Goal: Task Accomplishment & Management: Manage account settings

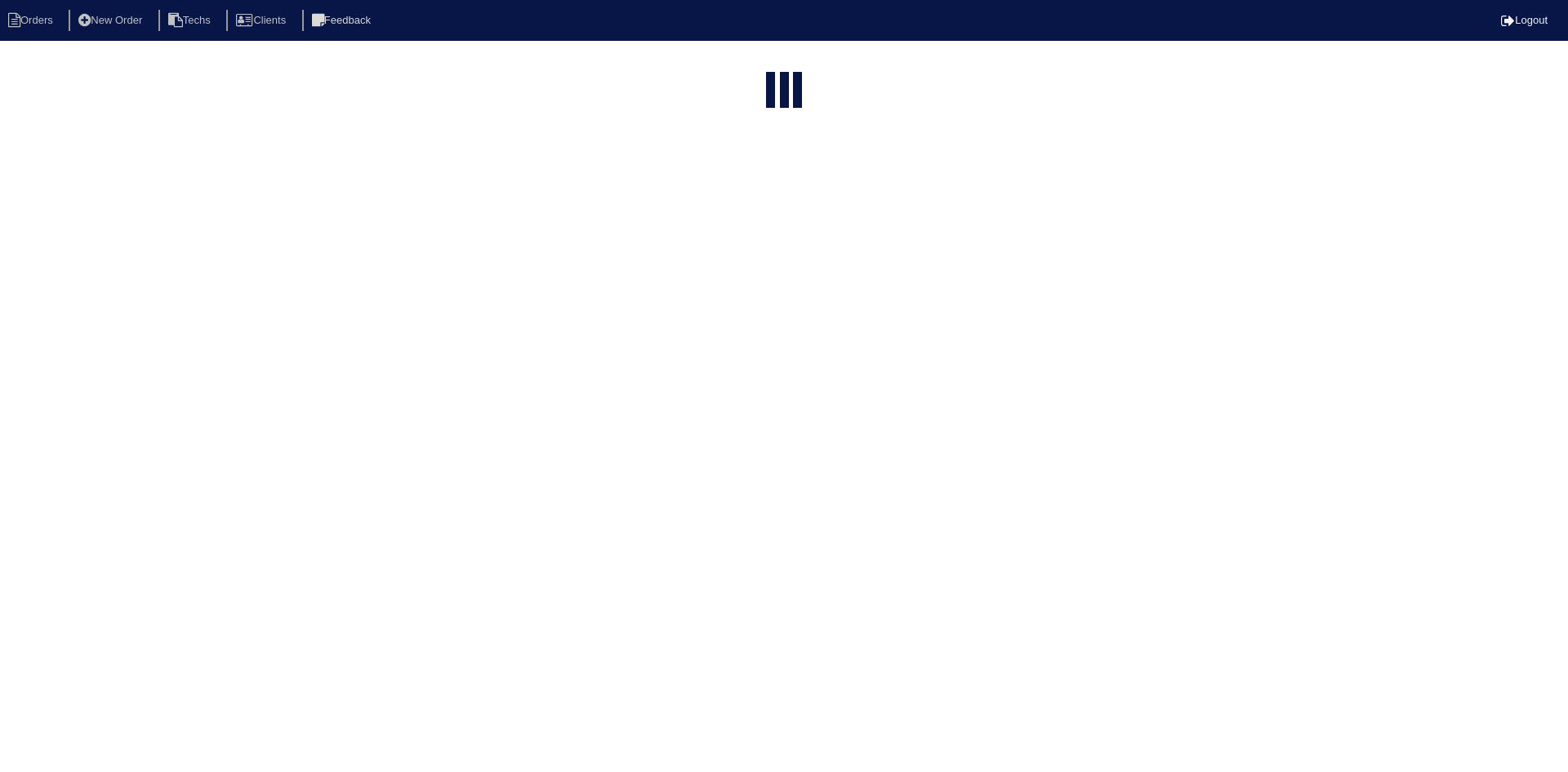
select select "15"
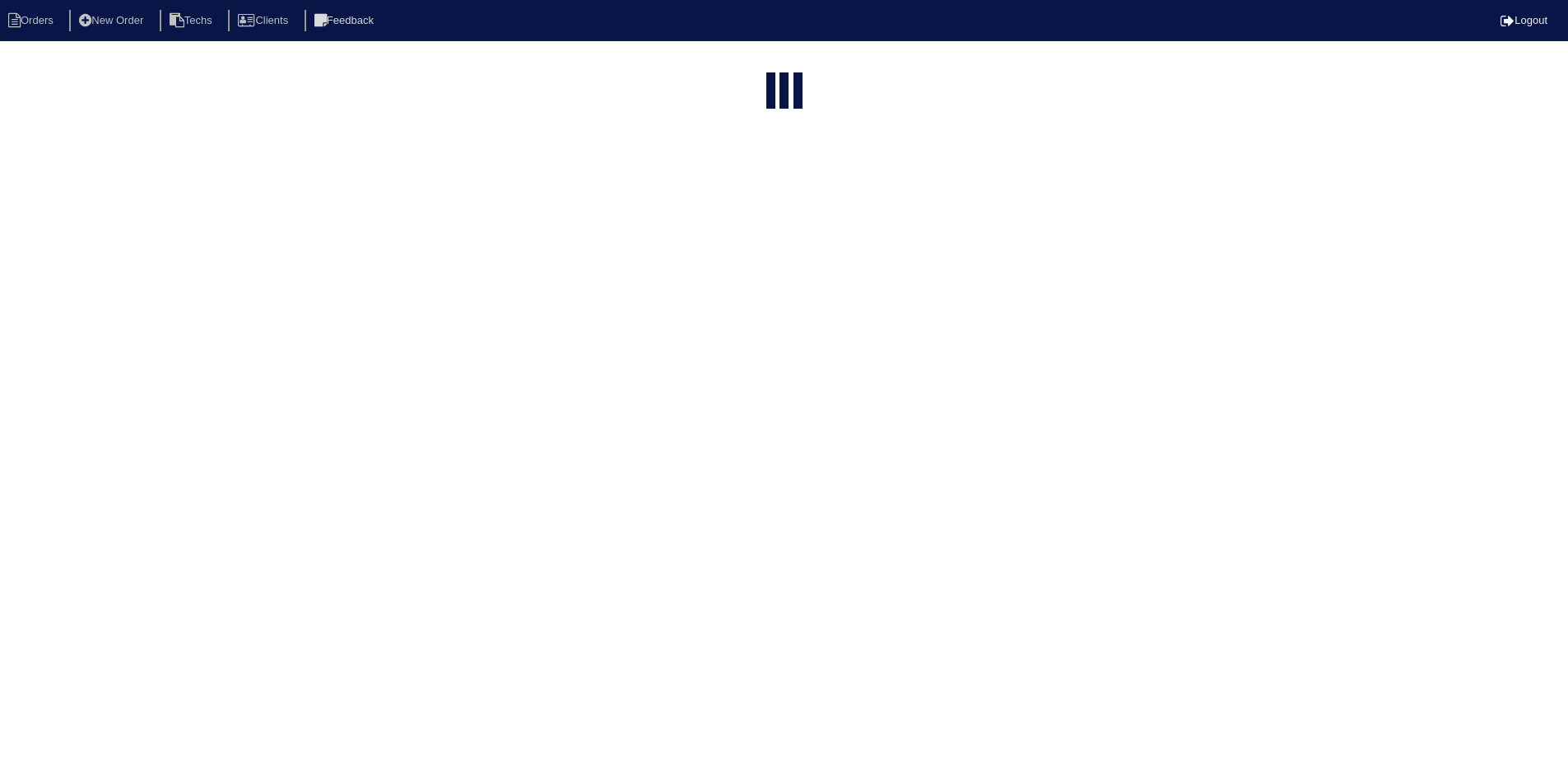
select select "field complete"
select select "need to quote"
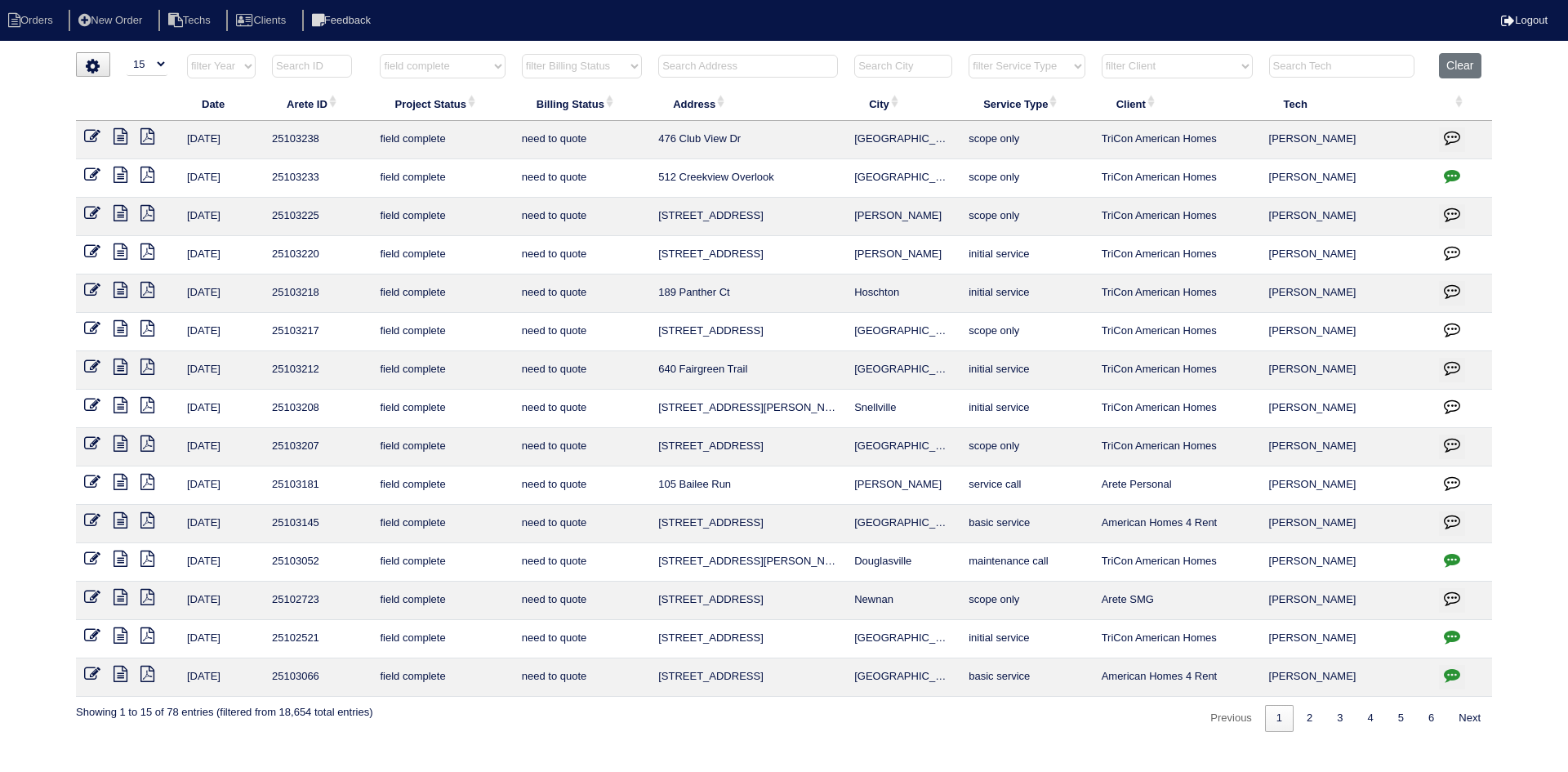
click at [145, 402] on icon at bounding box center [147, 405] width 14 height 16
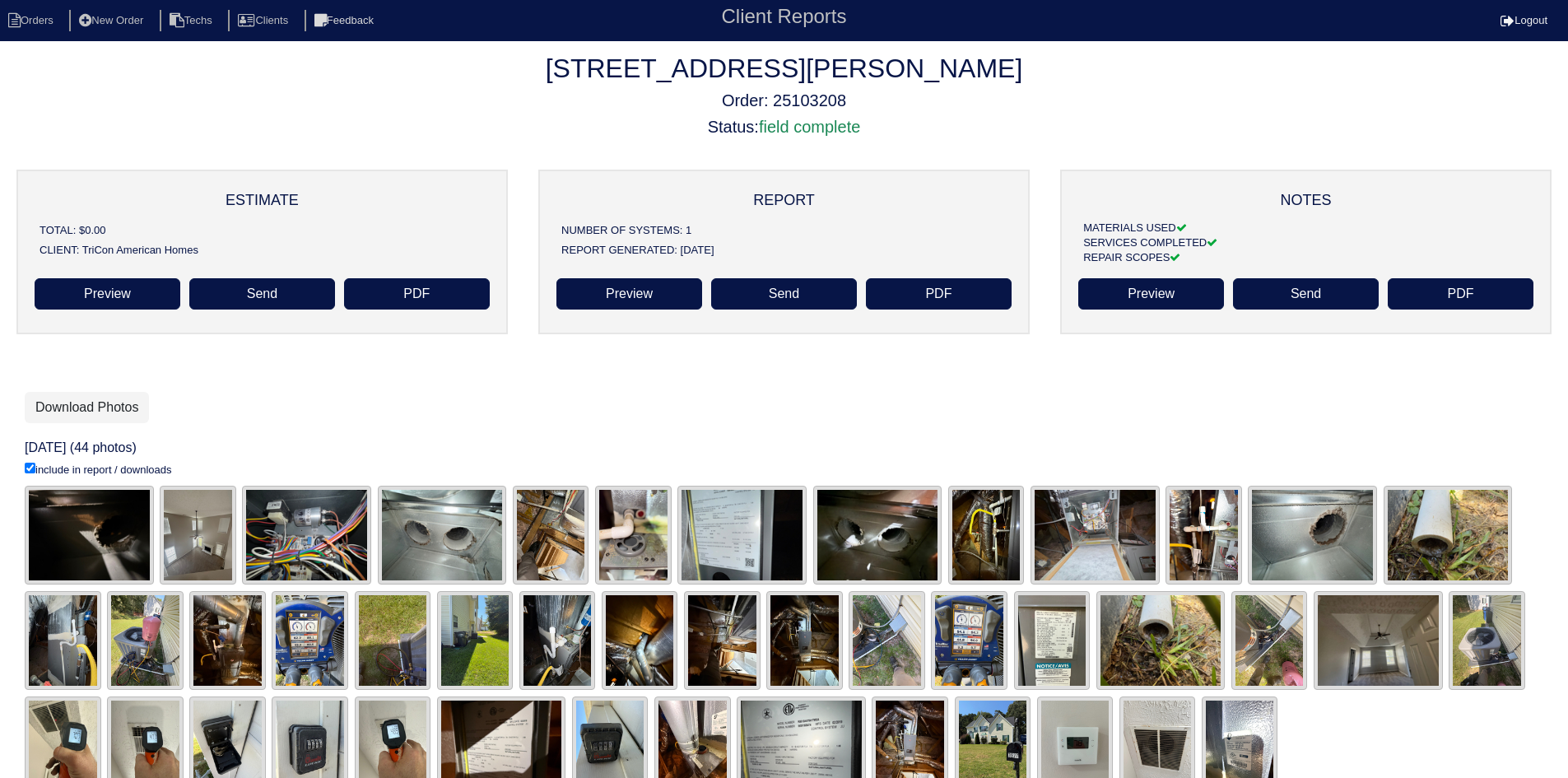
drag, startPoint x: 1125, startPoint y: 101, endPoint x: 1082, endPoint y: 97, distance: 43.2
click at [1125, 101] on h5 "Order: 25103208" at bounding box center [784, 100] width 1568 height 20
click at [81, 407] on link "Download Photos" at bounding box center [87, 407] width 124 height 32
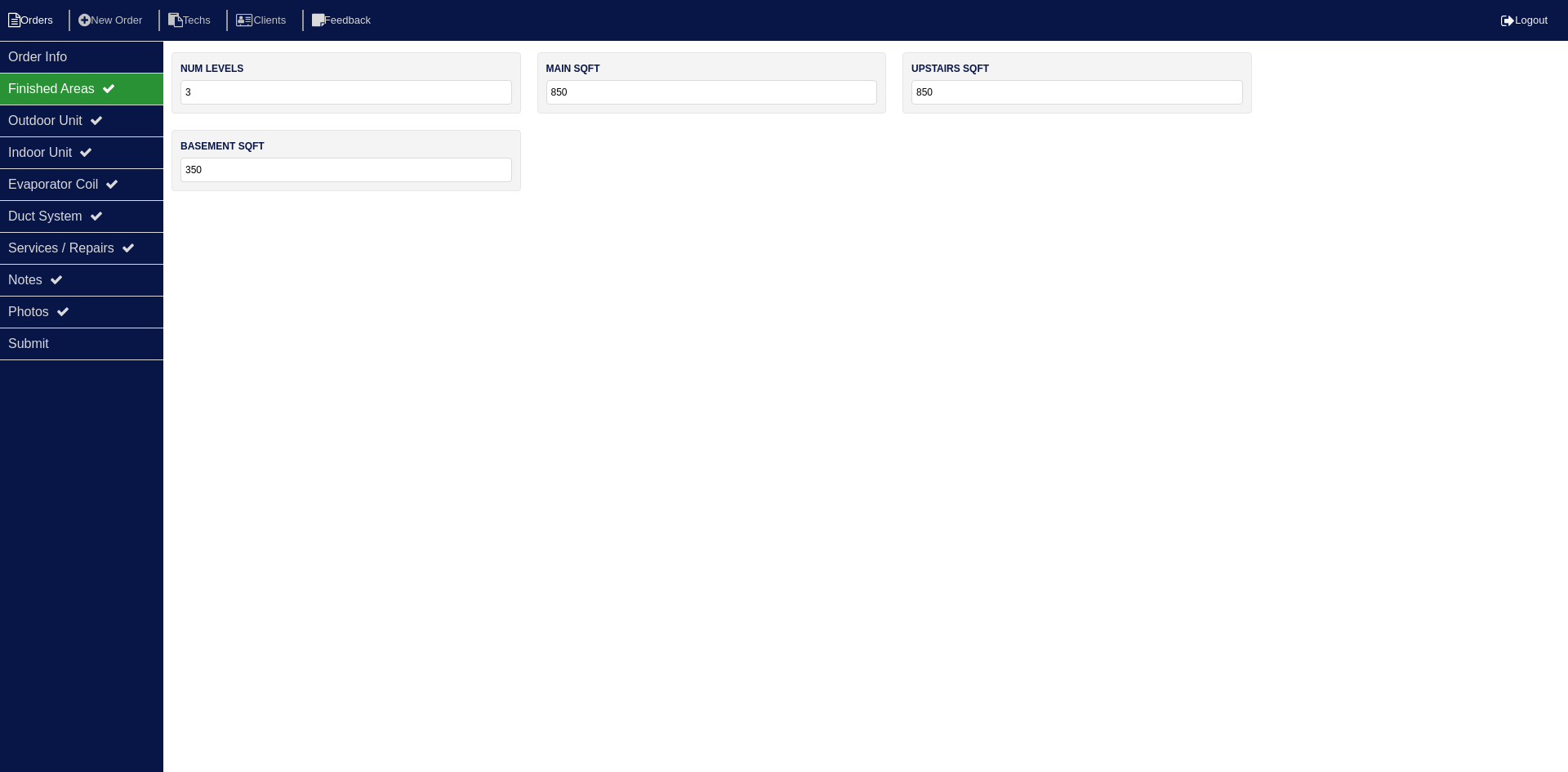
click at [31, 20] on li "Orders" at bounding box center [33, 21] width 66 height 22
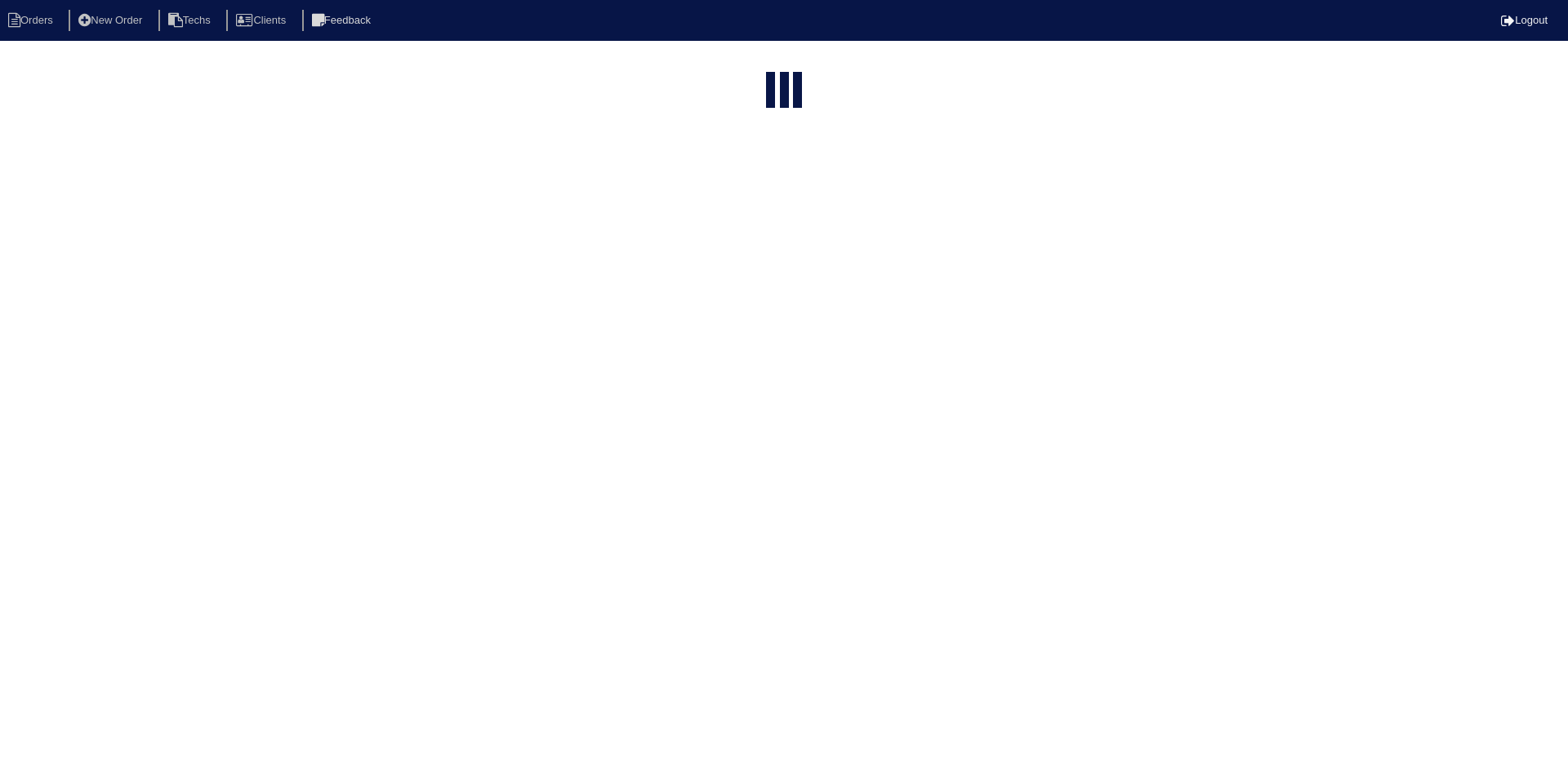
select select "15"
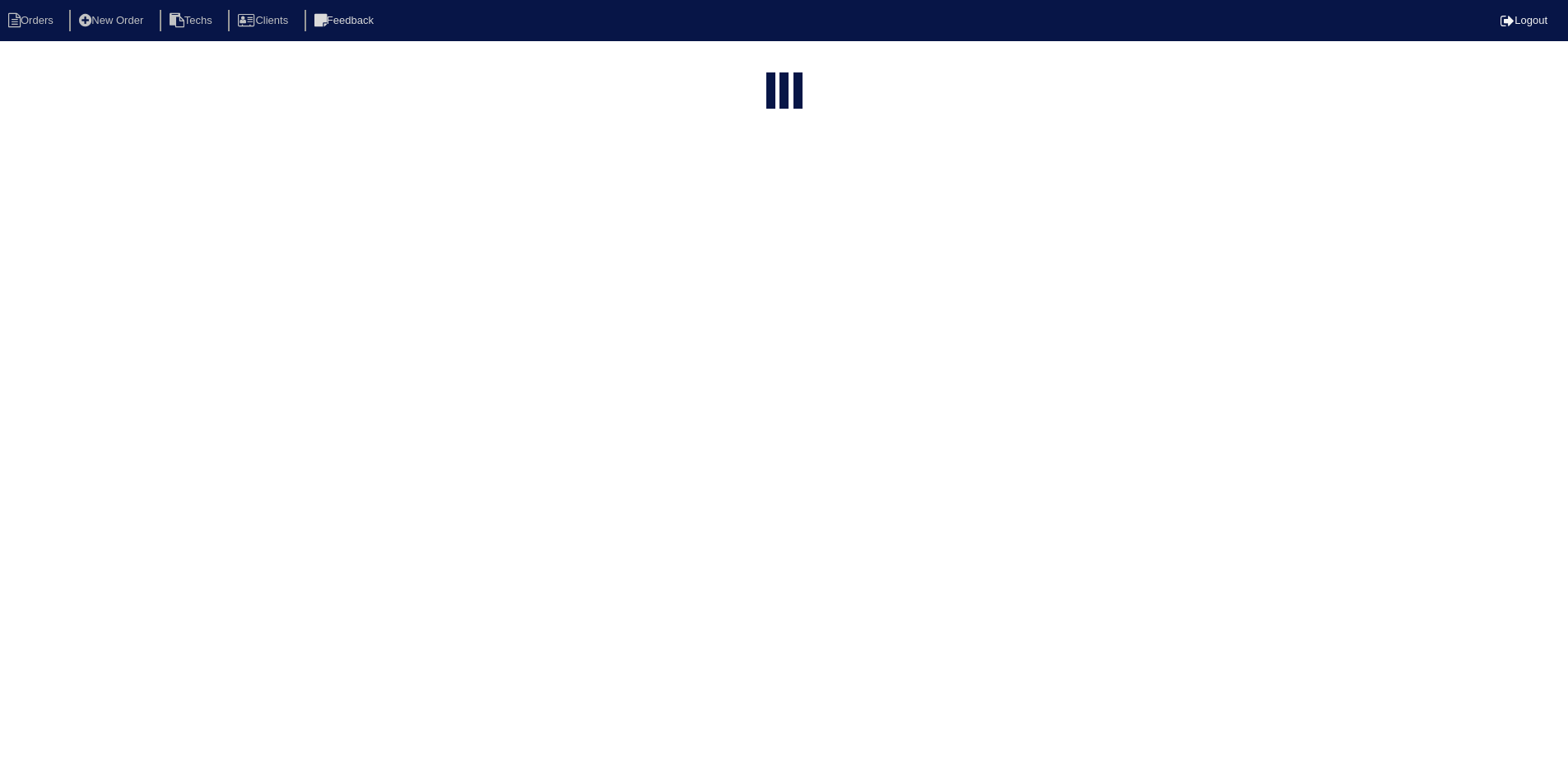
select select "field complete"
select select "need to quote"
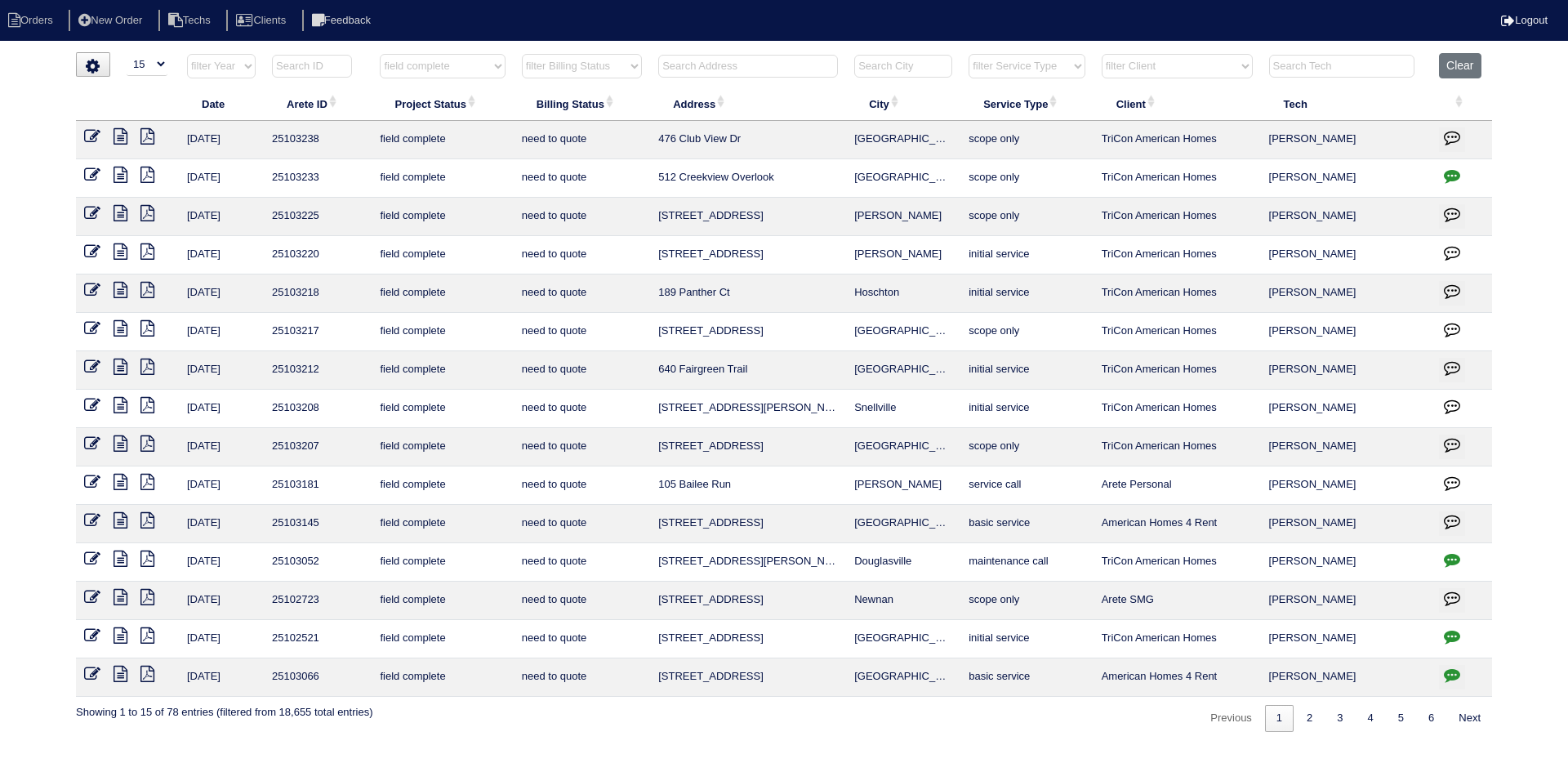
click at [761, 63] on input "text" at bounding box center [747, 65] width 179 height 23
type input "3927"
select select "field complete"
select select "need to quote"
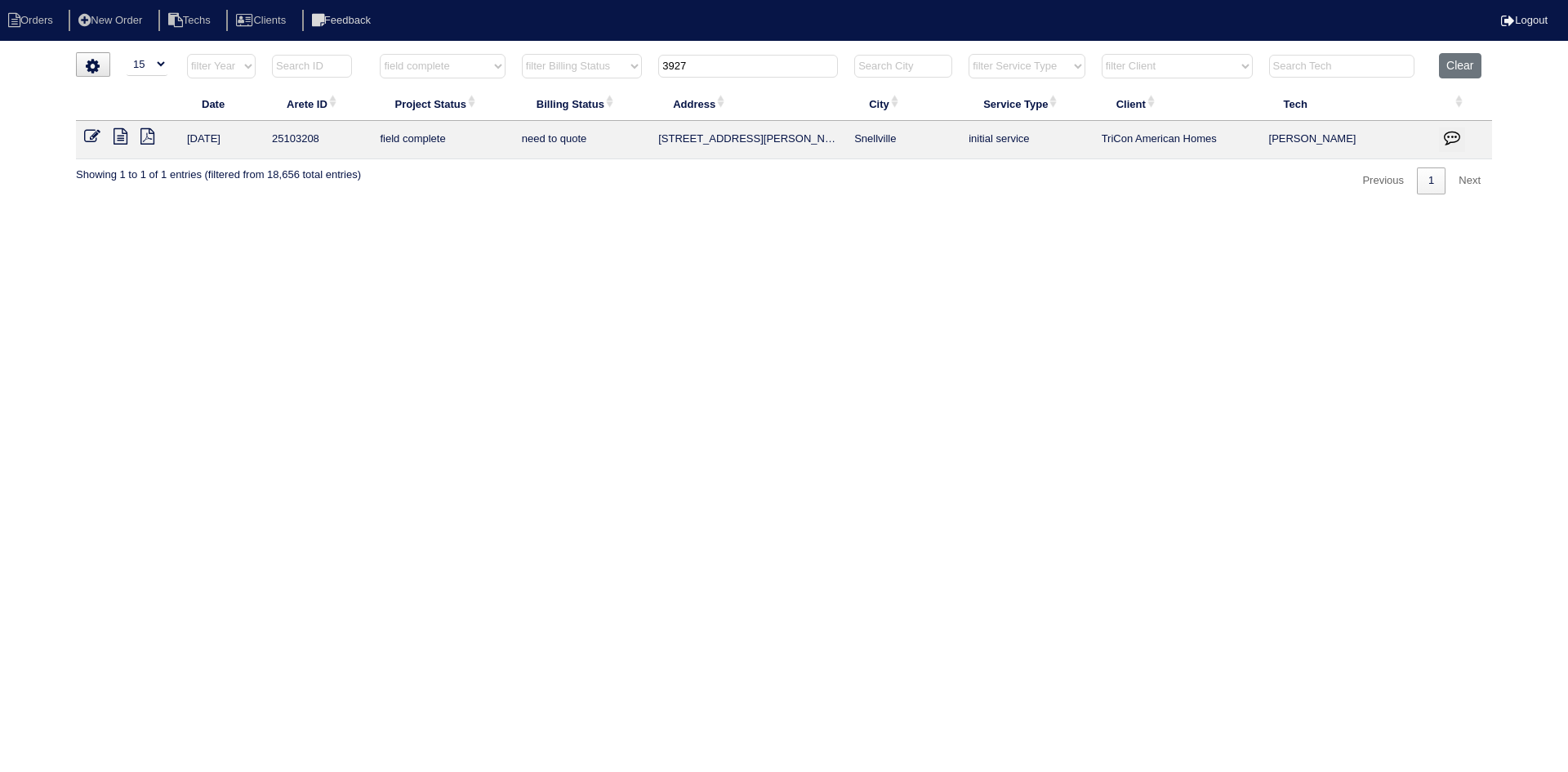
type input "3927 b"
select select "field complete"
select select "need to quote"
type input "3927 b"
click at [116, 135] on icon at bounding box center [121, 136] width 14 height 16
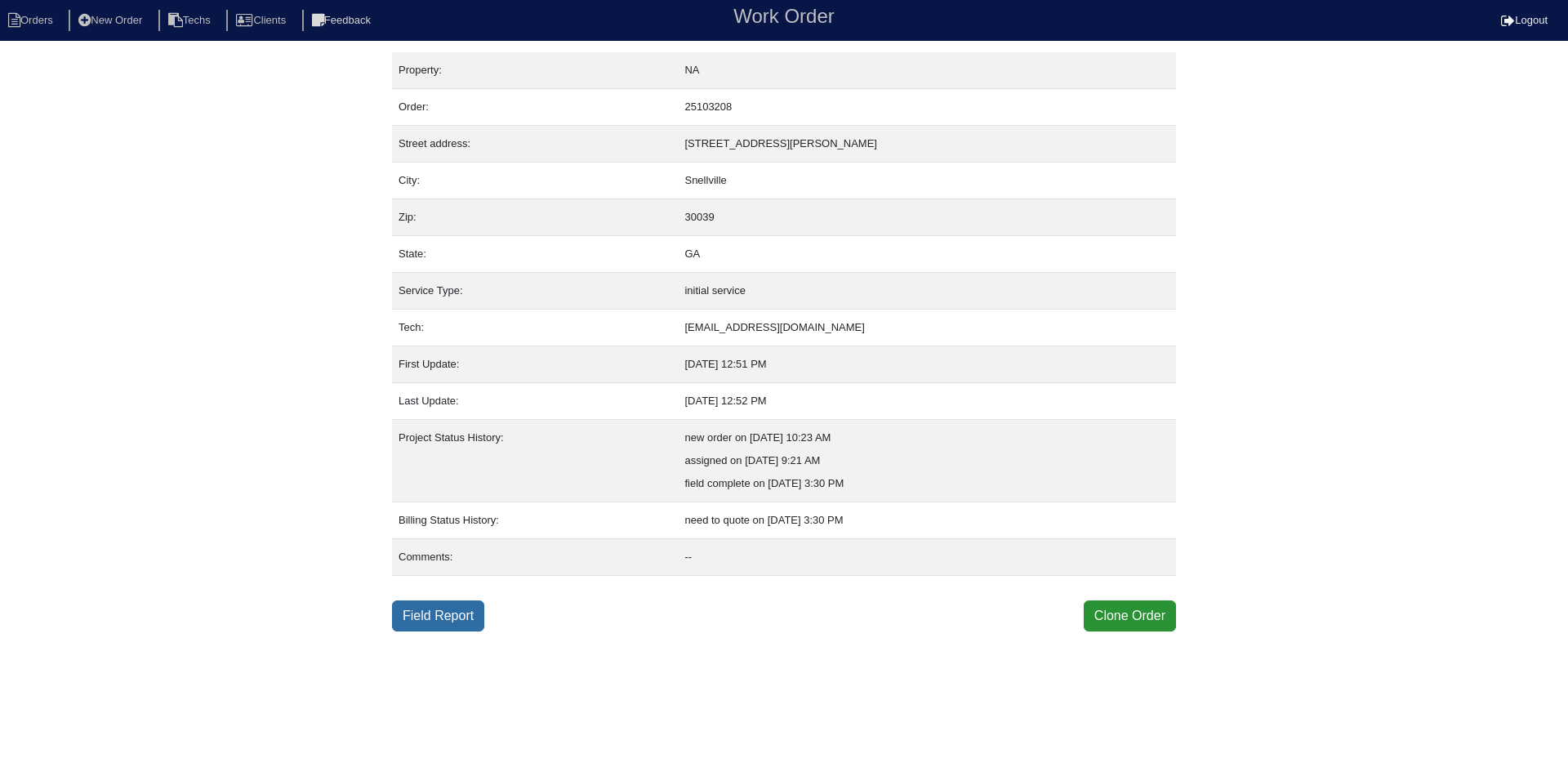
click at [427, 615] on link "Field Report" at bounding box center [438, 616] width 93 height 31
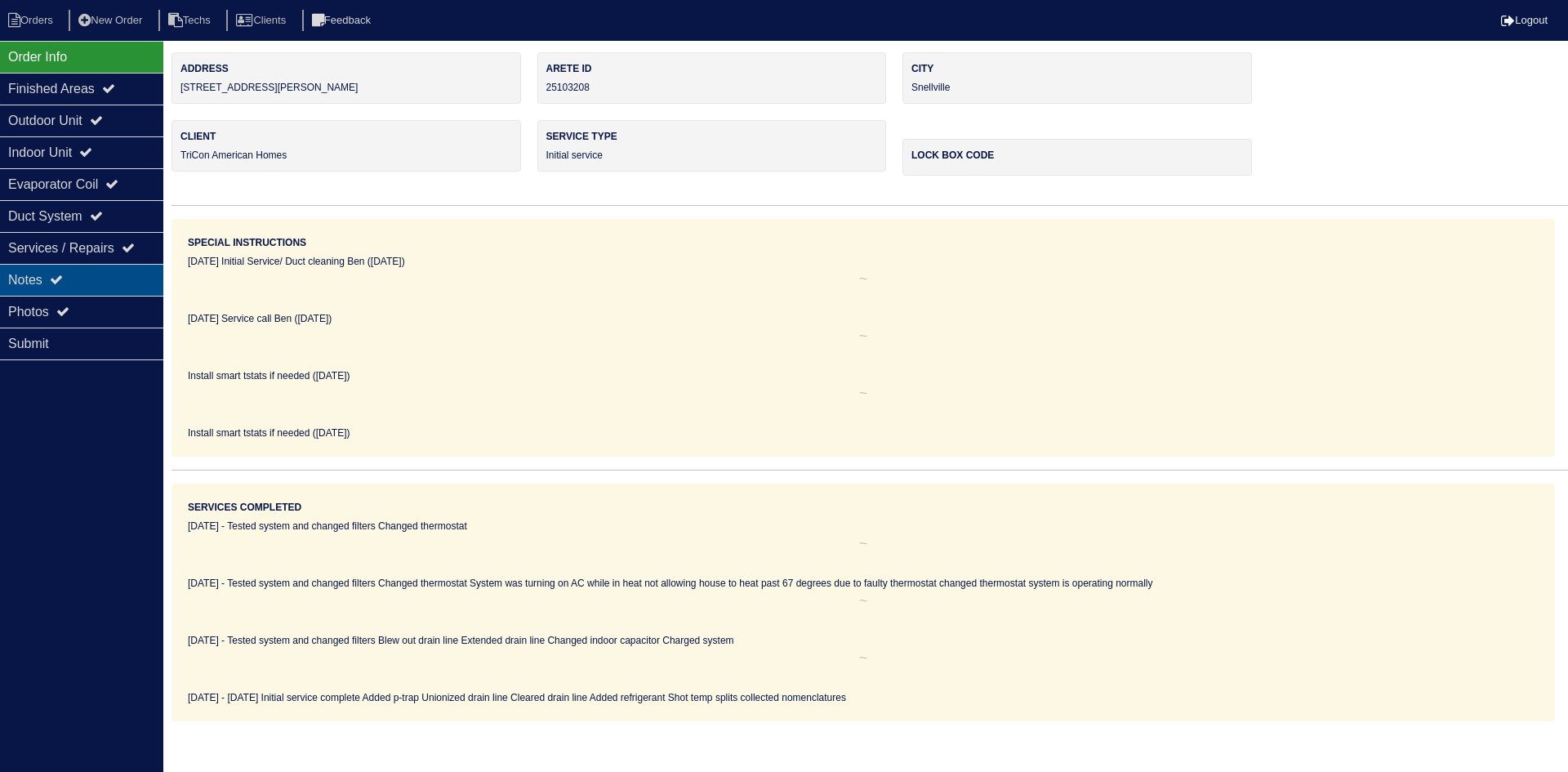
click at [63, 275] on icon at bounding box center [56, 279] width 13 height 13
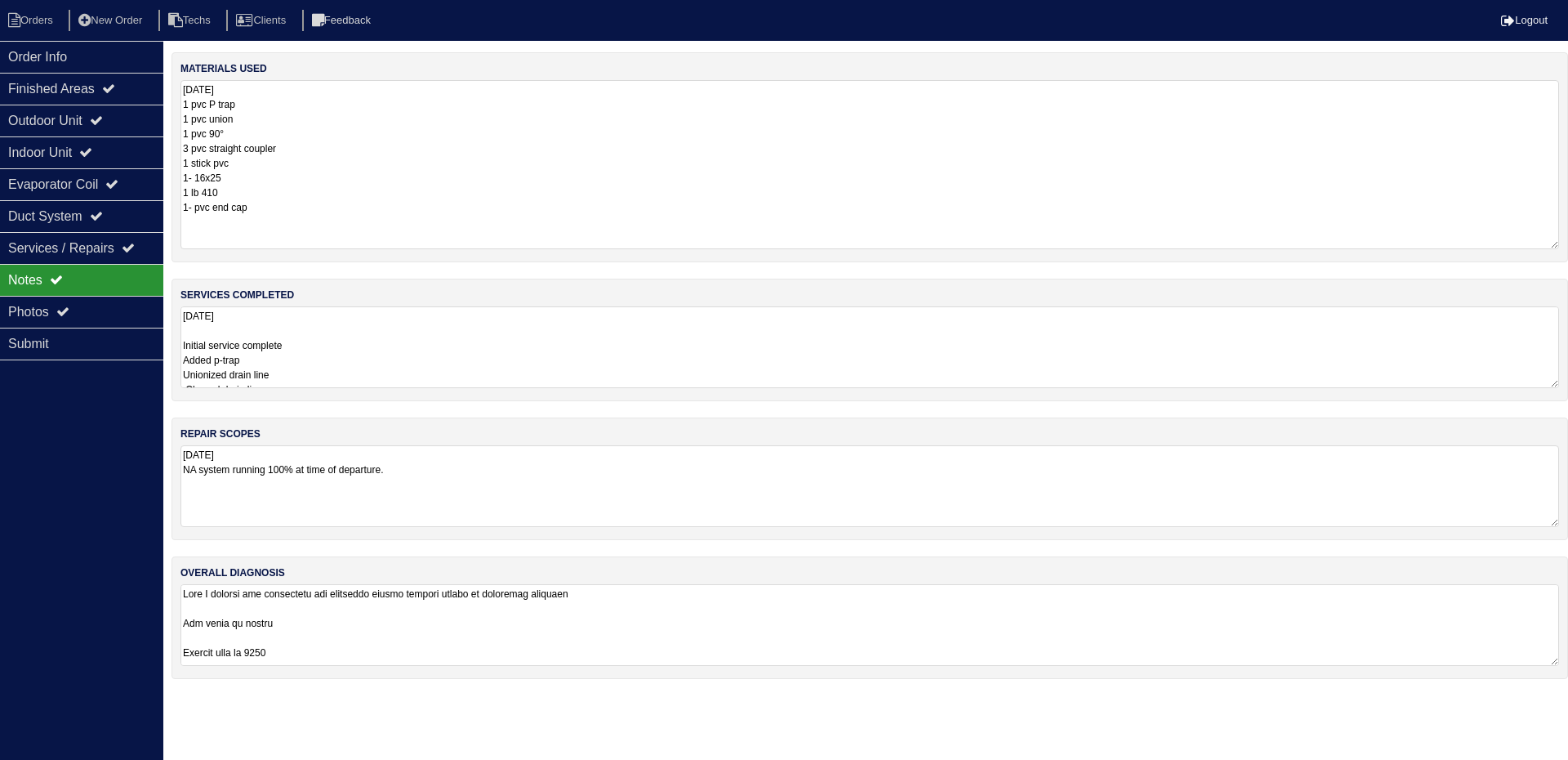
drag, startPoint x: 1550, startPoint y: 156, endPoint x: 1557, endPoint y: 242, distance: 86.3
click at [1557, 242] on textarea "9.3.25 1 pvc P trap 1 pvc union 1 pvc 90° 3 pvc straight coupler 1 stick pvc 1-…" at bounding box center [869, 164] width 1378 height 169
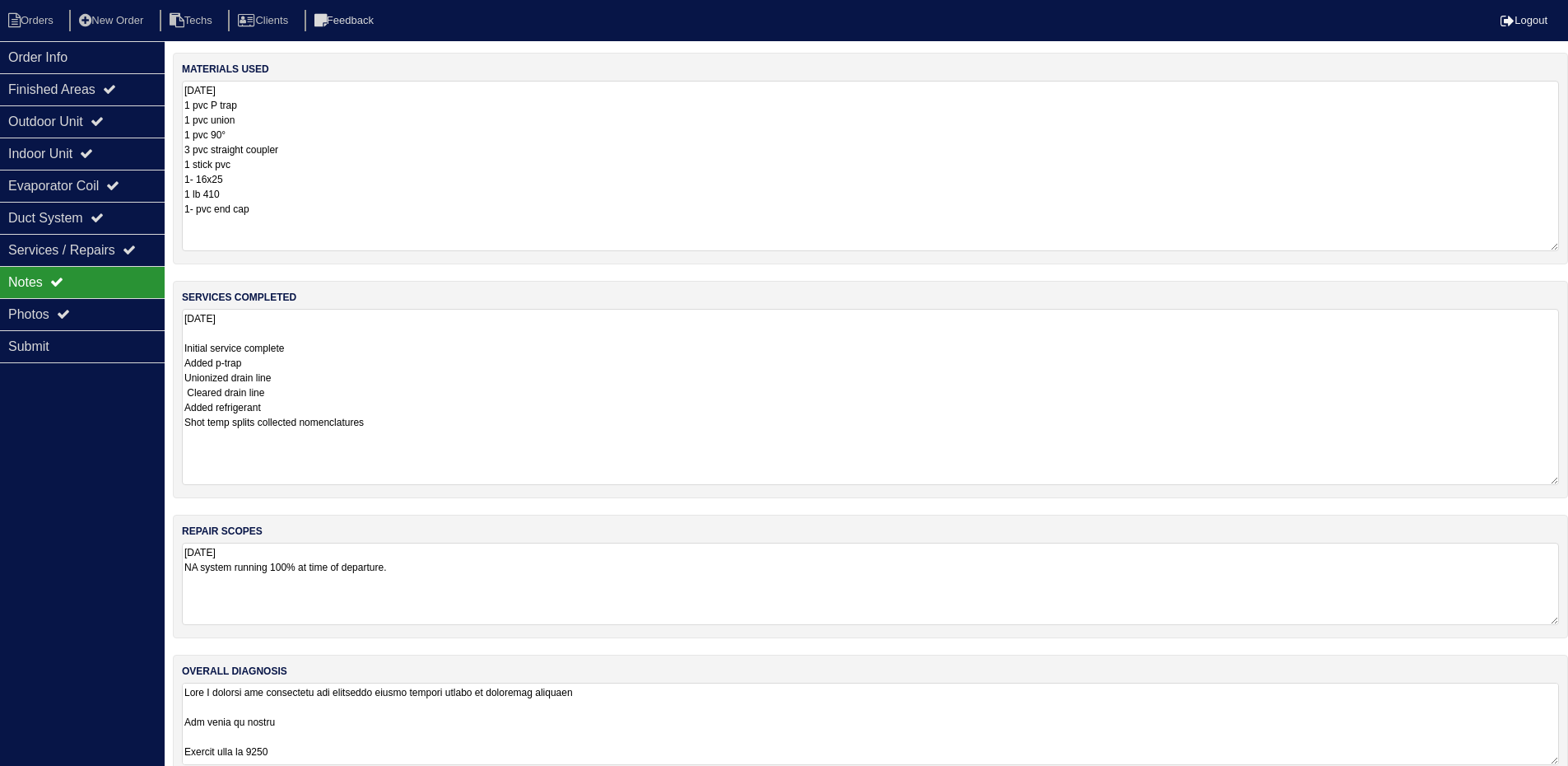
drag, startPoint x: 1567, startPoint y: 386, endPoint x: 1580, endPoint y: 479, distance: 93.9
click at [1568, 479] on html "Orders New Order Techs Clients Feedback Logout Orders New Order Users Clients M…" at bounding box center [784, 397] width 1568 height 794
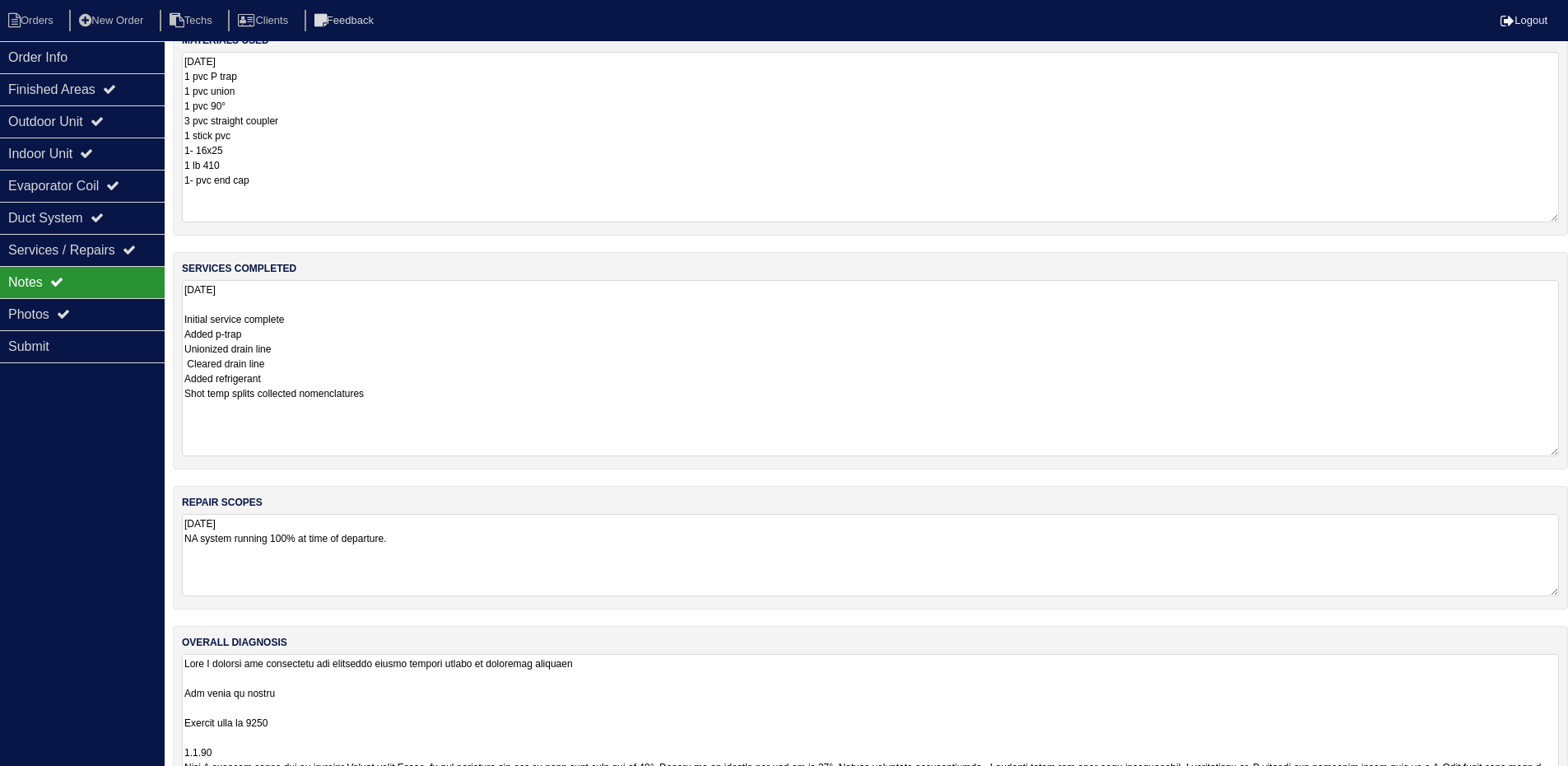
drag, startPoint x: 1554, startPoint y: 731, endPoint x: 1559, endPoint y: 806, distance: 75.2
click at [1559, 777] on html "Orders New Order Techs Clients Feedback Logout Orders New Order Users Clients M…" at bounding box center [784, 398] width 1568 height 856
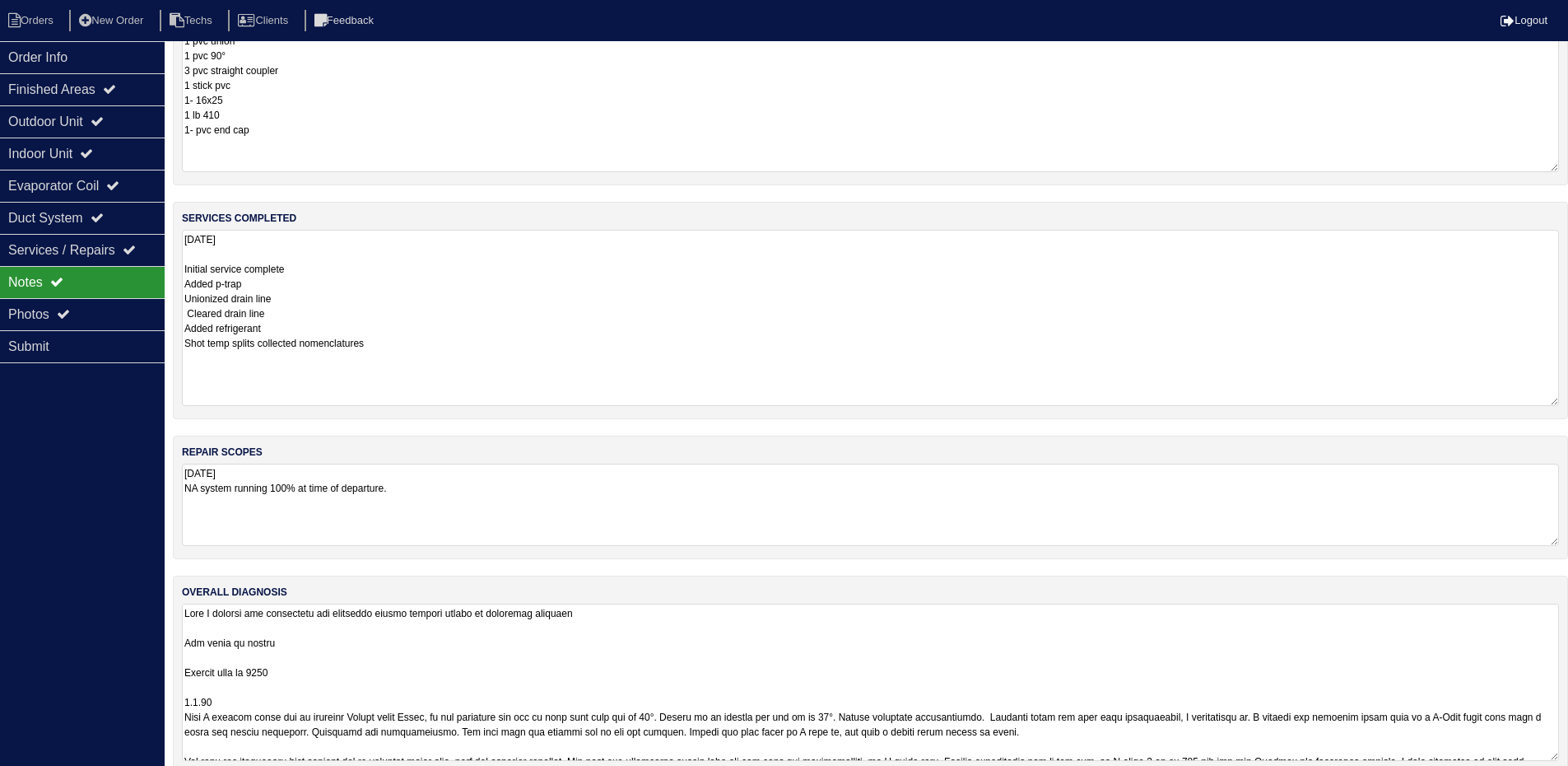
scroll to position [104, 0]
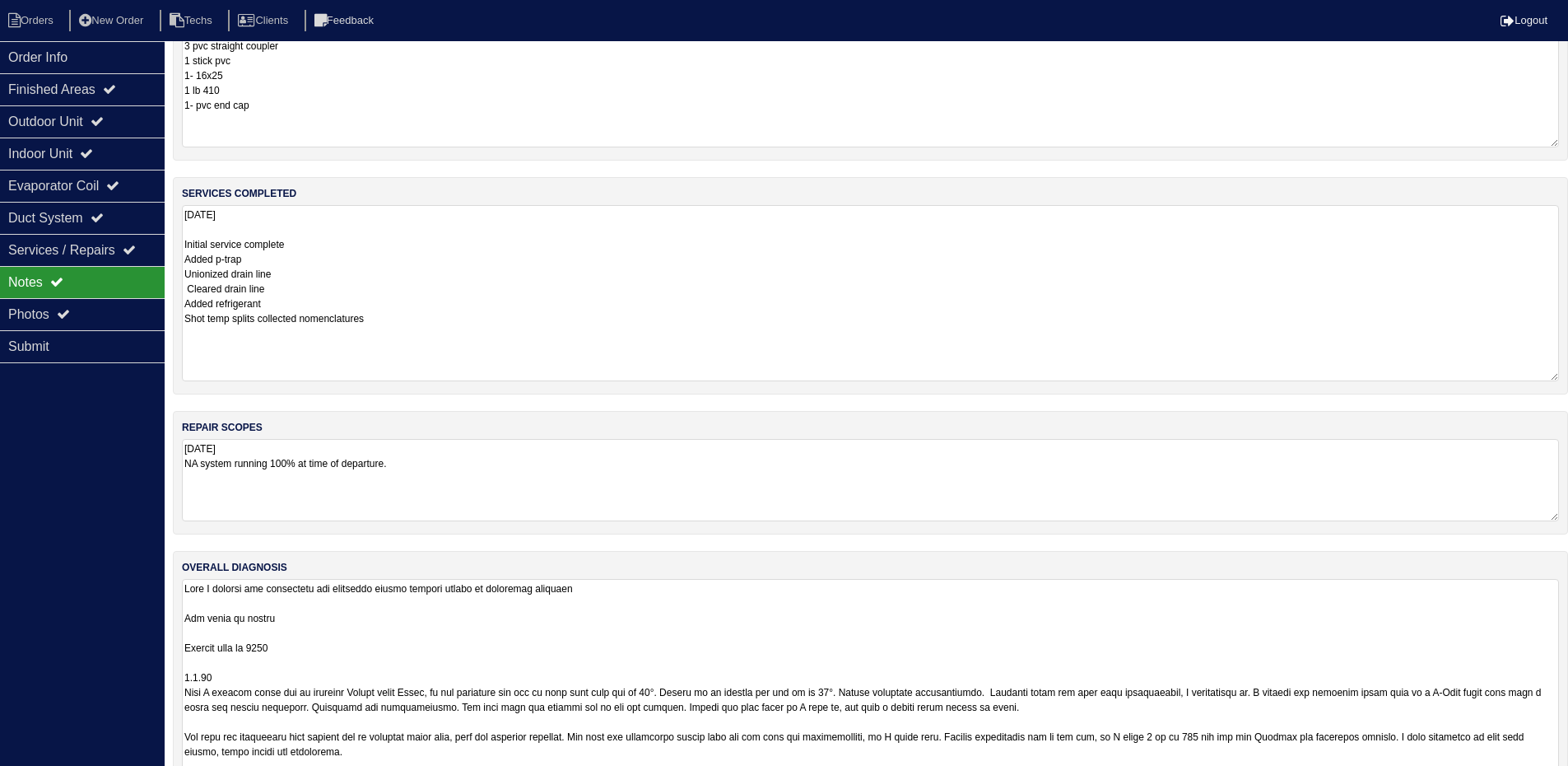
drag, startPoint x: 1554, startPoint y: 732, endPoint x: 1569, endPoint y: 808, distance: 77.5
click at [1568, 777] on html "Orders New Order Techs Clients Feedback Logout Orders New Order Users Clients M…" at bounding box center [784, 366] width 1568 height 939
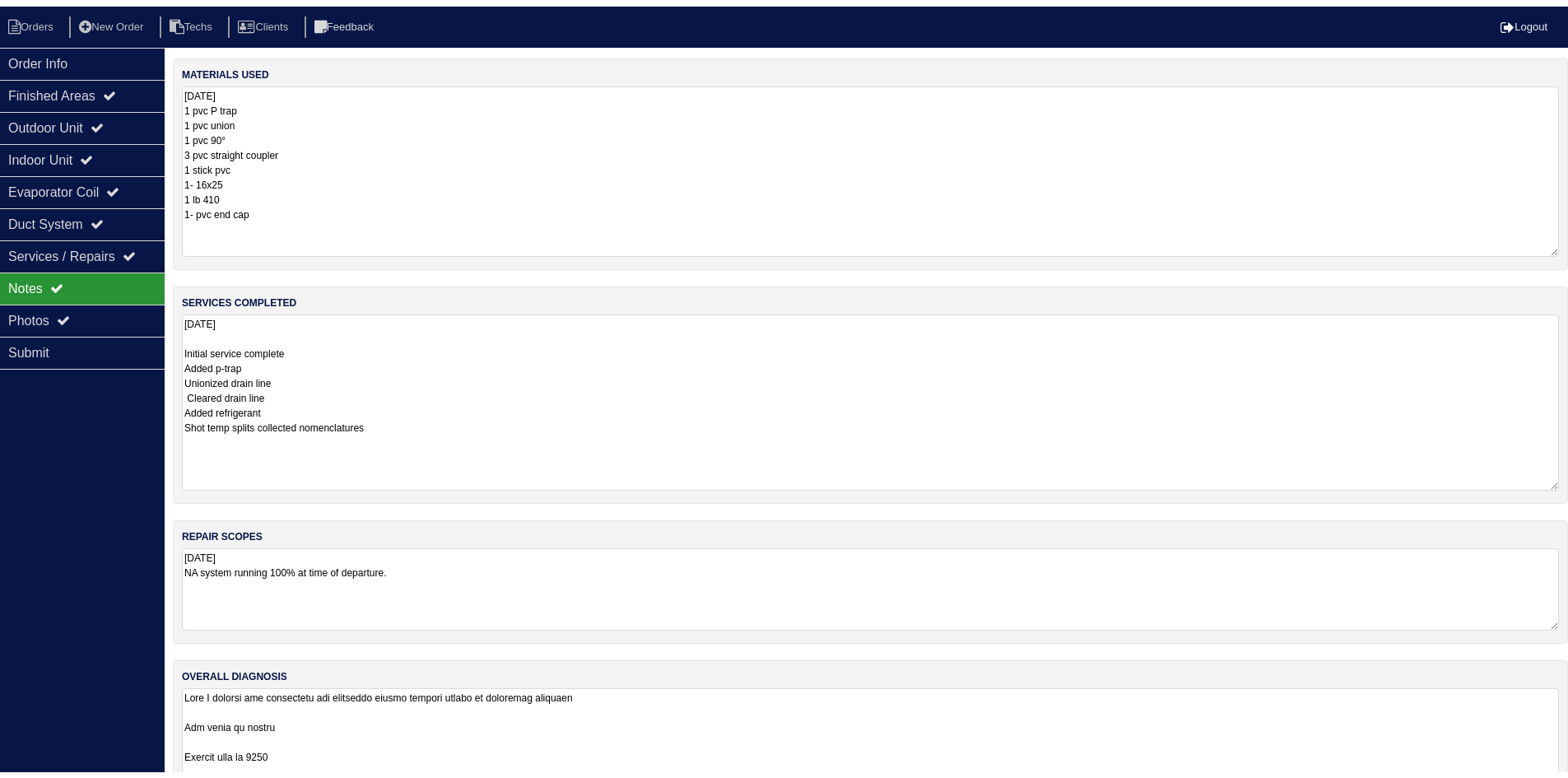
scroll to position [0, 0]
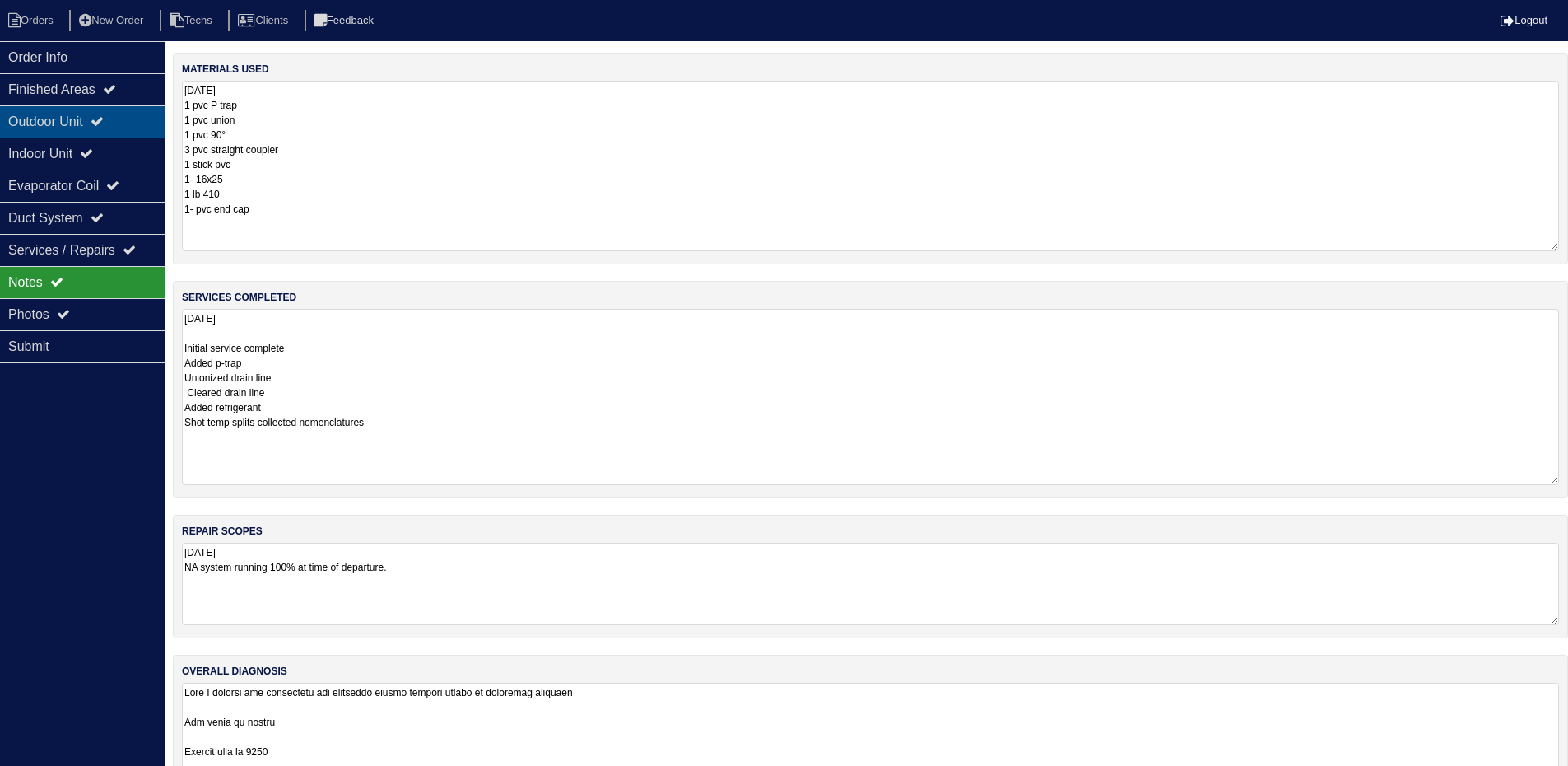
click at [98, 120] on div "Outdoor Unit" at bounding box center [82, 121] width 165 height 32
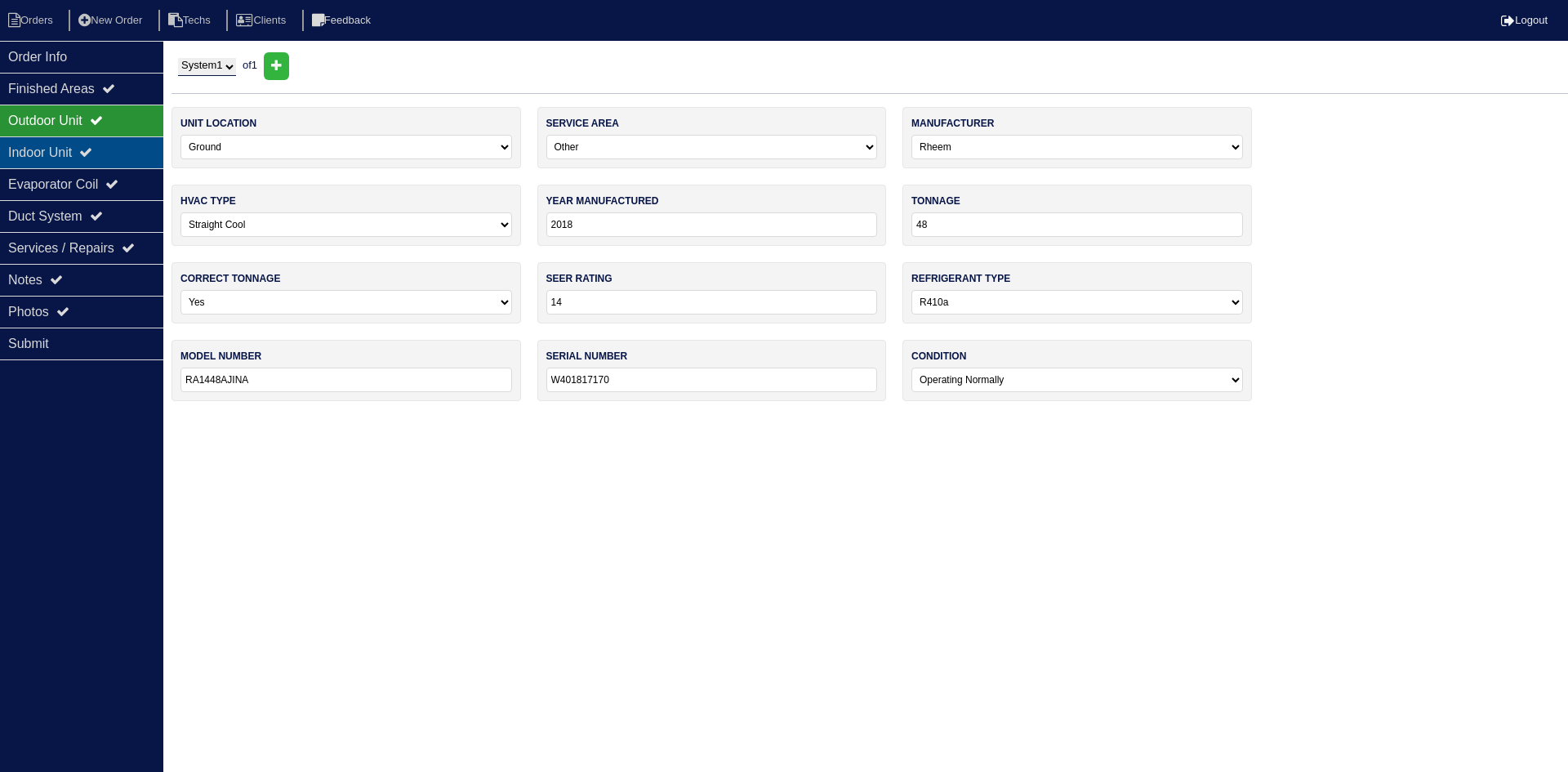
click at [93, 152] on icon at bounding box center [85, 151] width 13 height 13
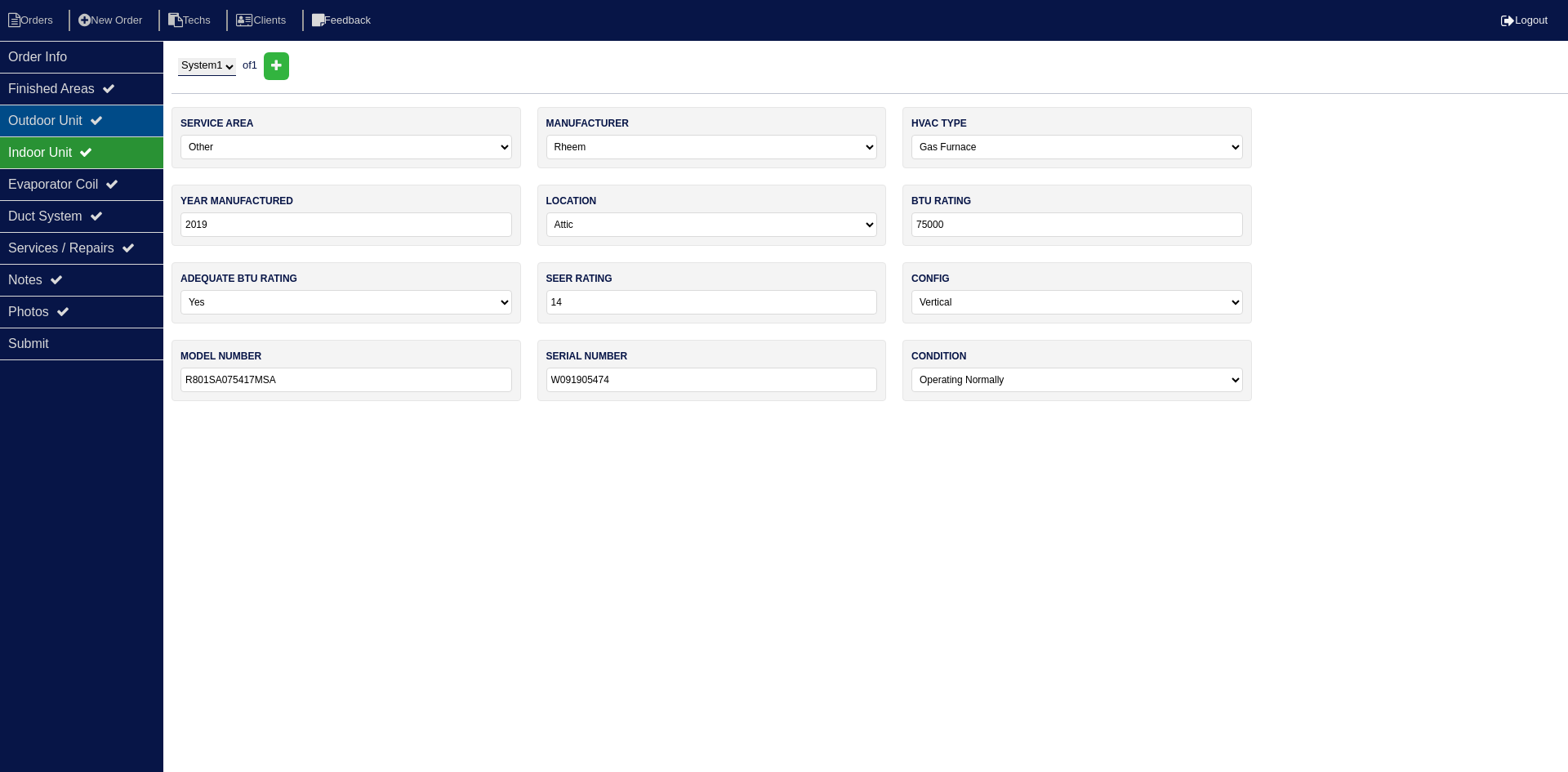
click at [96, 134] on div "Outdoor Unit" at bounding box center [82, 120] width 163 height 31
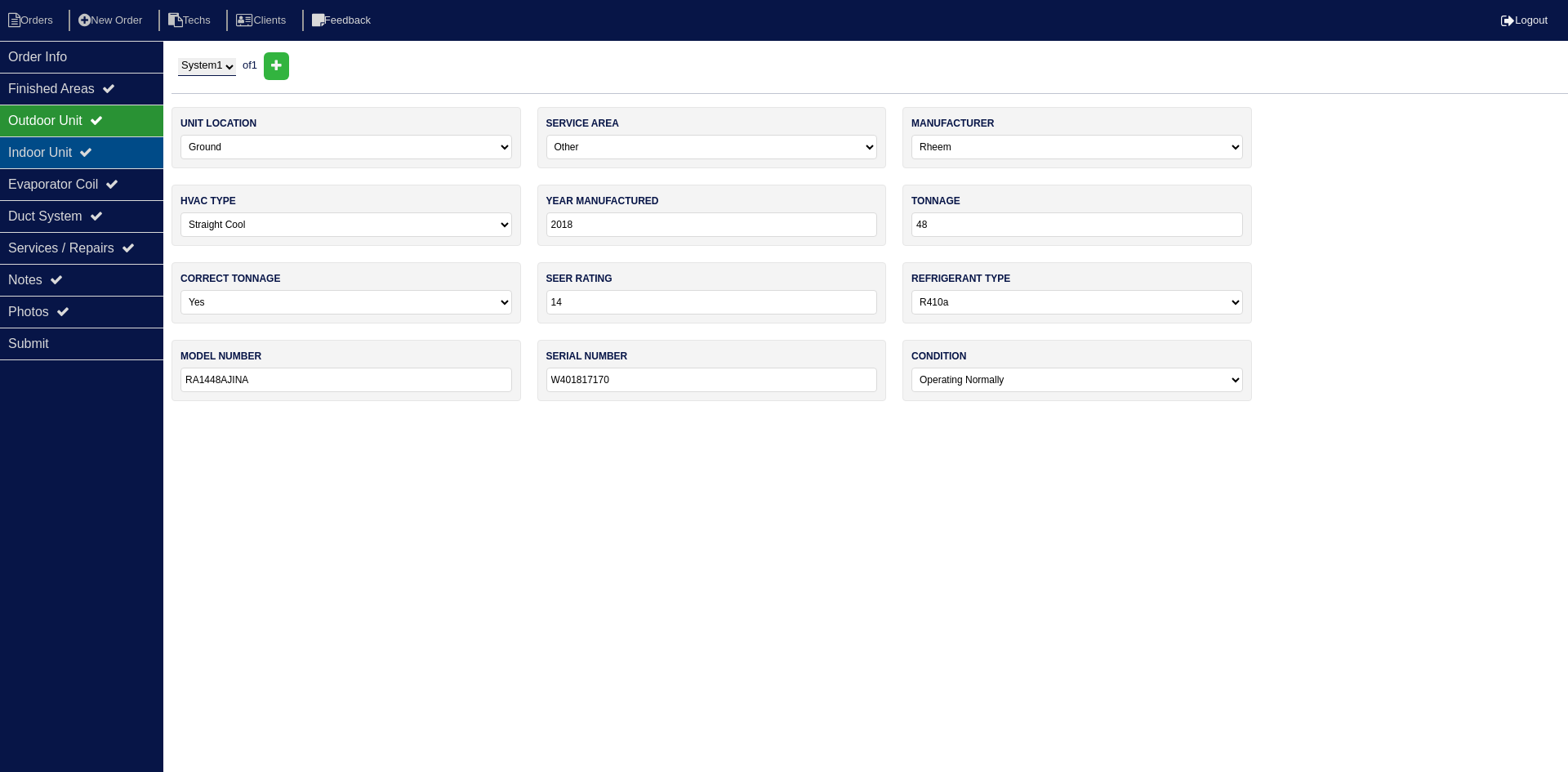
click at [28, 151] on div "Indoor Unit" at bounding box center [82, 151] width 163 height 31
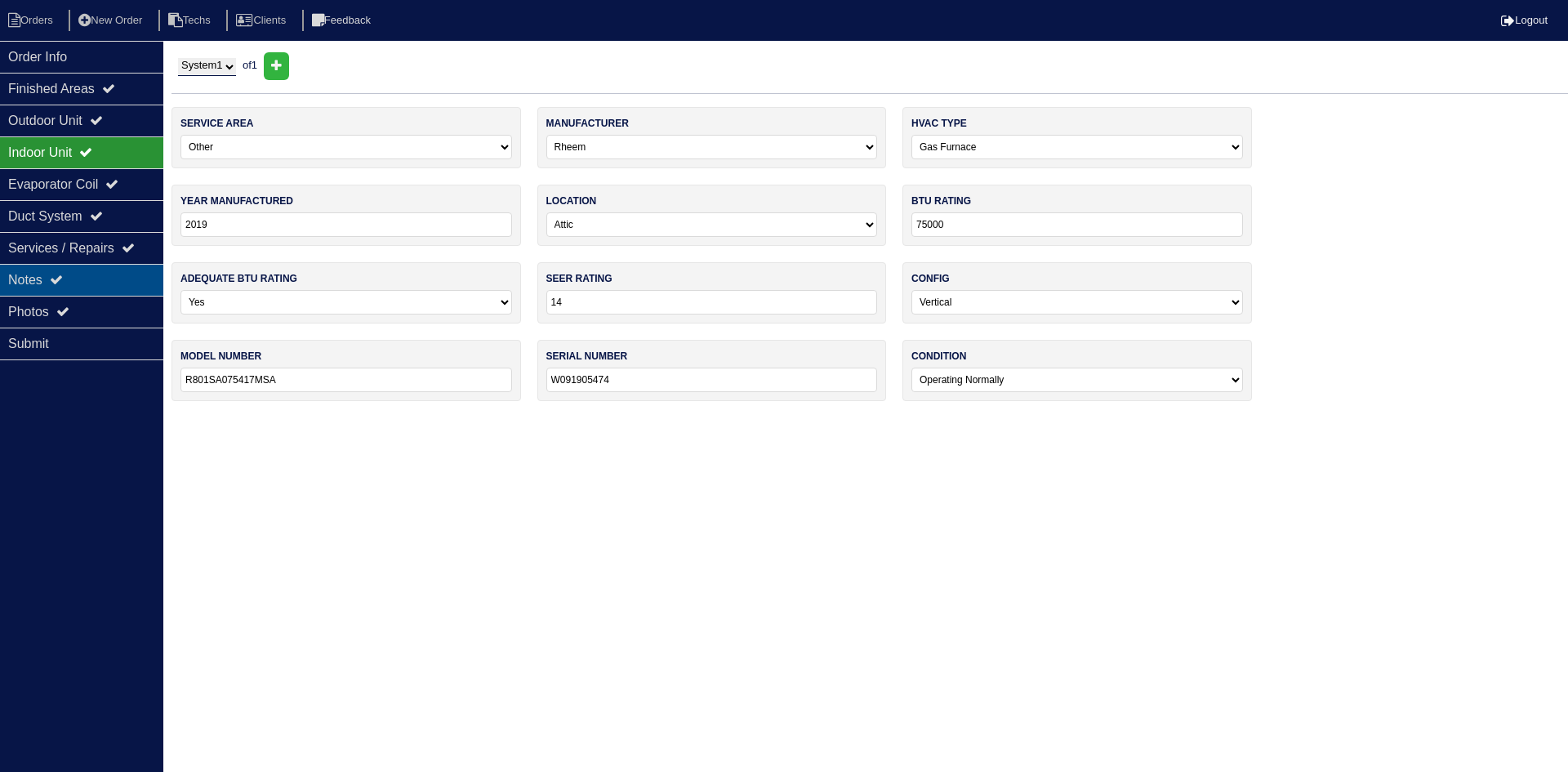
click at [124, 278] on div "Notes" at bounding box center [82, 279] width 163 height 31
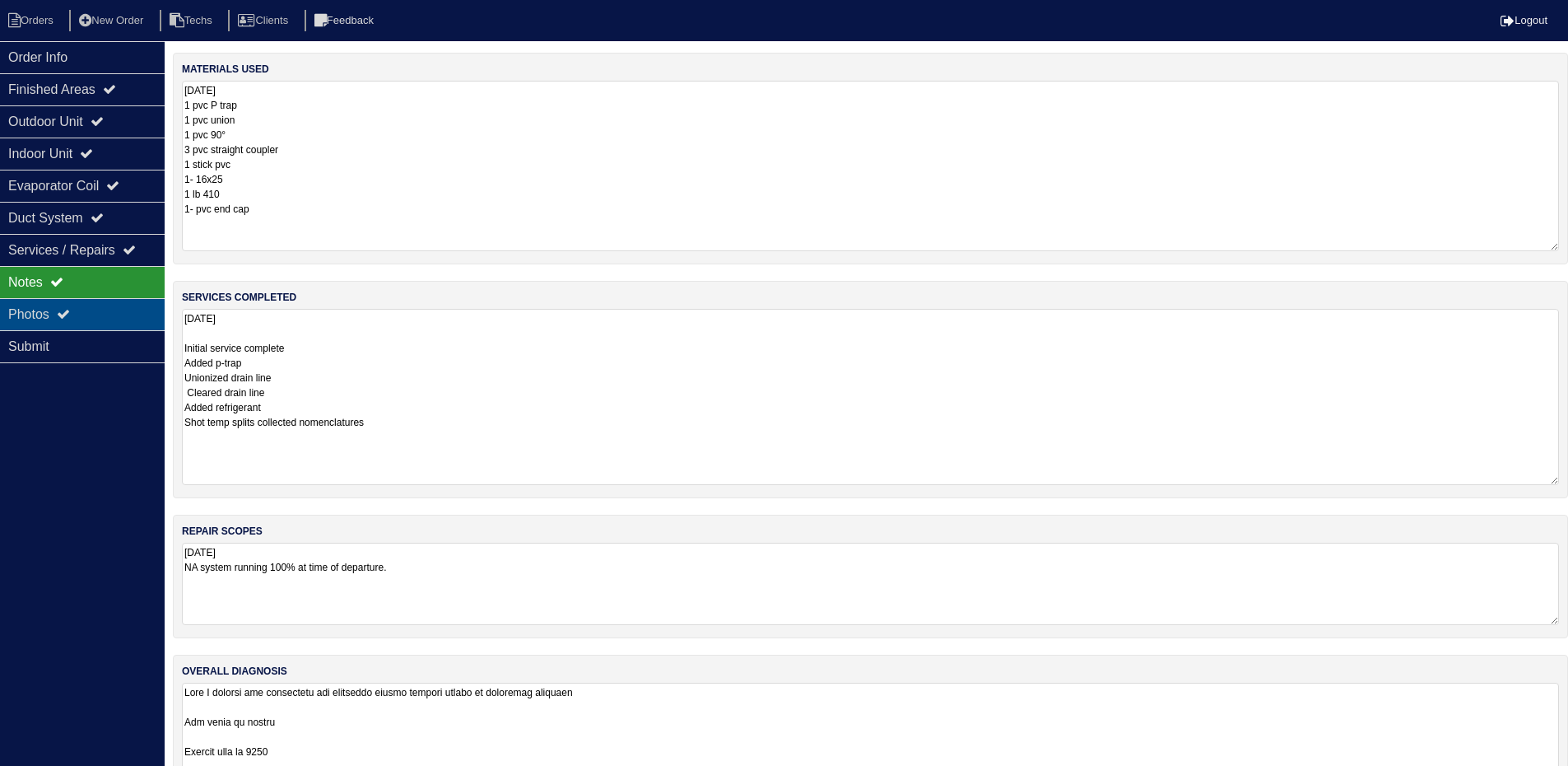
click at [92, 322] on div "Photos" at bounding box center [82, 314] width 165 height 32
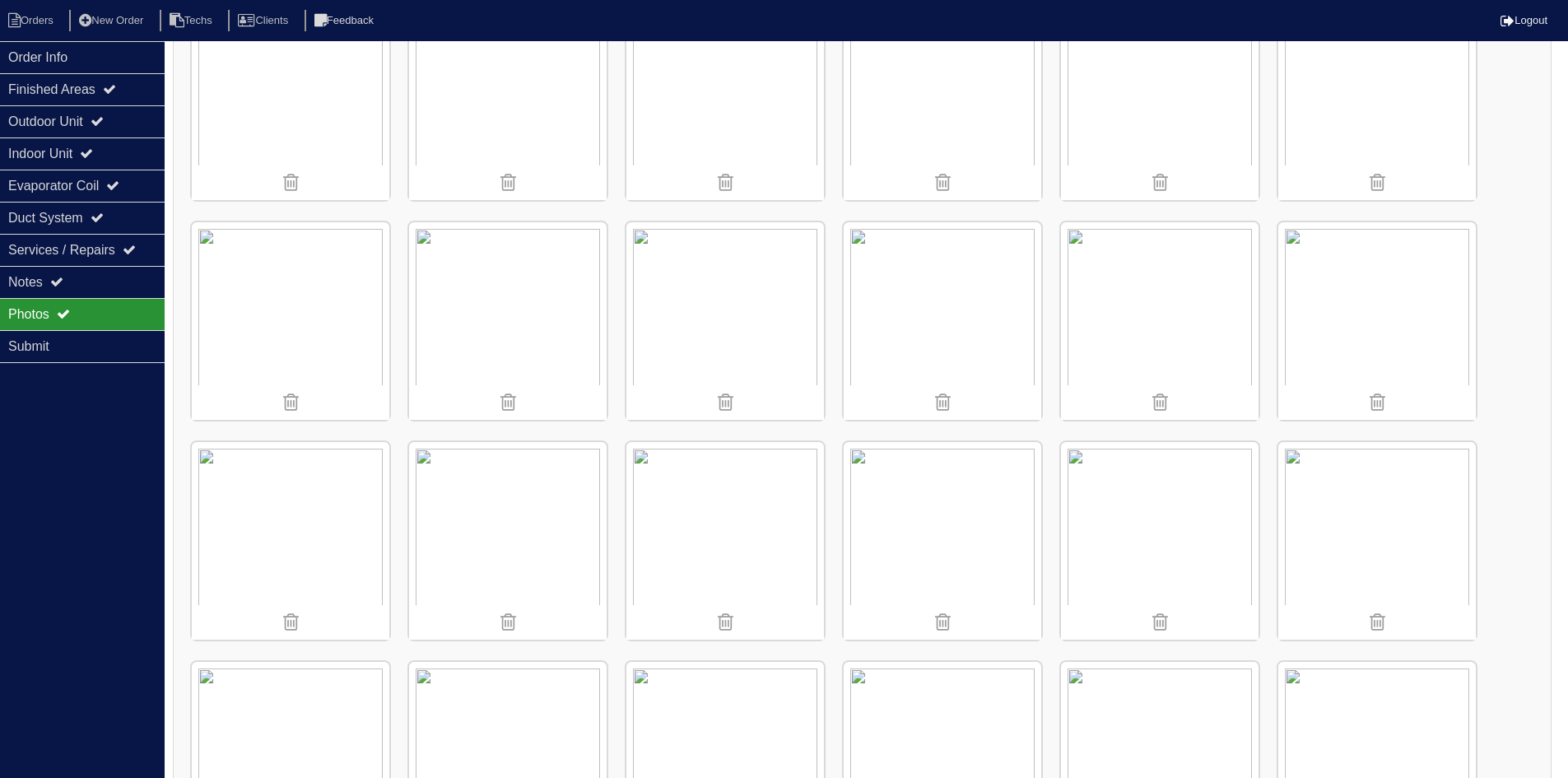
scroll to position [988, 0]
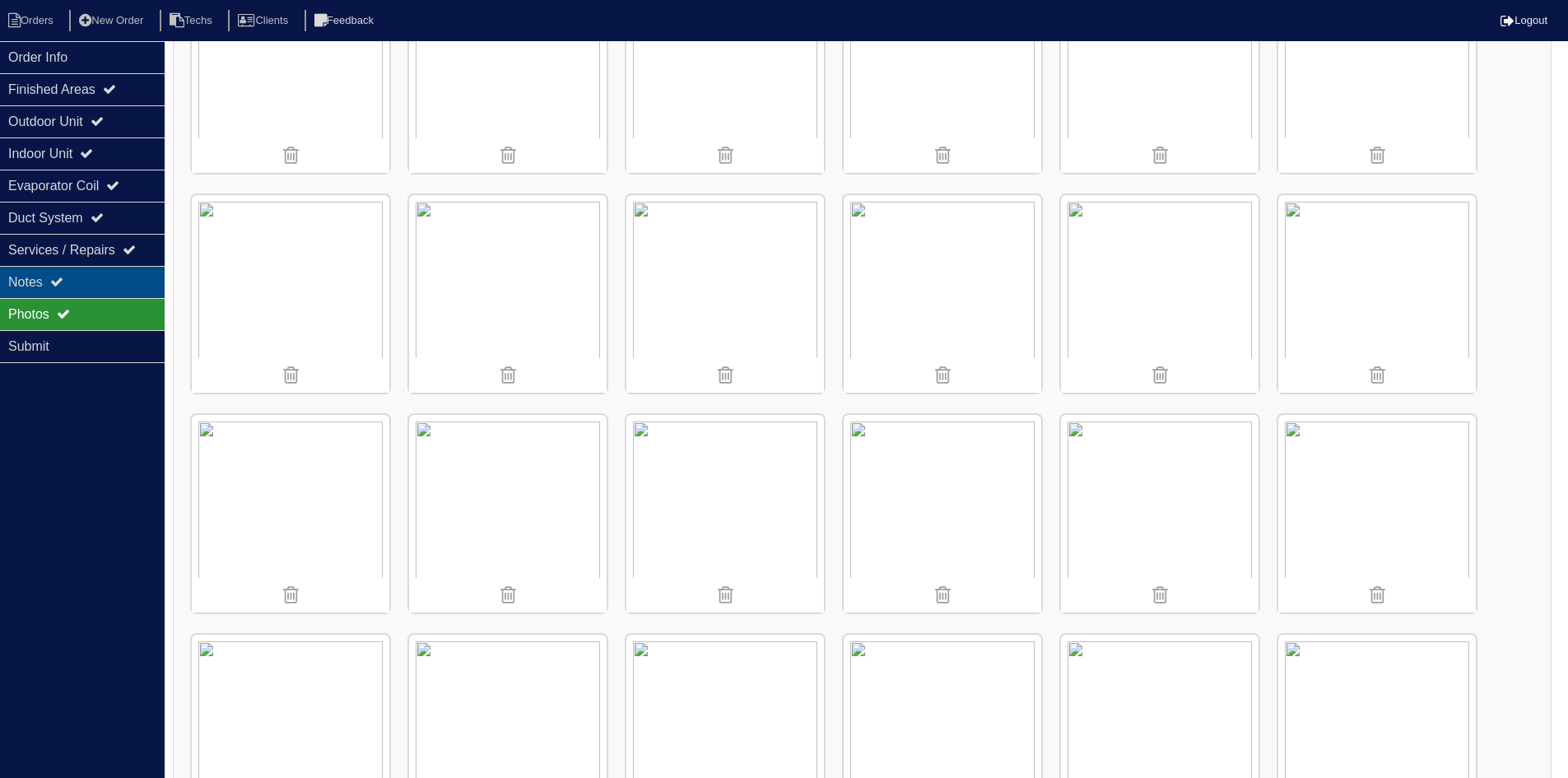
click at [53, 275] on div "Notes" at bounding box center [82, 281] width 165 height 32
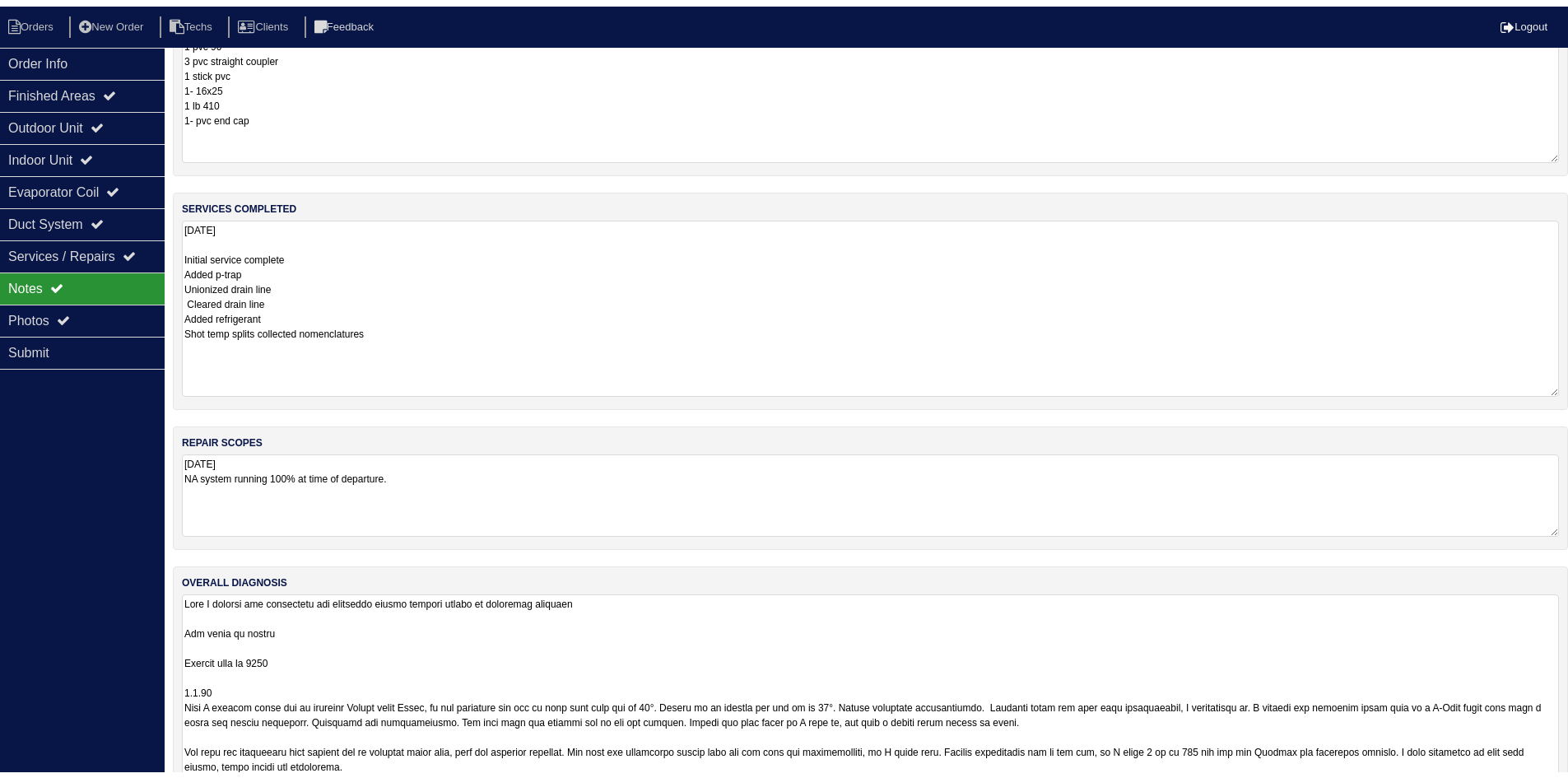
scroll to position [0, 0]
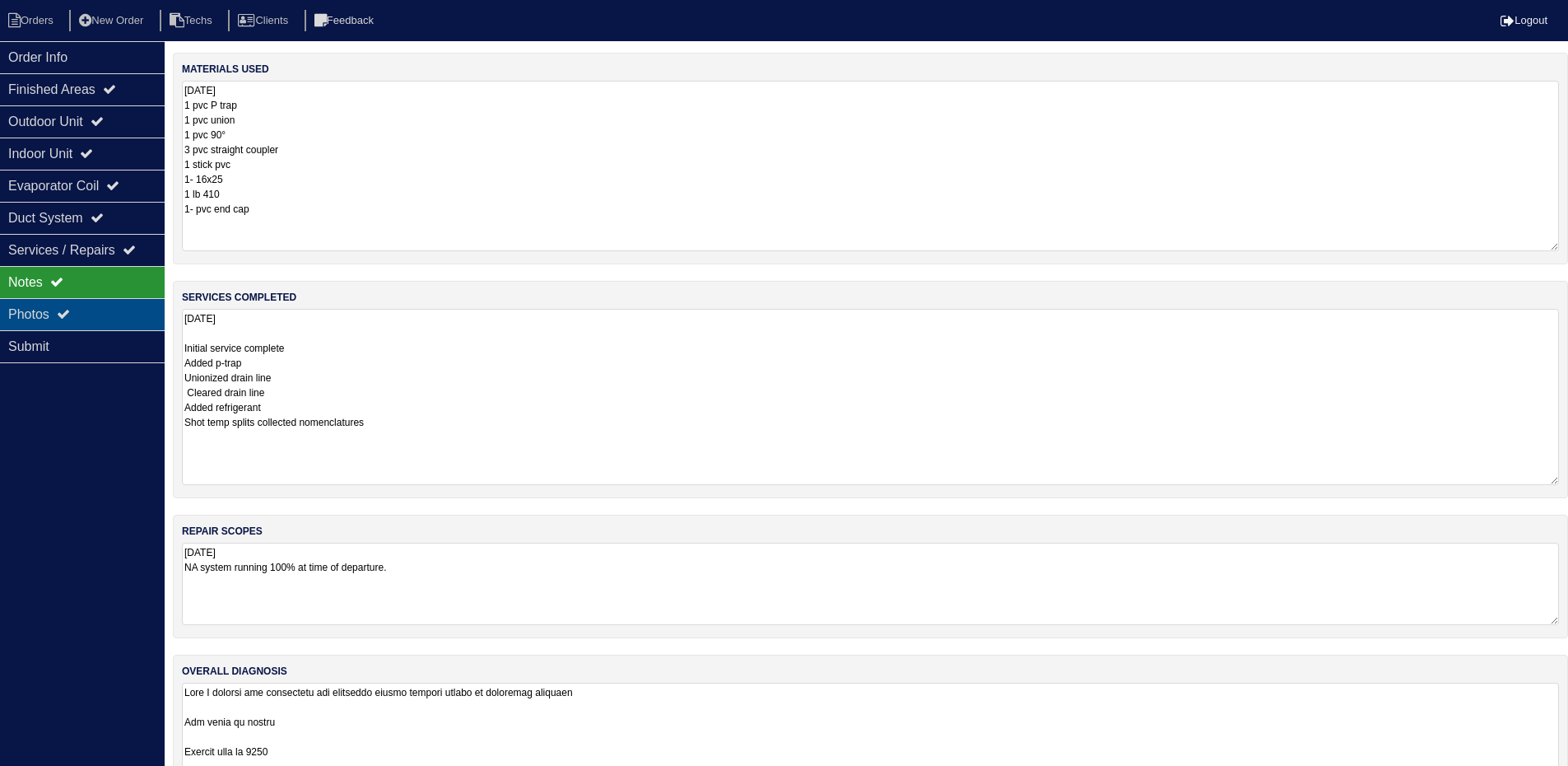
click at [101, 316] on div "Photos" at bounding box center [82, 314] width 165 height 32
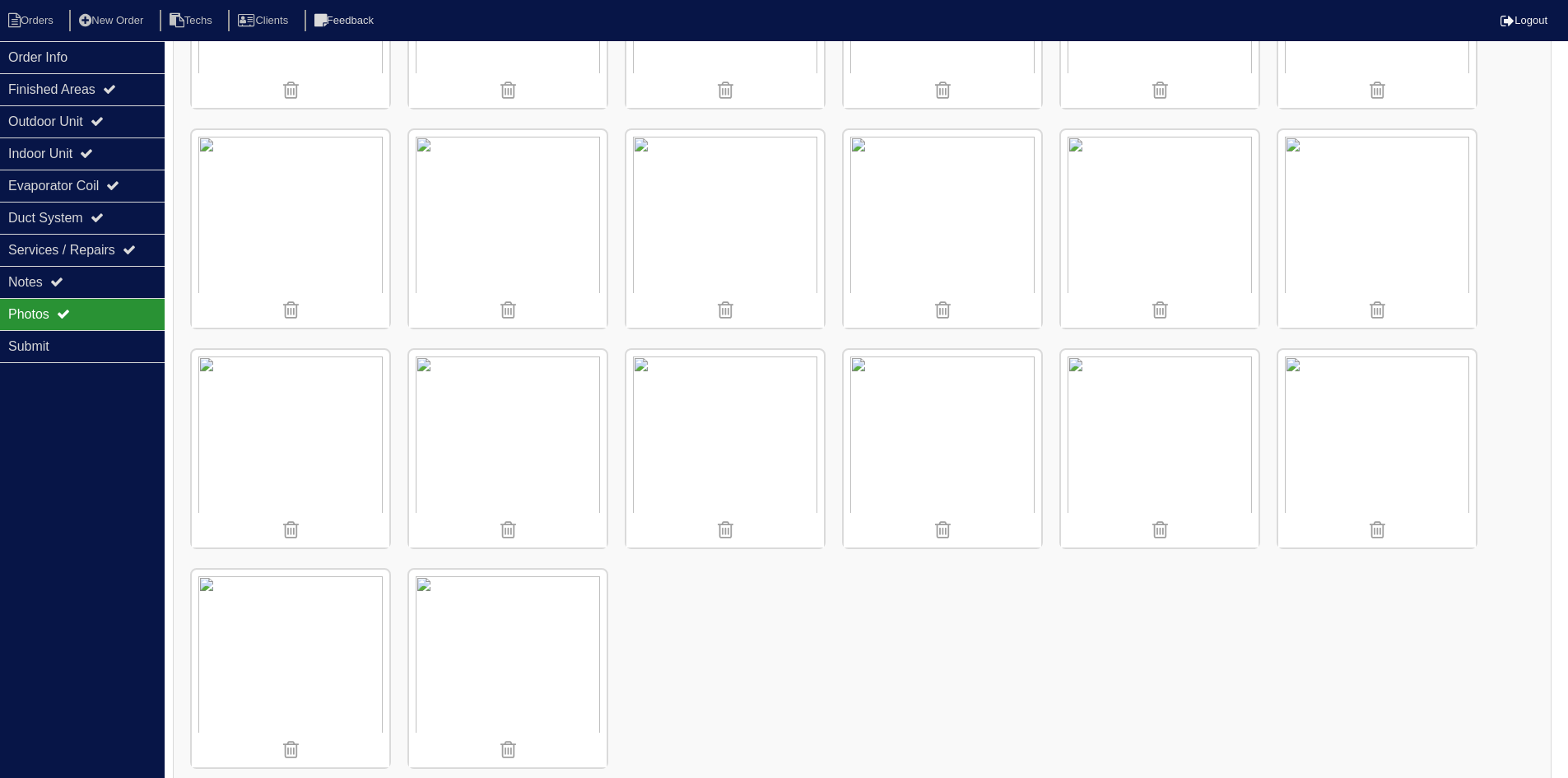
scroll to position [1293, 0]
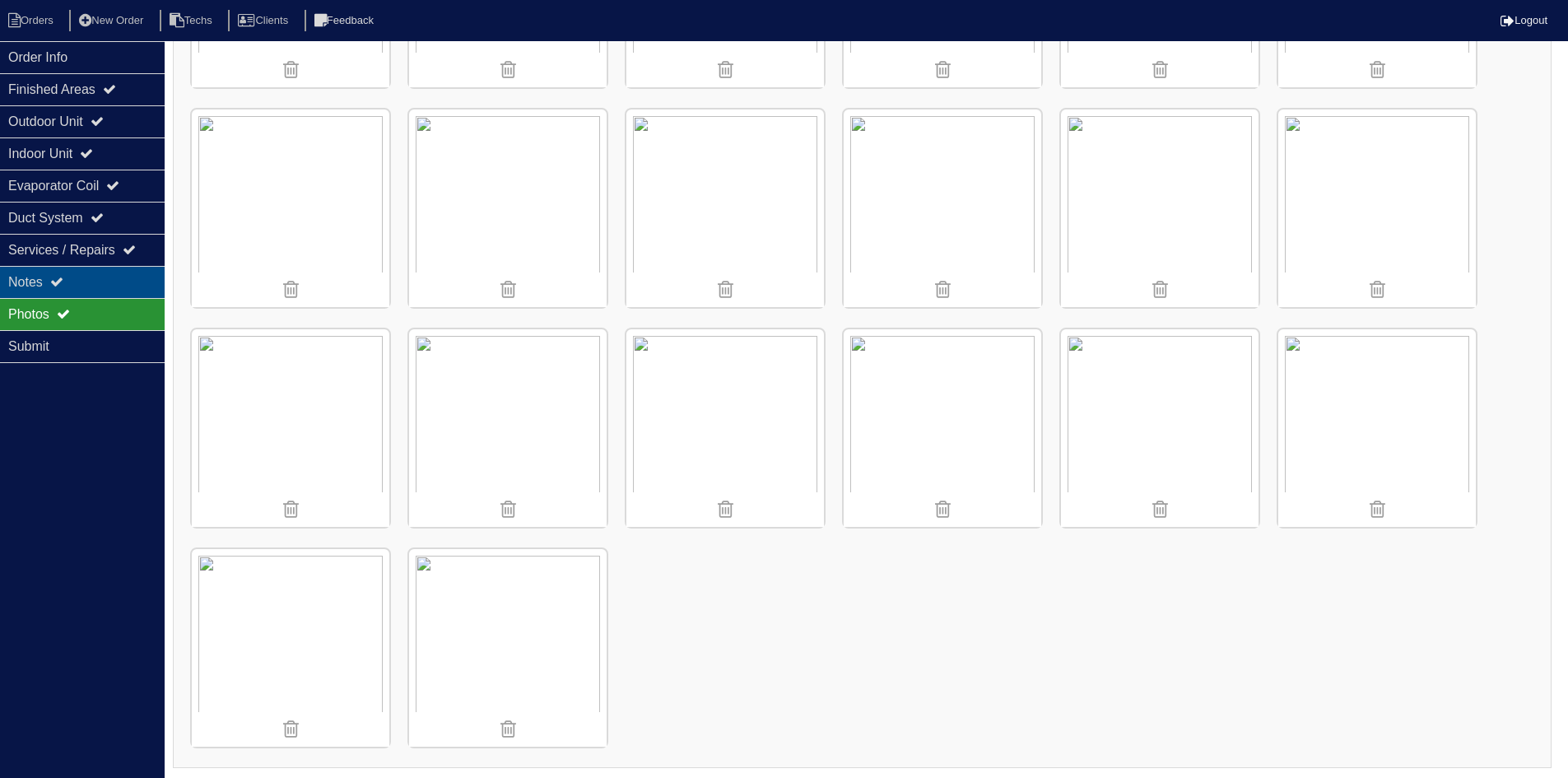
click at [108, 282] on div "Notes" at bounding box center [82, 281] width 165 height 32
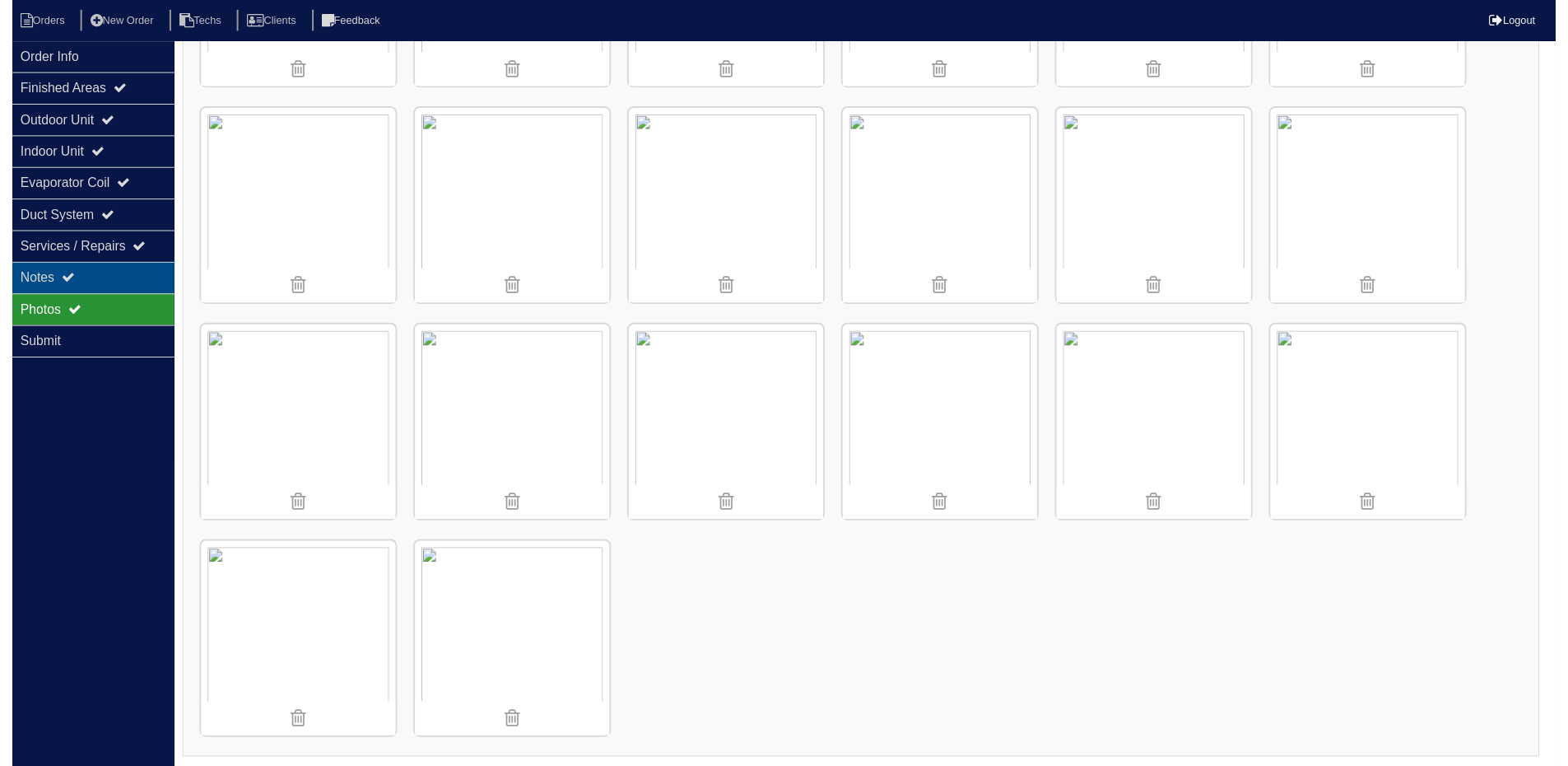
scroll to position [179, 0]
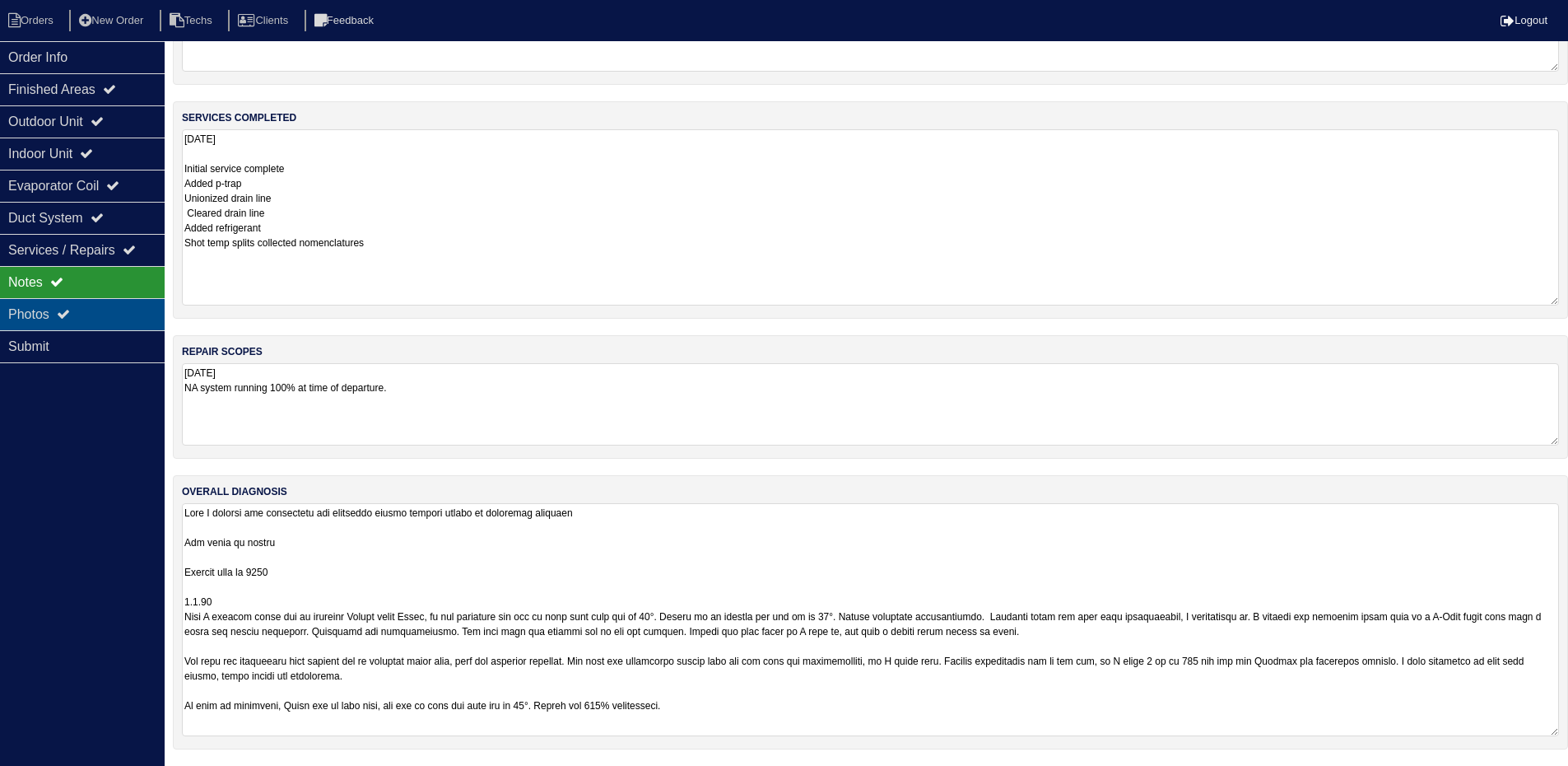
click at [103, 312] on div "Photos" at bounding box center [82, 314] width 165 height 32
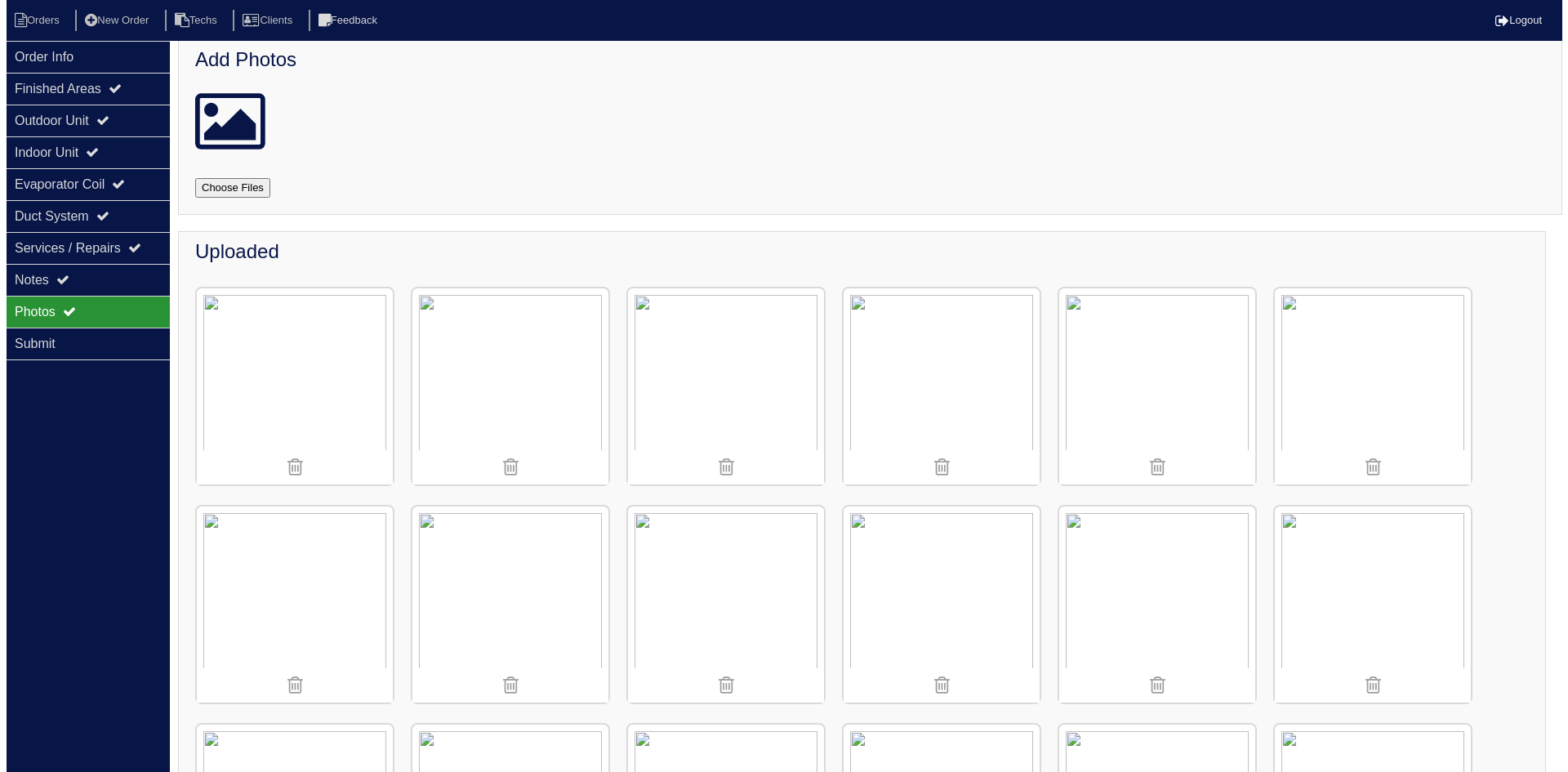
scroll to position [0, 0]
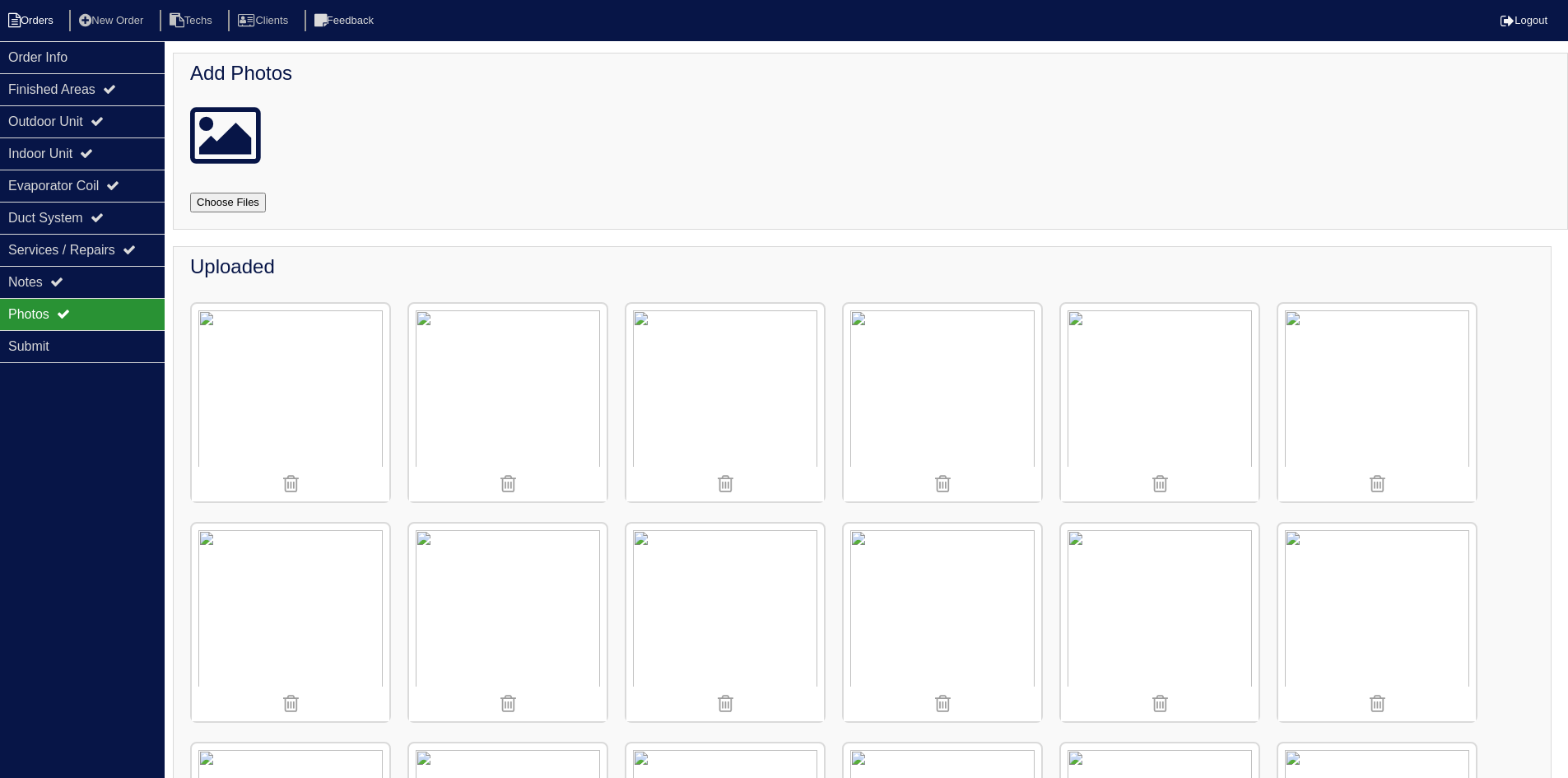
click at [32, 24] on li "Orders" at bounding box center [33, 21] width 67 height 22
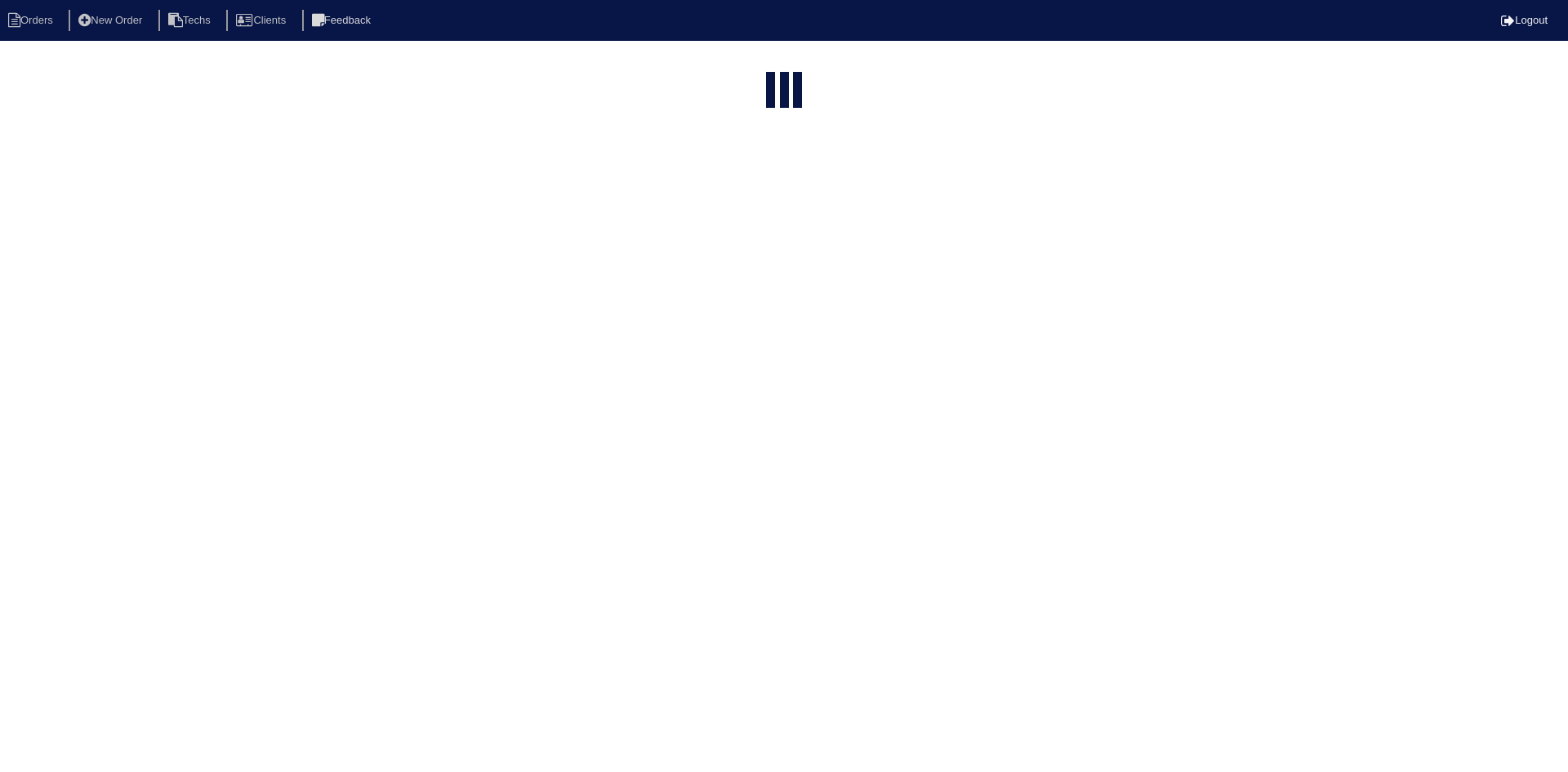
select select "15"
select select "field complete"
select select "need to quote"
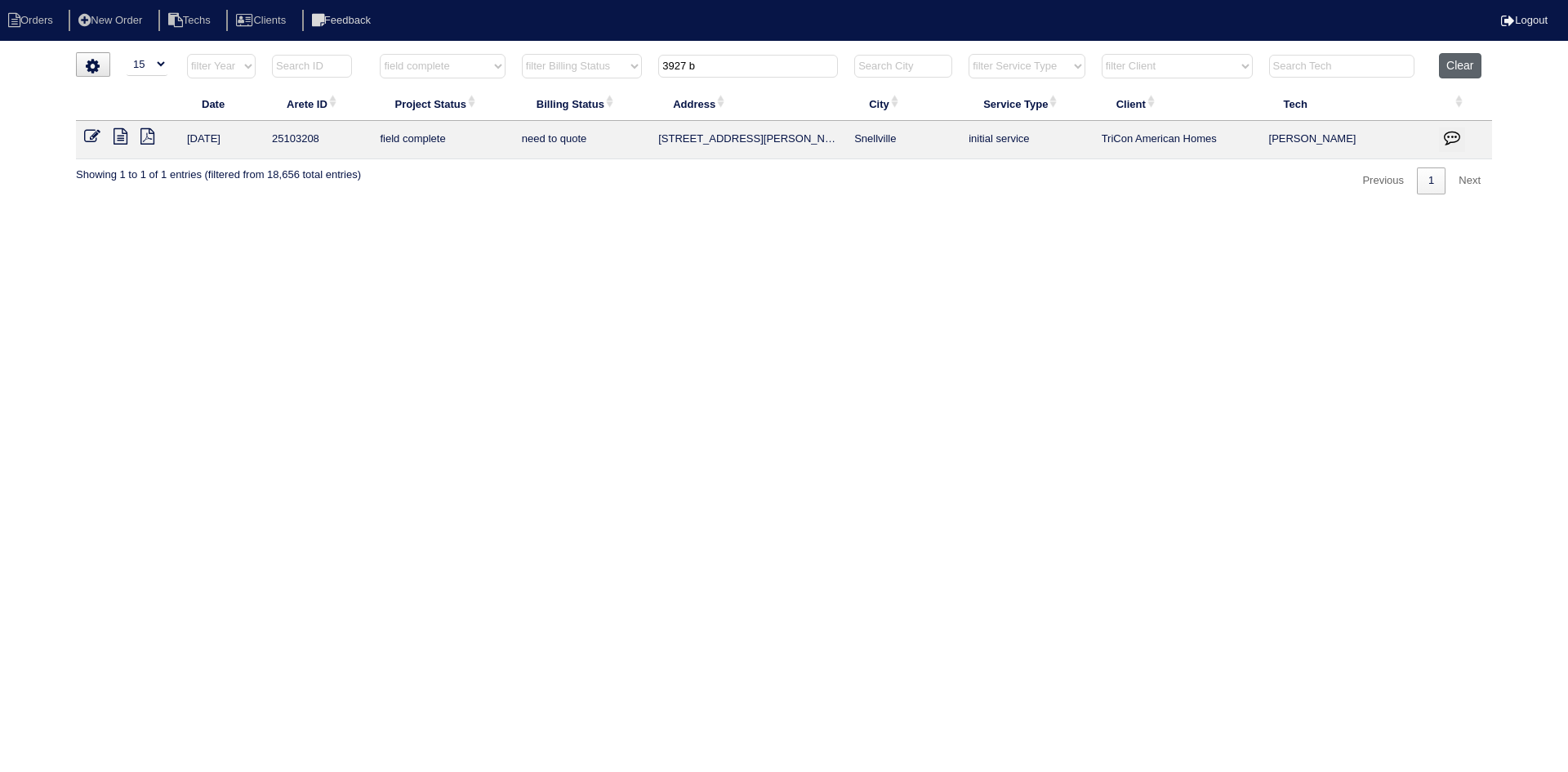
click at [1440, 68] on button "Clear" at bounding box center [1459, 65] width 42 height 26
select select
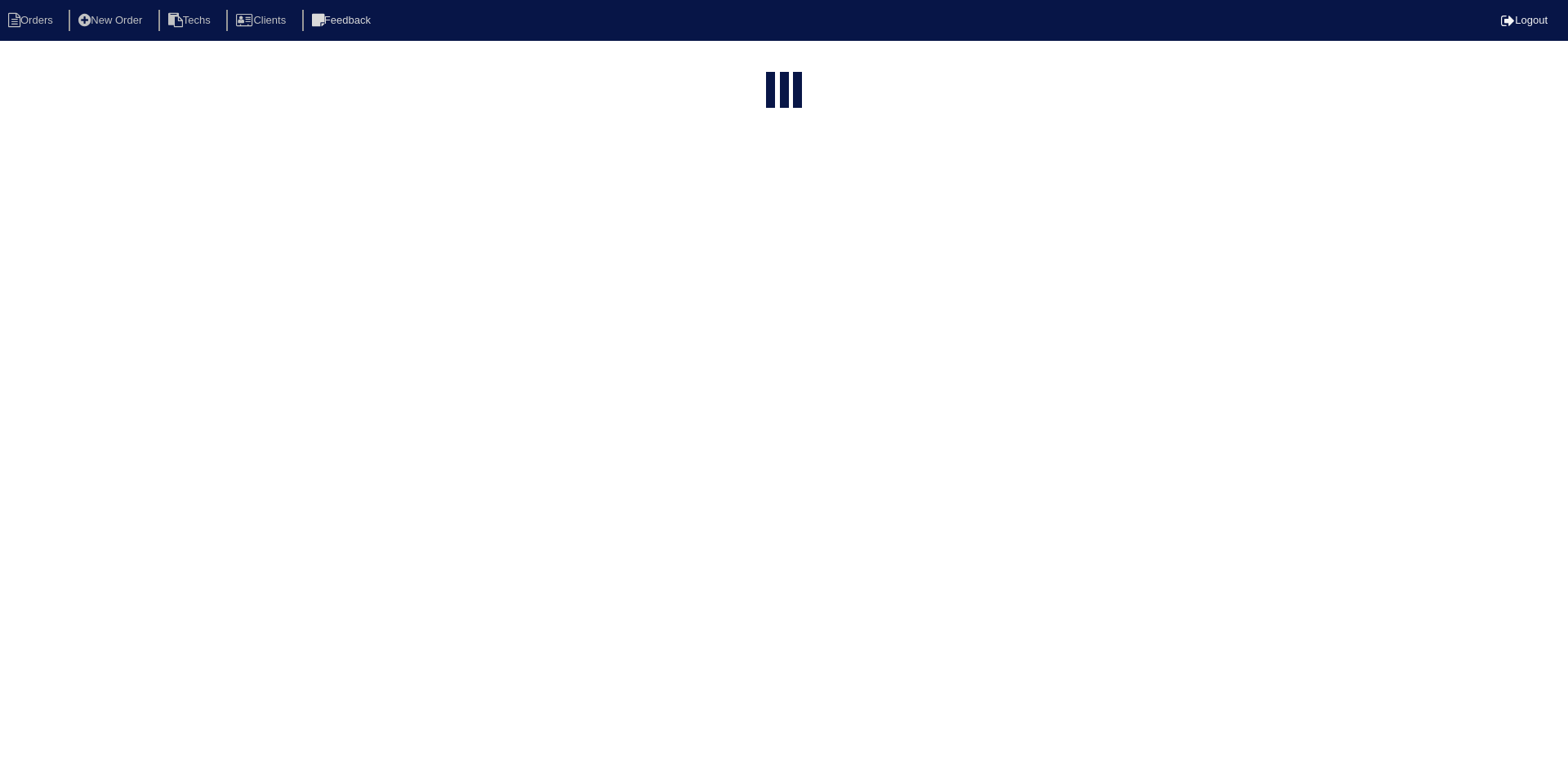
select select "15"
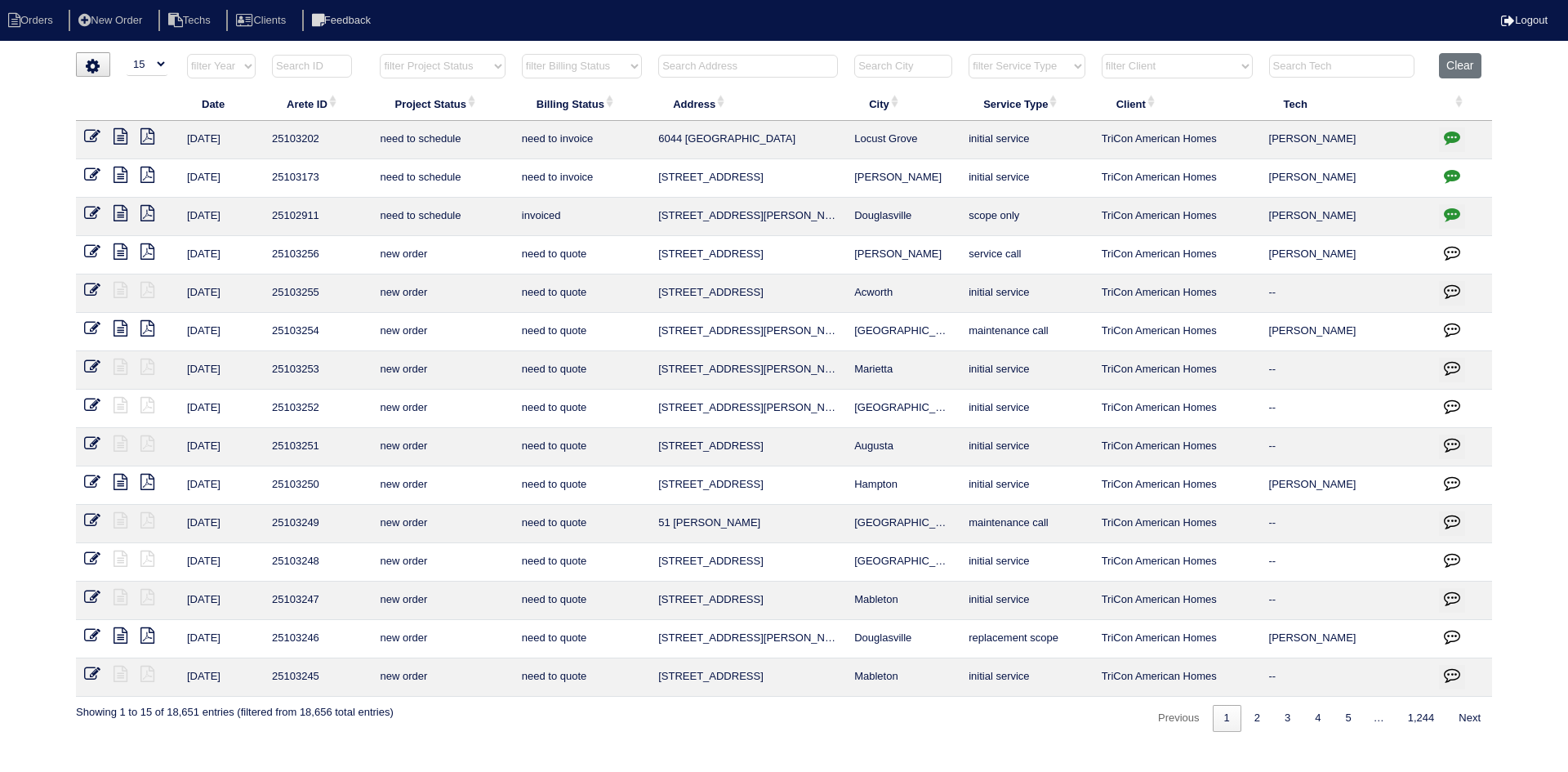
click at [495, 74] on select "filter Project Status -- Any Project Status -- new order assigned in progress f…" at bounding box center [442, 65] width 125 height 25
click at [380, 54] on select "filter Project Status -- Any Project Status -- new order assigned in progress f…" at bounding box center [442, 65] width 125 height 25
select select "field complete"
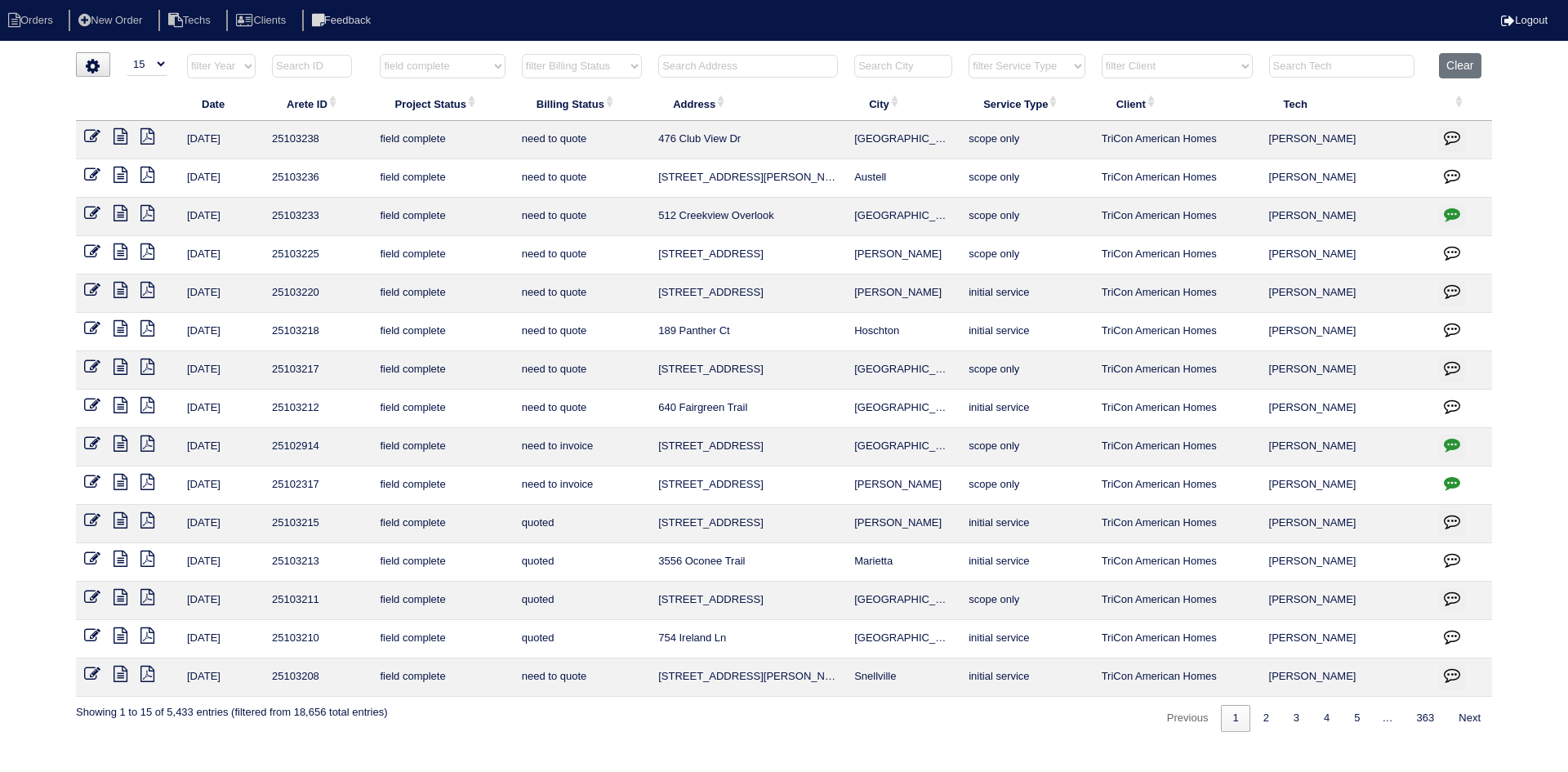
click at [613, 71] on select "filter Billing Status -- Any Billing Status -- need to quote quoted need to inv…" at bounding box center [581, 65] width 120 height 25
select select "need to quote"
click at [522, 54] on select "filter Billing Status -- Any Billing Status -- need to quote quoted need to inv…" at bounding box center [581, 65] width 120 height 25
select select "field complete"
select select "need to quote"
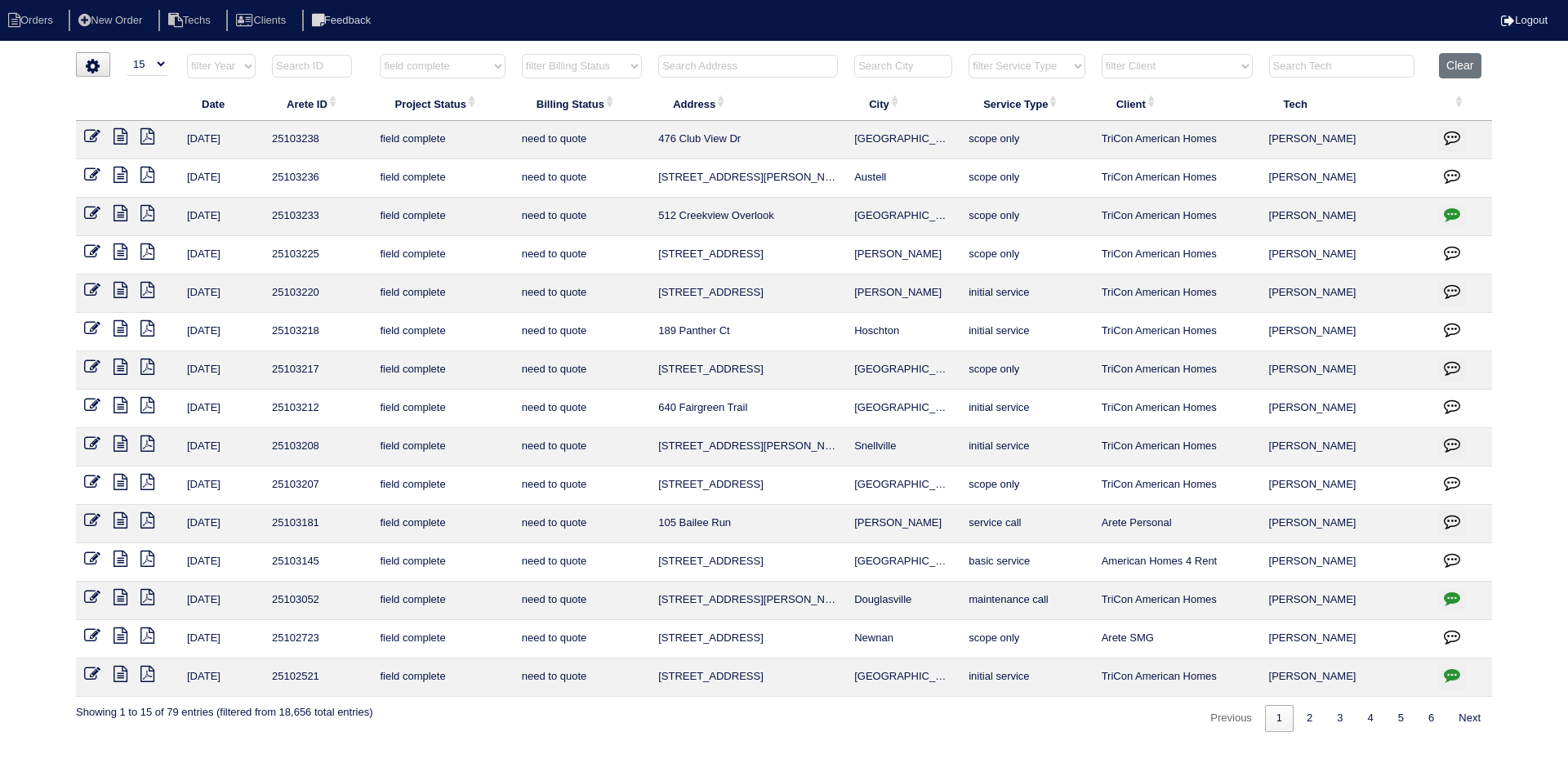
click at [152, 480] on icon at bounding box center [147, 481] width 14 height 16
click at [117, 479] on icon at bounding box center [121, 481] width 14 height 16
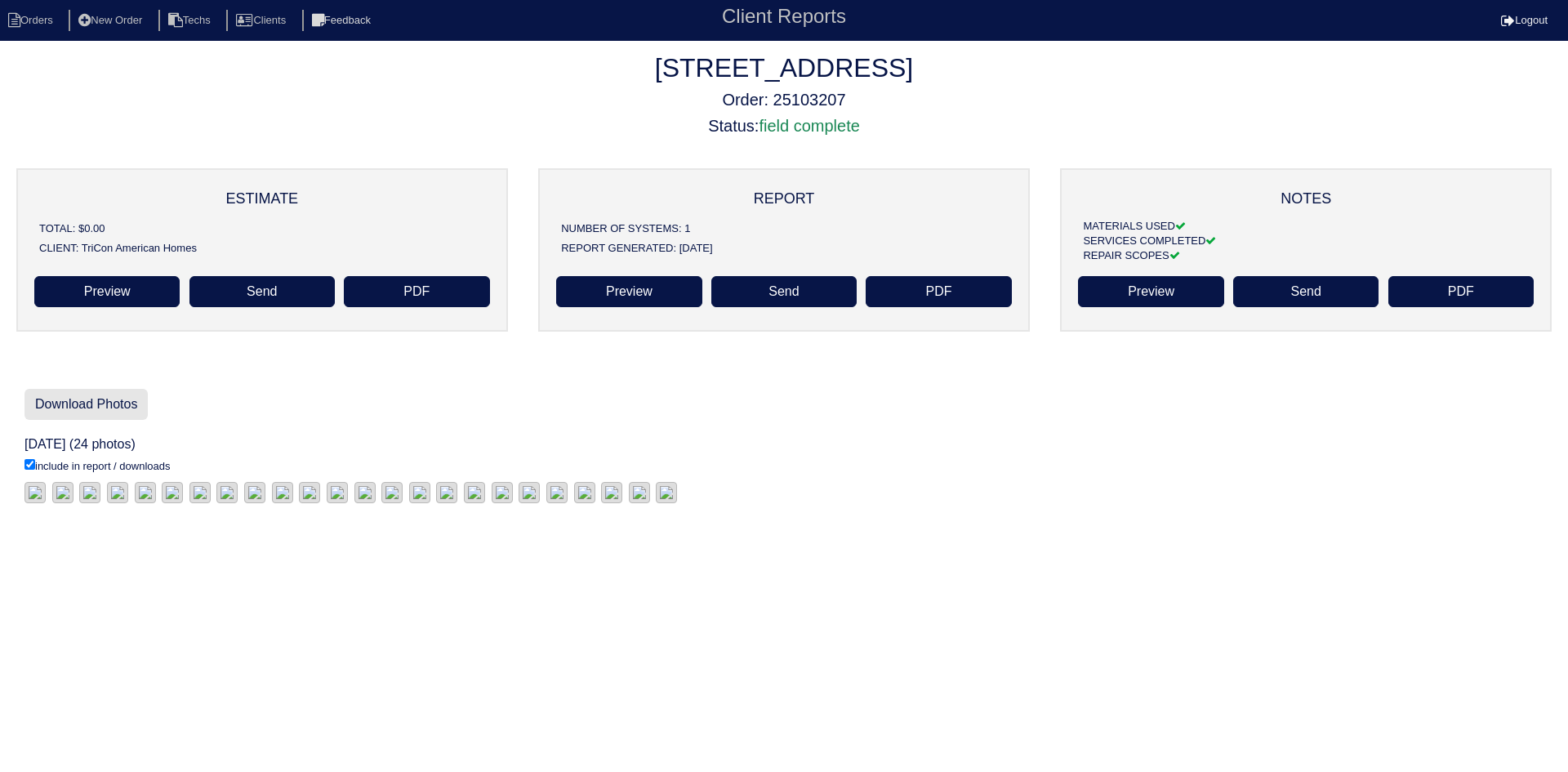
click at [98, 400] on link "Download Photos" at bounding box center [86, 404] width 123 height 31
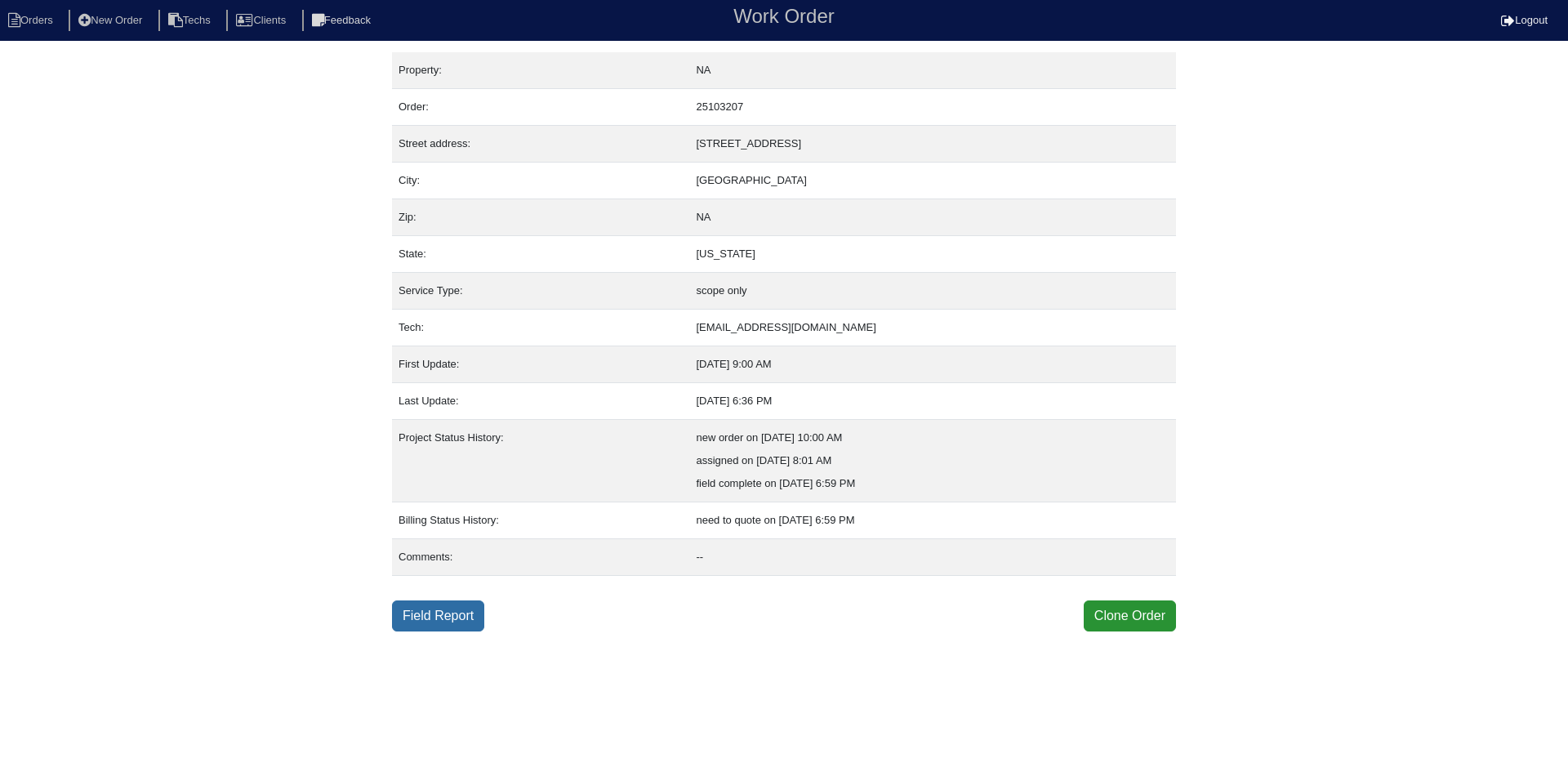
click at [452, 616] on link "Field Report" at bounding box center [438, 616] width 93 height 31
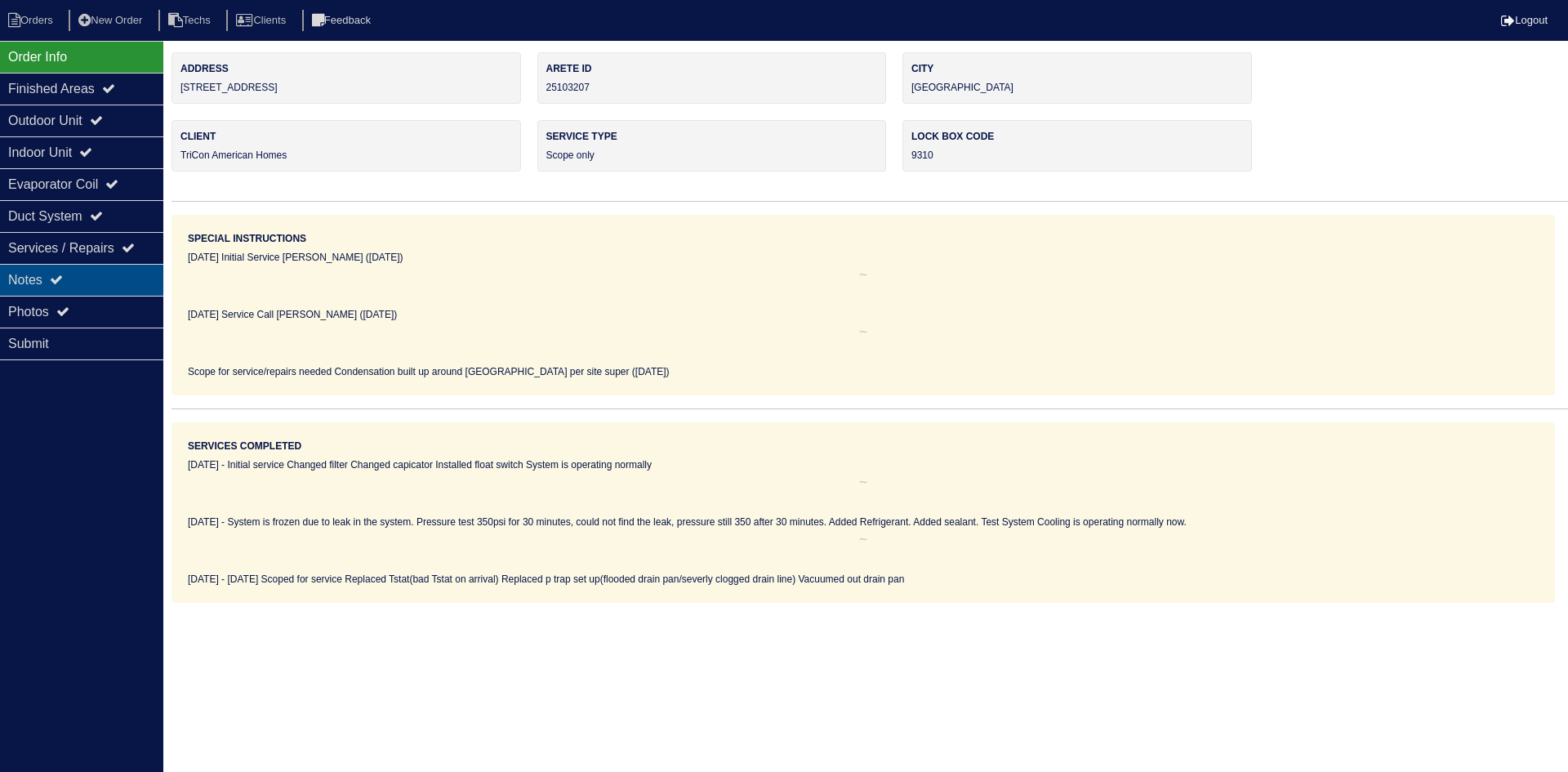
click at [99, 279] on div "Notes" at bounding box center [82, 279] width 163 height 31
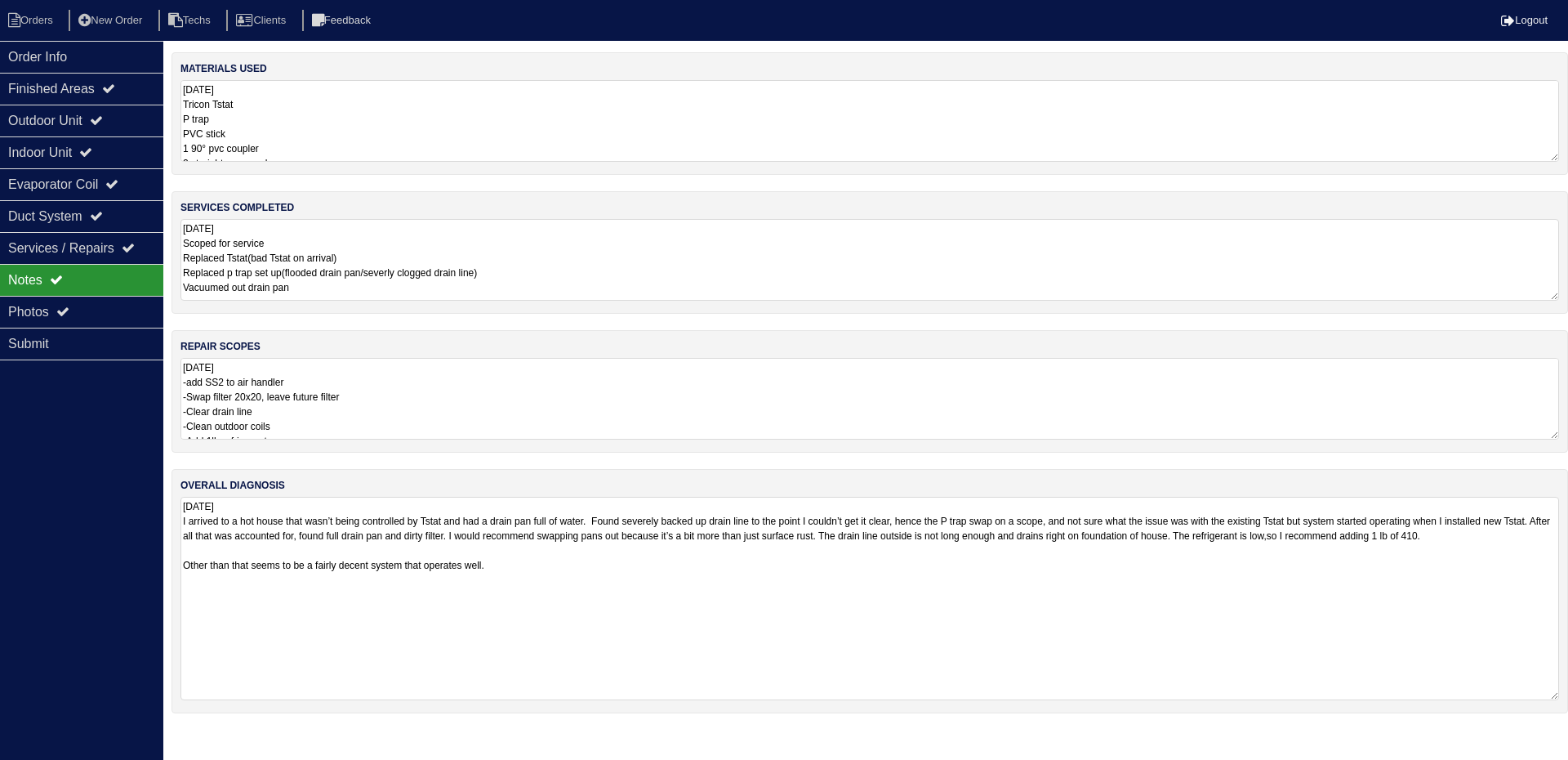
drag, startPoint x: 1554, startPoint y: 575, endPoint x: 1561, endPoint y: 689, distance: 114.2
click at [1563, 696] on div "overall diagnosis [DATE] I arrived to a hot house that wasn’t being controlled …" at bounding box center [869, 590] width 1396 height 244
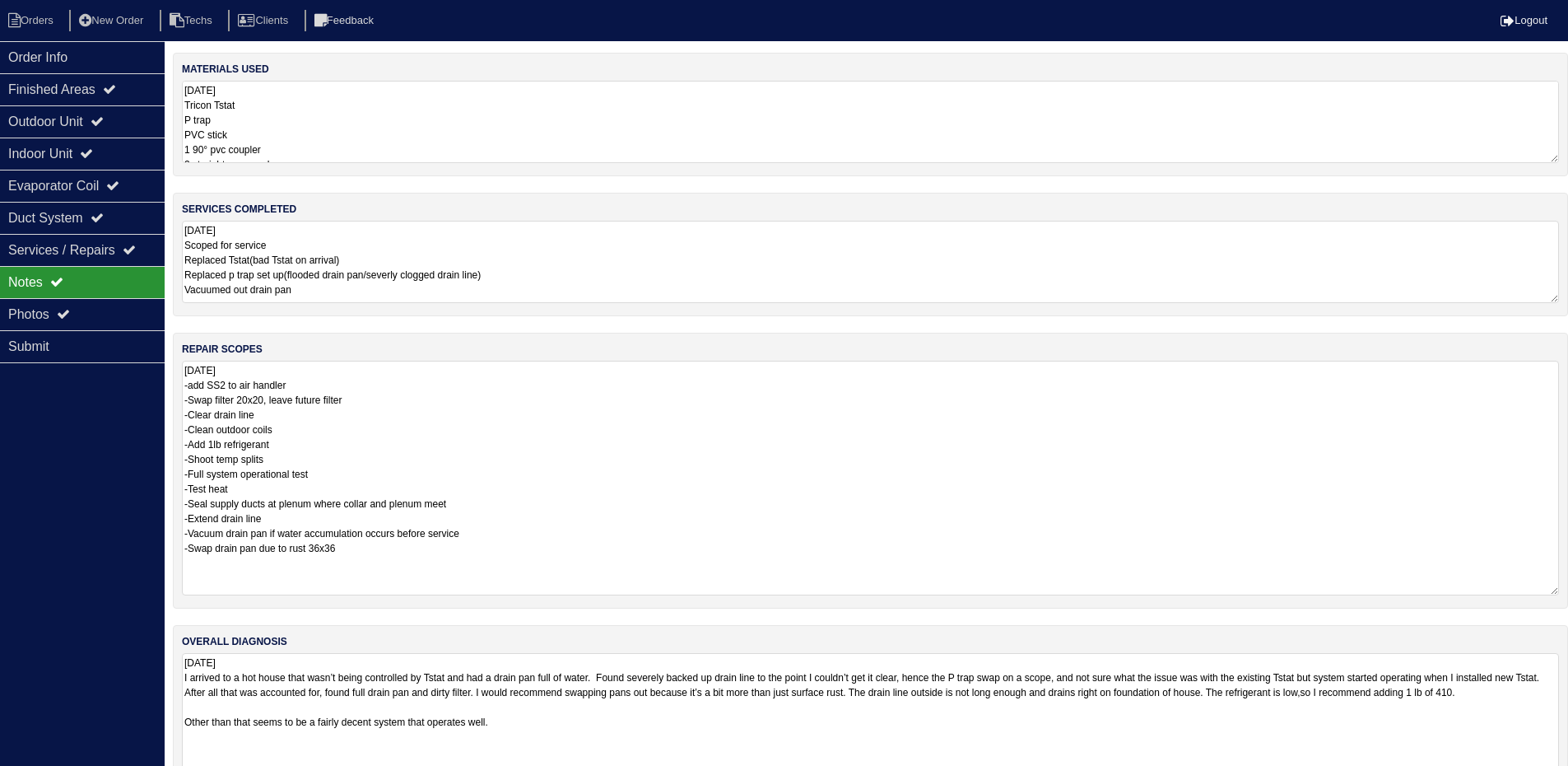
drag, startPoint x: 1565, startPoint y: 438, endPoint x: 1575, endPoint y: 590, distance: 152.3
click at [1568, 590] on html "Orders New Order Techs Clients Feedback Logout Orders New Order Users Clients M…" at bounding box center [784, 443] width 1568 height 887
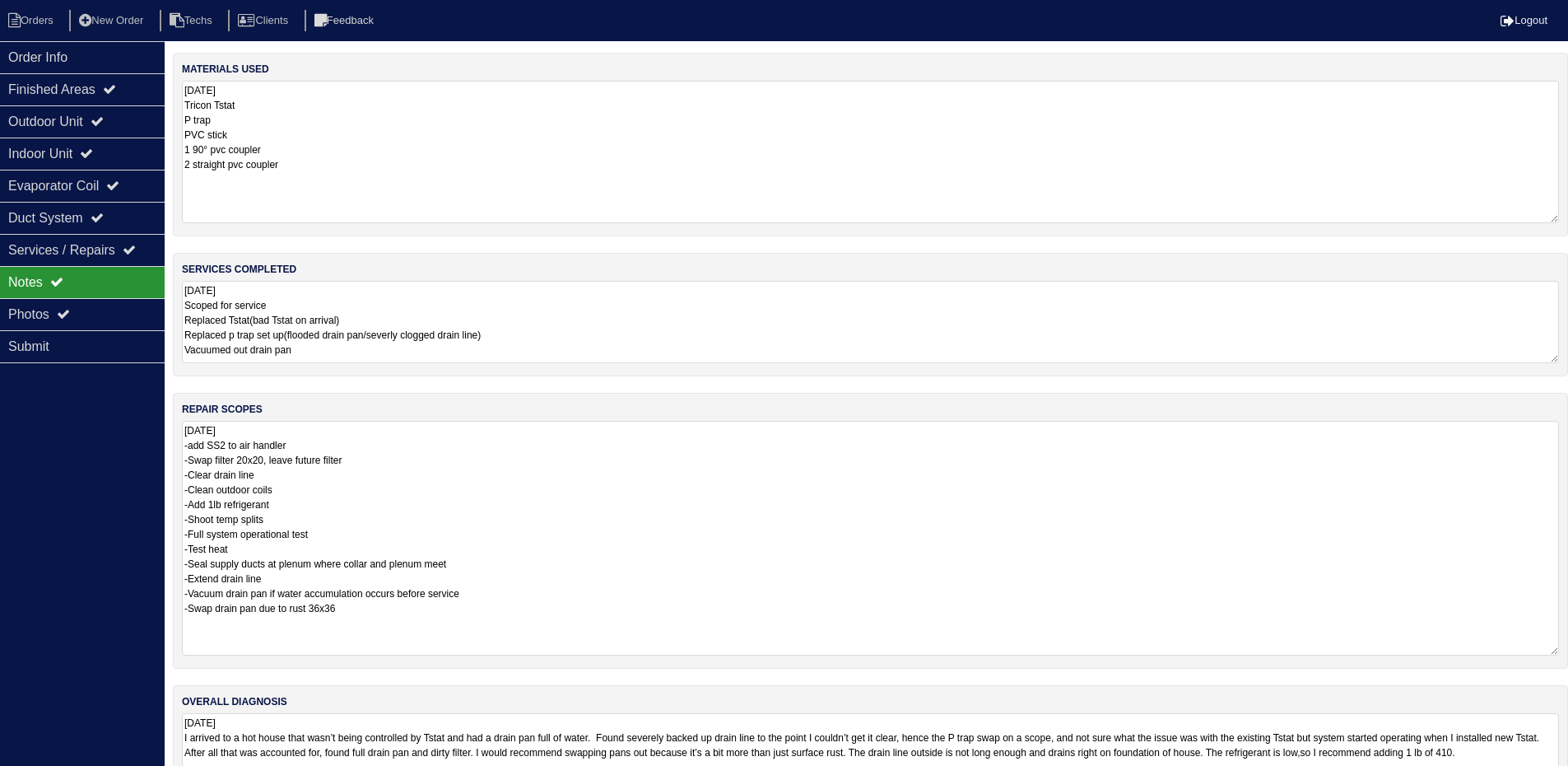
drag, startPoint x: 1553, startPoint y: 158, endPoint x: 1566, endPoint y: 218, distance: 61.4
click at [1566, 218] on div "materials used [DATE] Tricon Tstat P trap PVC stick 1 90° pvc coupler 2 straigh…" at bounding box center [871, 144] width 1395 height 183
click at [91, 312] on div "Photos" at bounding box center [82, 314] width 165 height 32
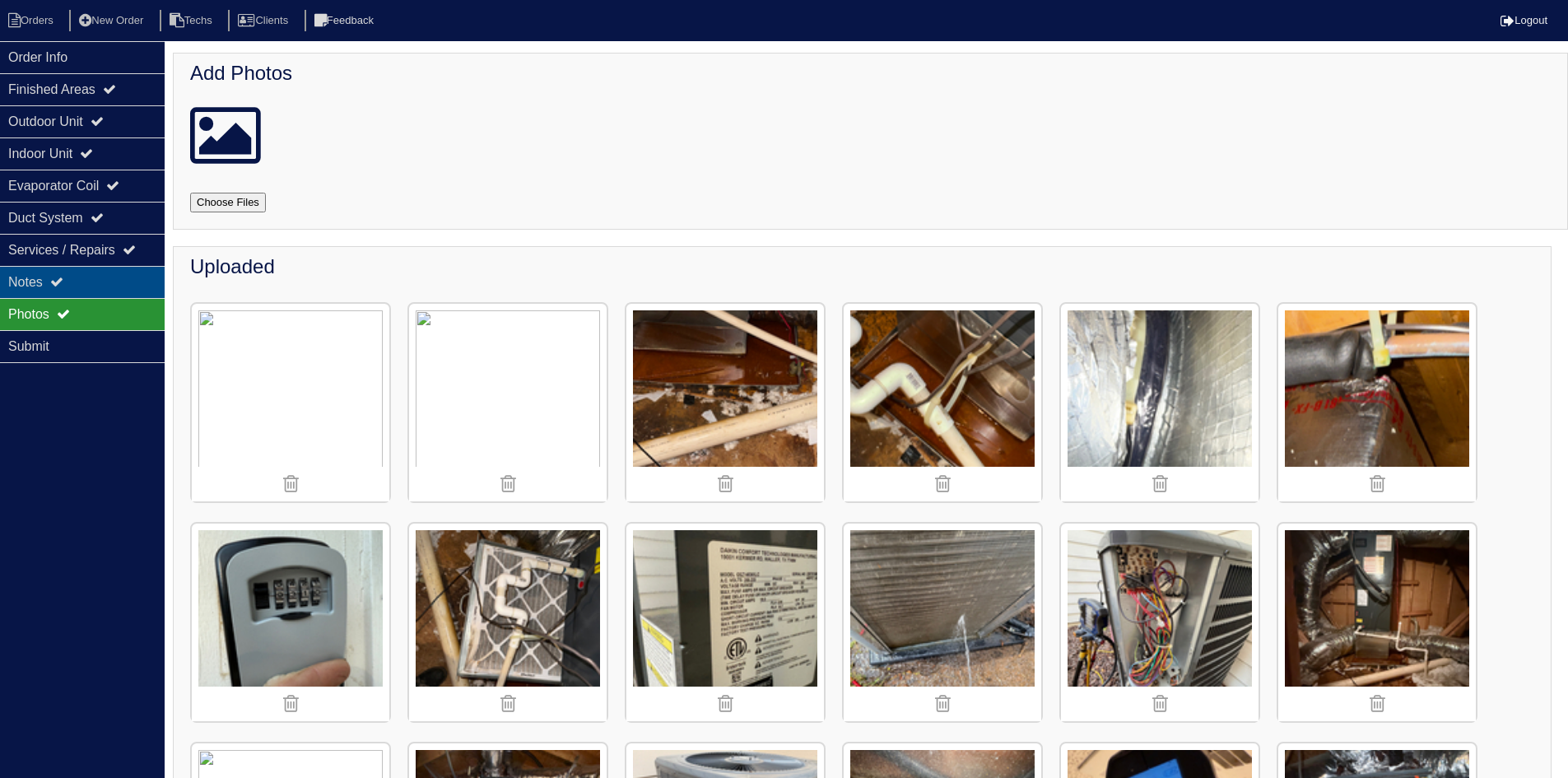
click at [33, 270] on div "Notes" at bounding box center [82, 281] width 165 height 32
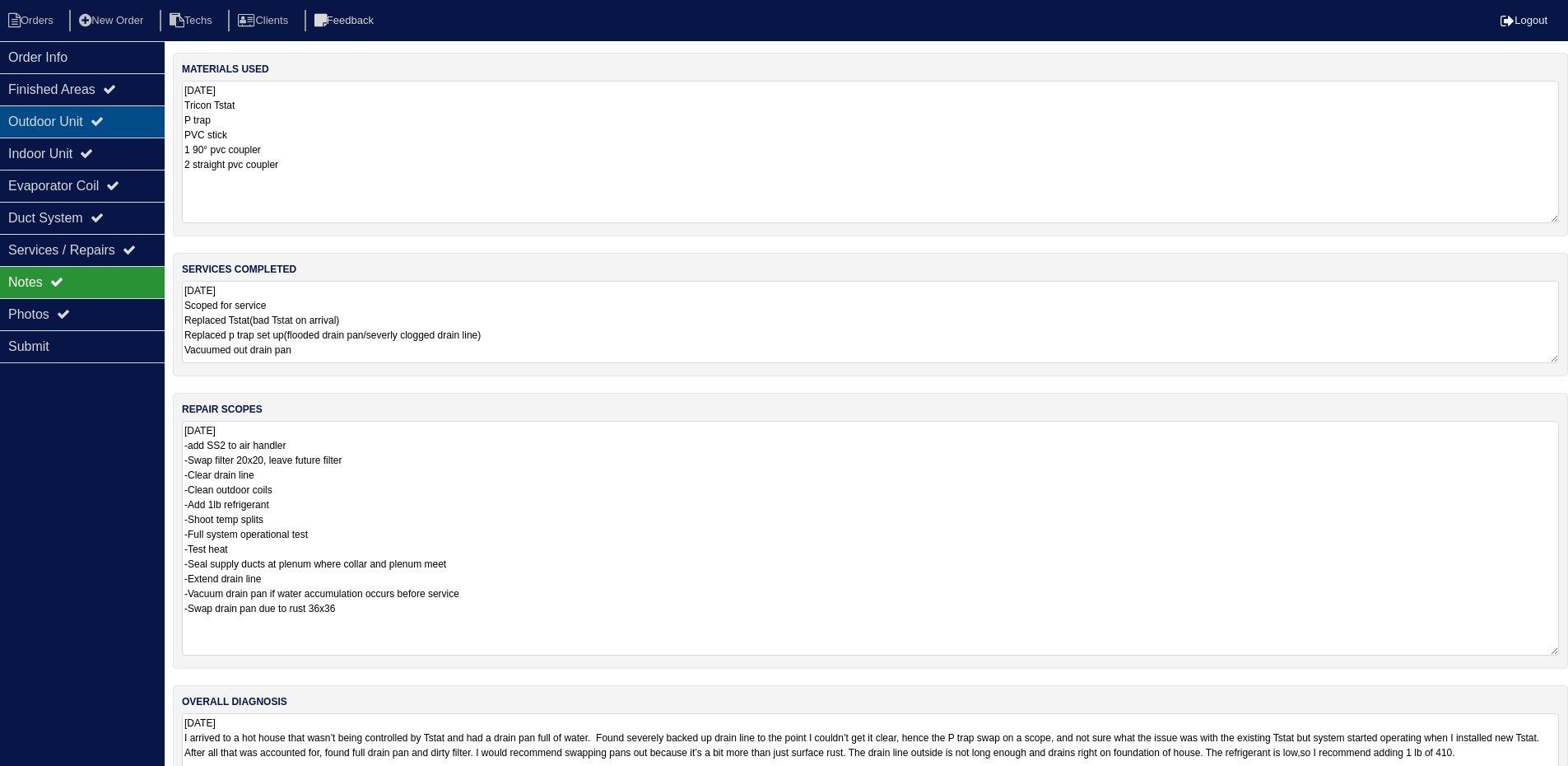
drag, startPoint x: 104, startPoint y: 114, endPoint x: 105, endPoint y: 129, distance: 15.0
click at [104, 114] on div "Outdoor Unit" at bounding box center [82, 121] width 165 height 32
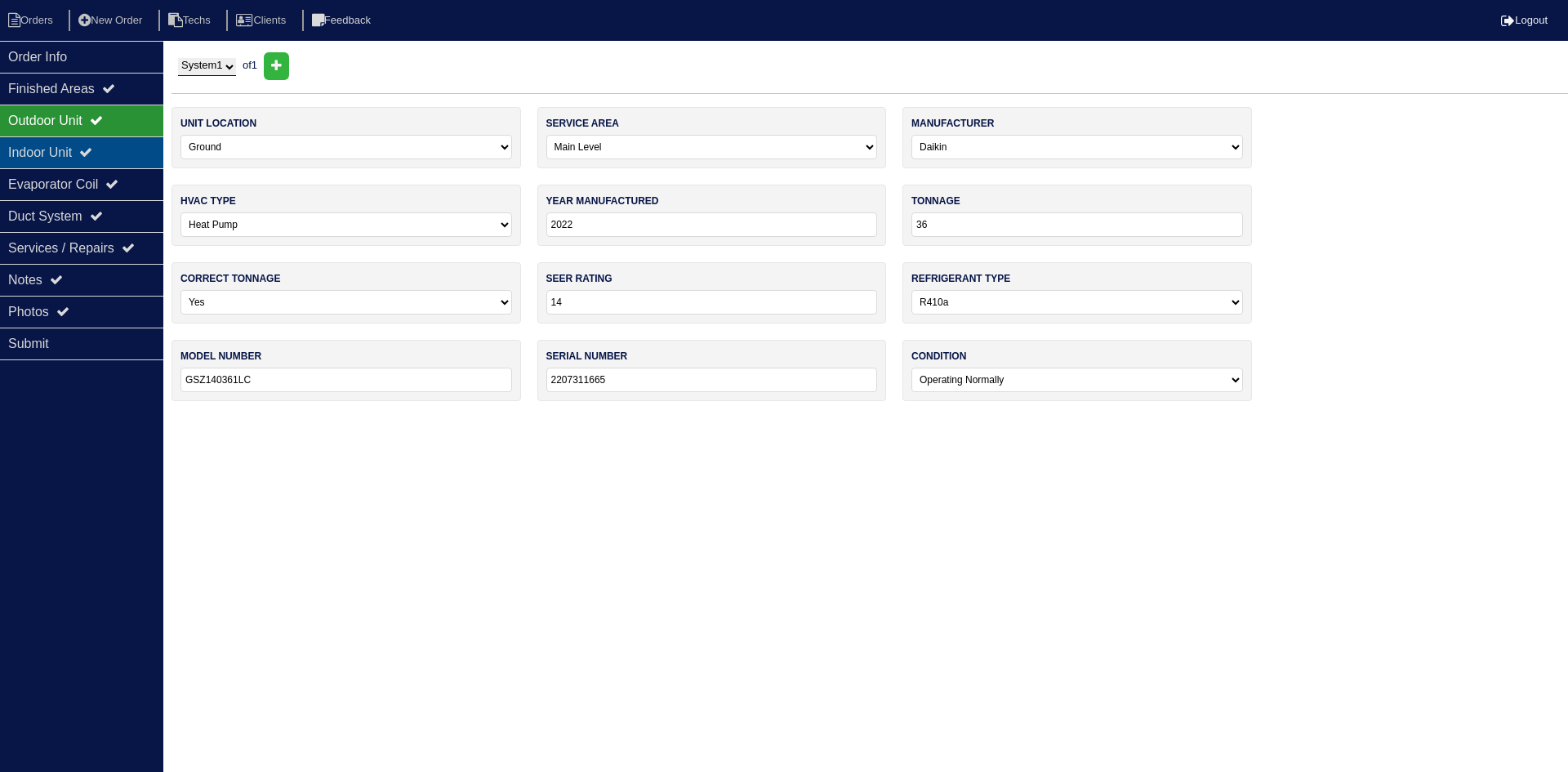
click at [106, 145] on div "Indoor Unit" at bounding box center [82, 151] width 163 height 31
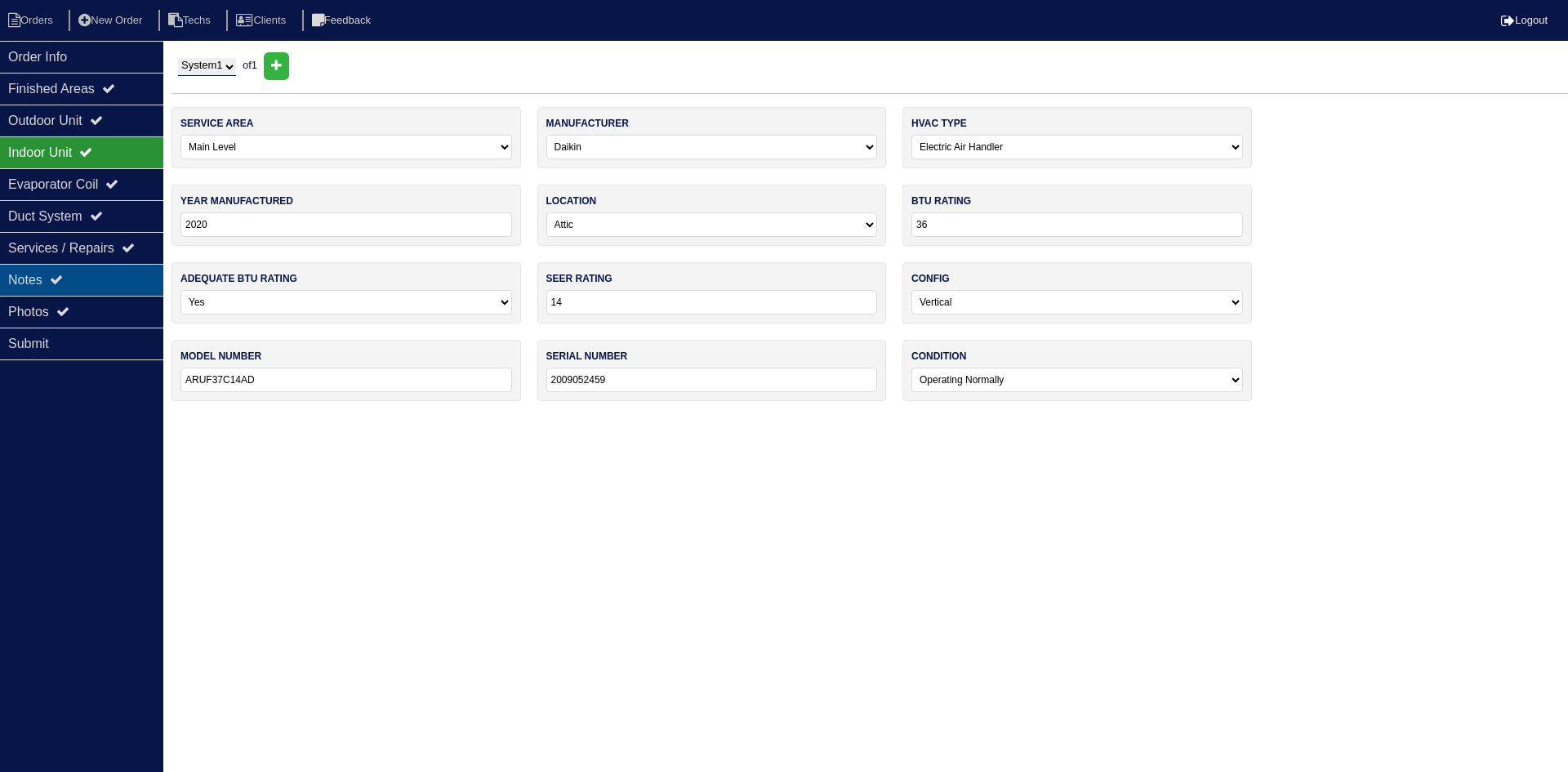
click at [113, 286] on div "Notes" at bounding box center [82, 279] width 163 height 31
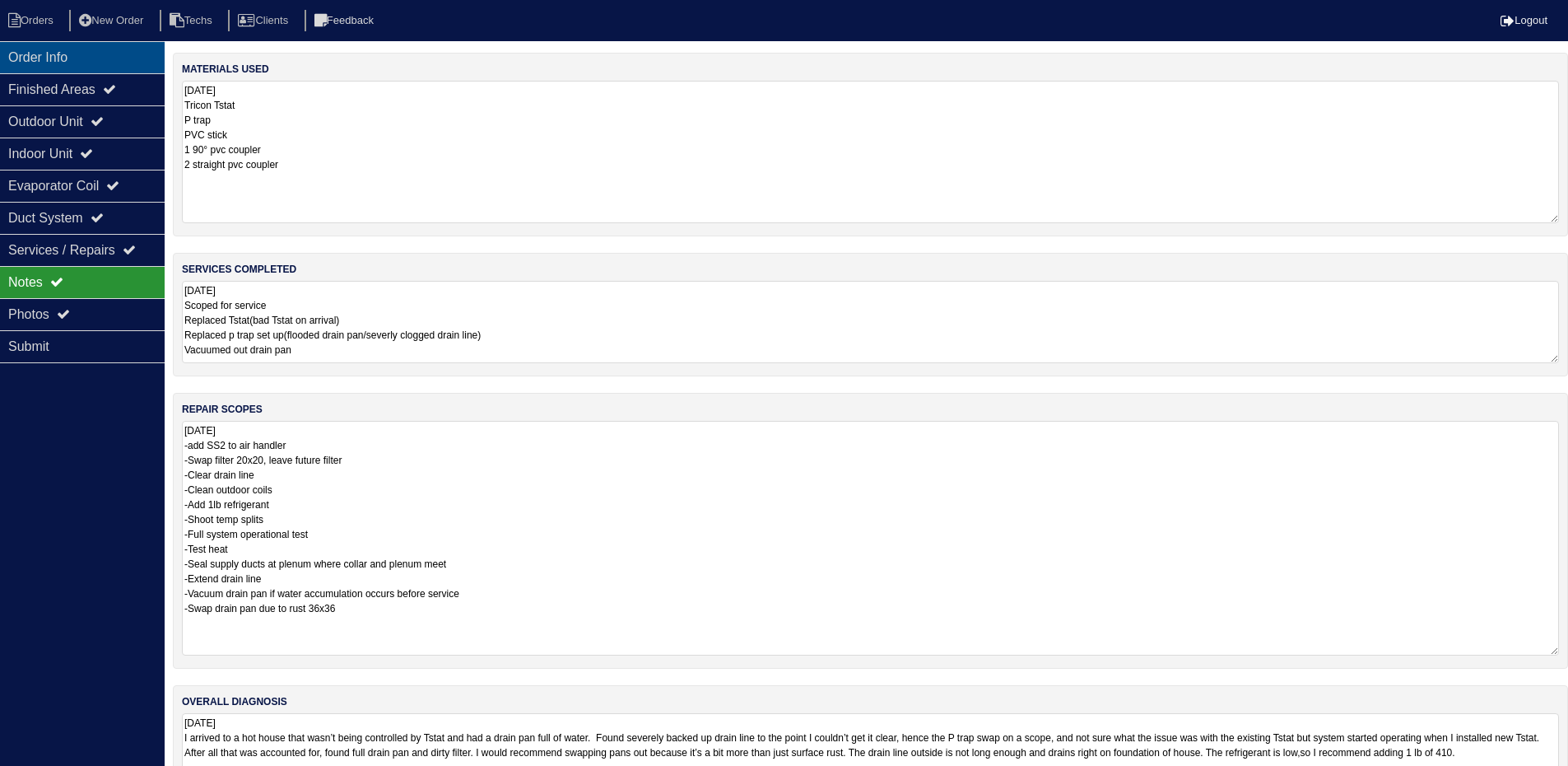
click at [86, 59] on div "Order Info" at bounding box center [82, 57] width 165 height 32
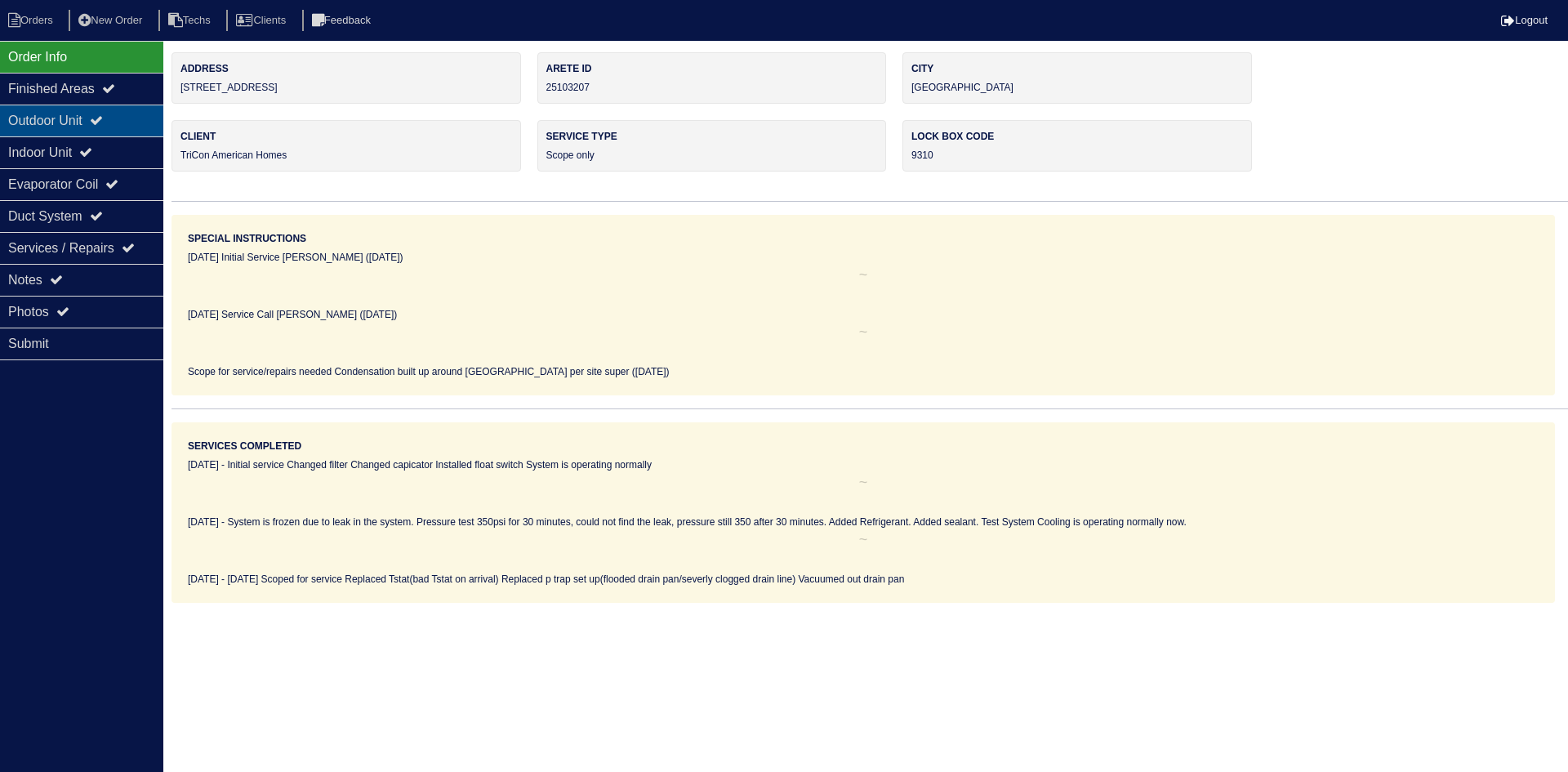
click at [116, 118] on div "Outdoor Unit" at bounding box center [82, 120] width 163 height 31
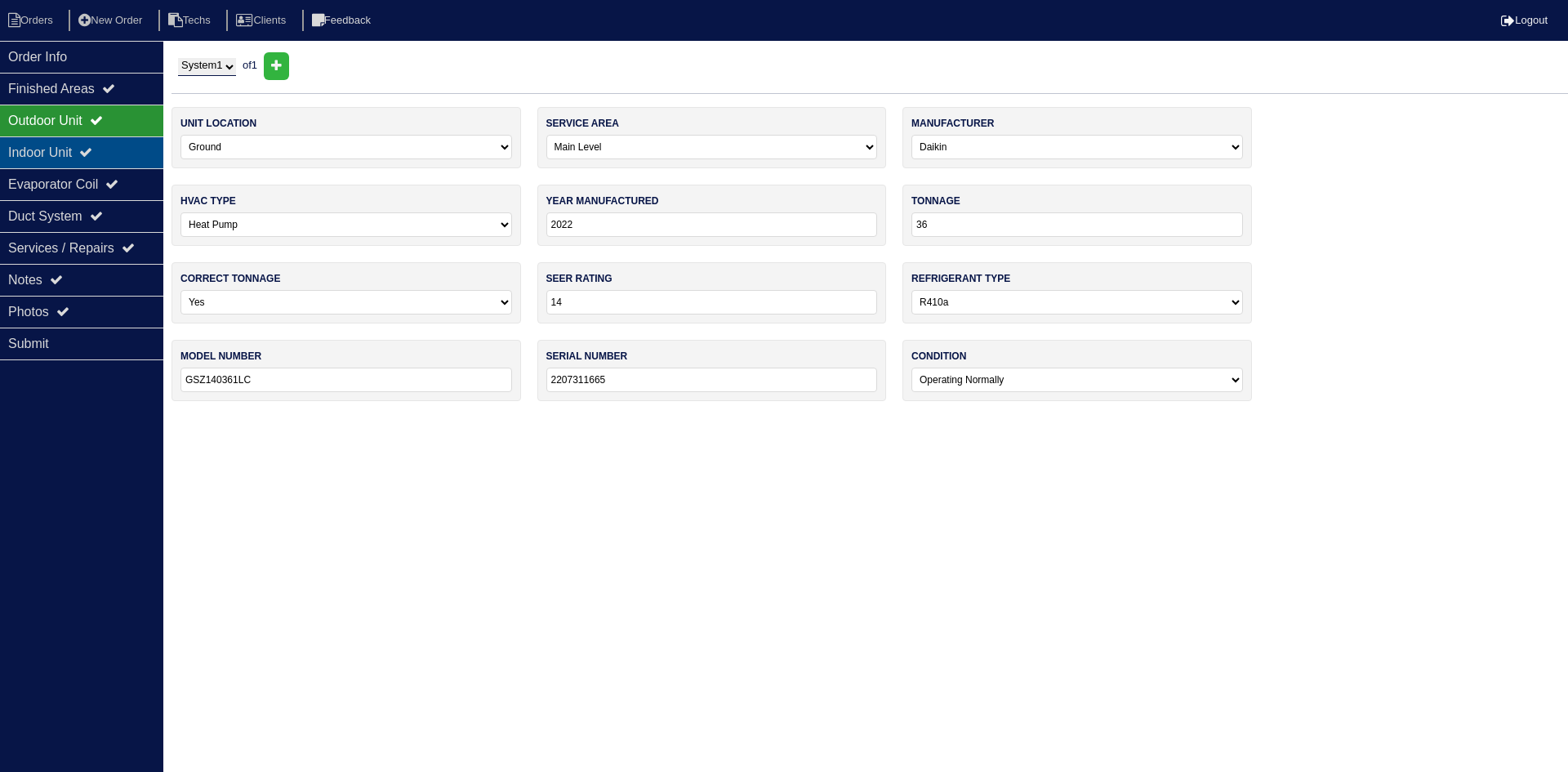
drag, startPoint x: 97, startPoint y: 155, endPoint x: 89, endPoint y: 146, distance: 12.0
click at [93, 155] on icon at bounding box center [85, 151] width 13 height 13
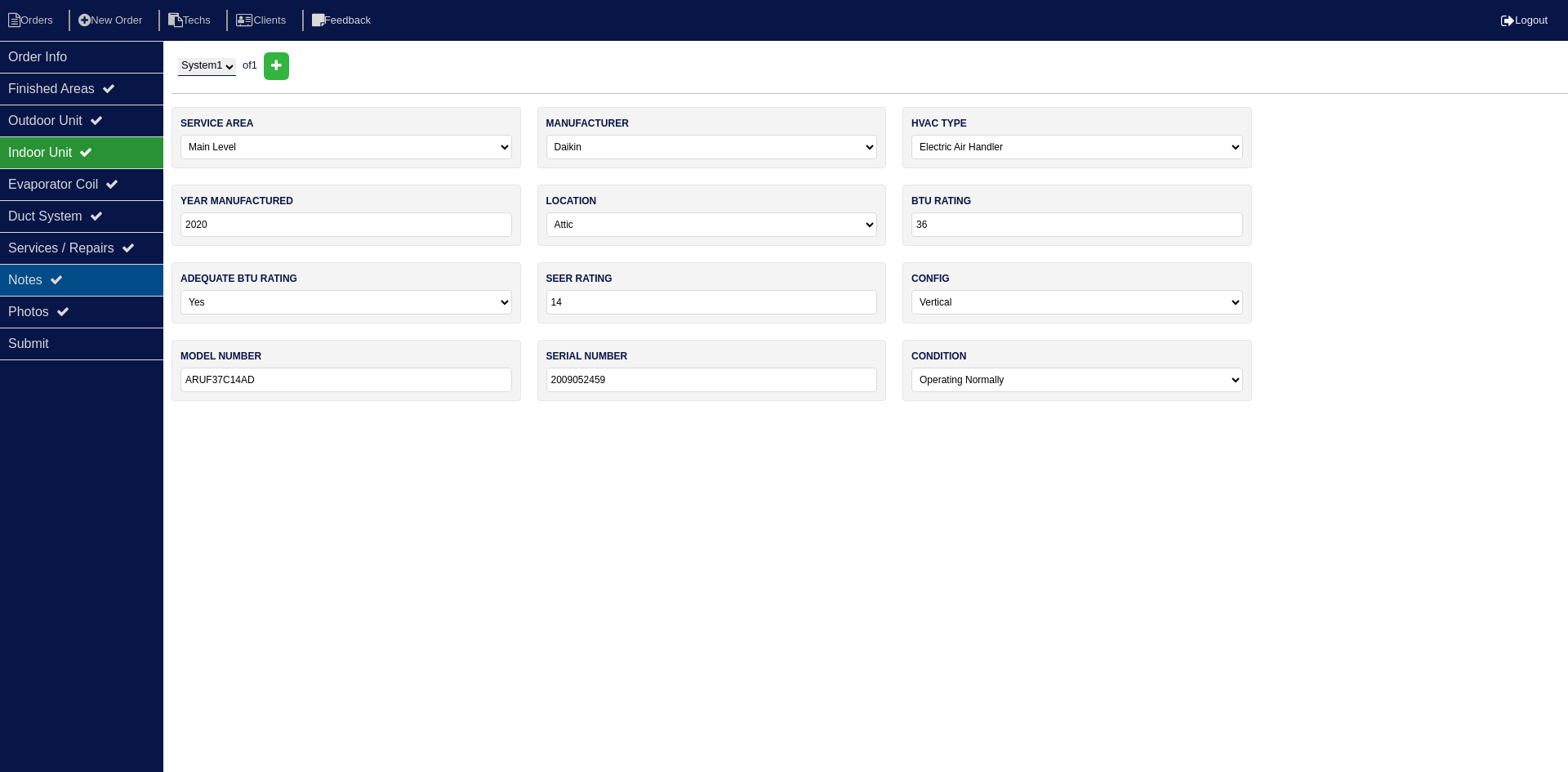
click at [116, 271] on div "Notes" at bounding box center [82, 279] width 163 height 31
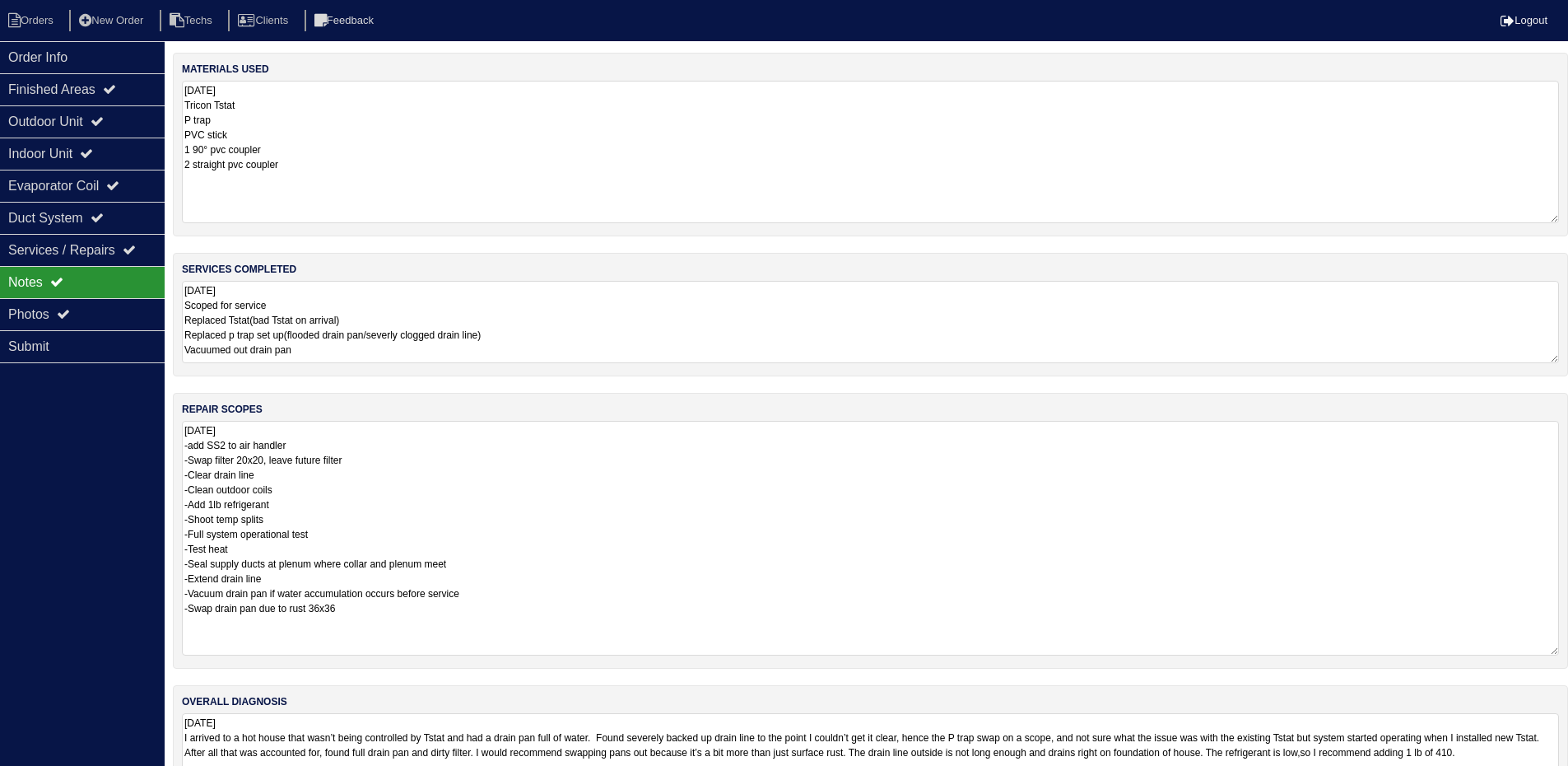
drag, startPoint x: 93, startPoint y: 304, endPoint x: 177, endPoint y: 323, distance: 86.1
click at [93, 304] on div "Photos" at bounding box center [82, 314] width 165 height 32
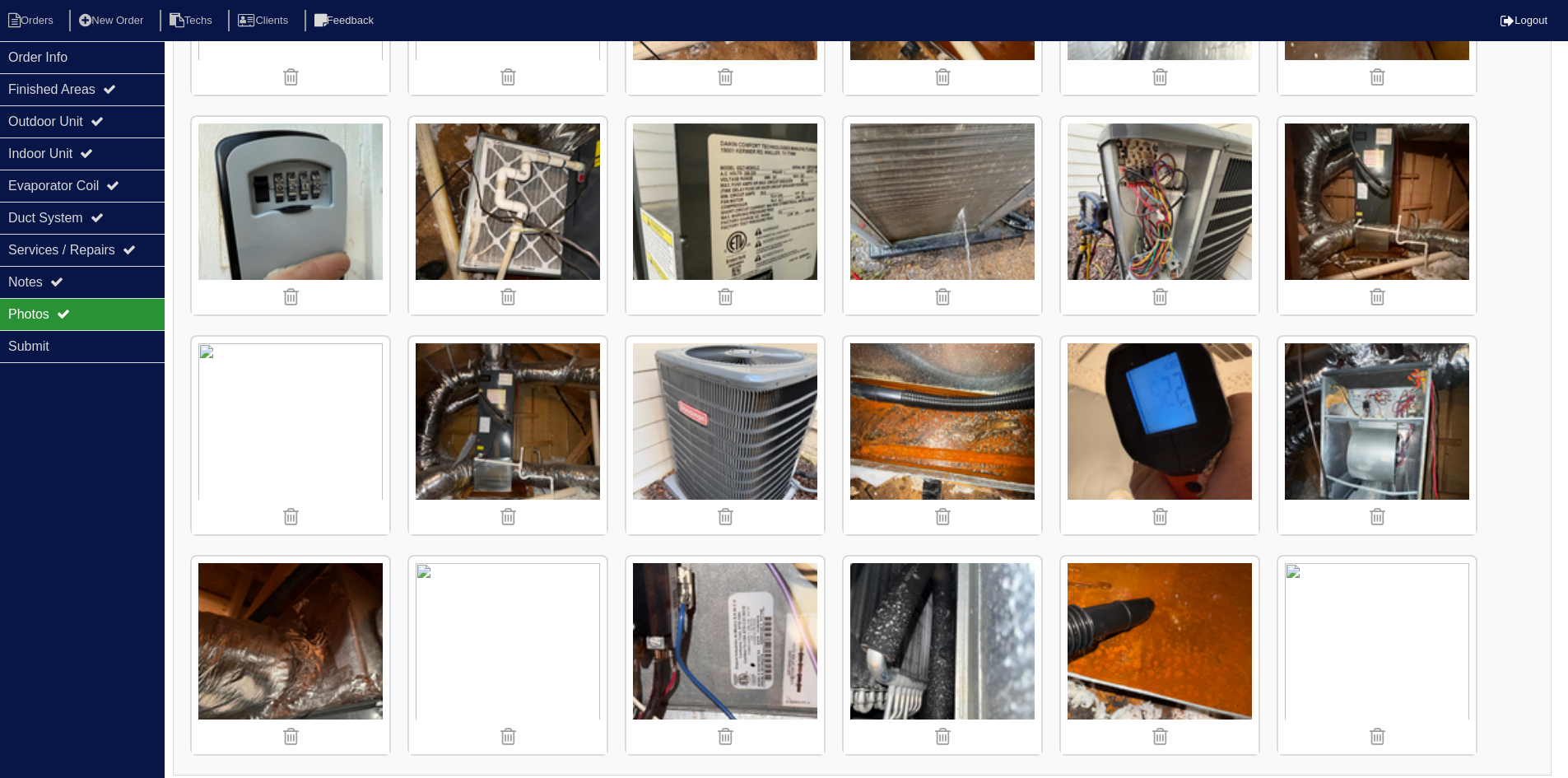
scroll to position [411, 0]
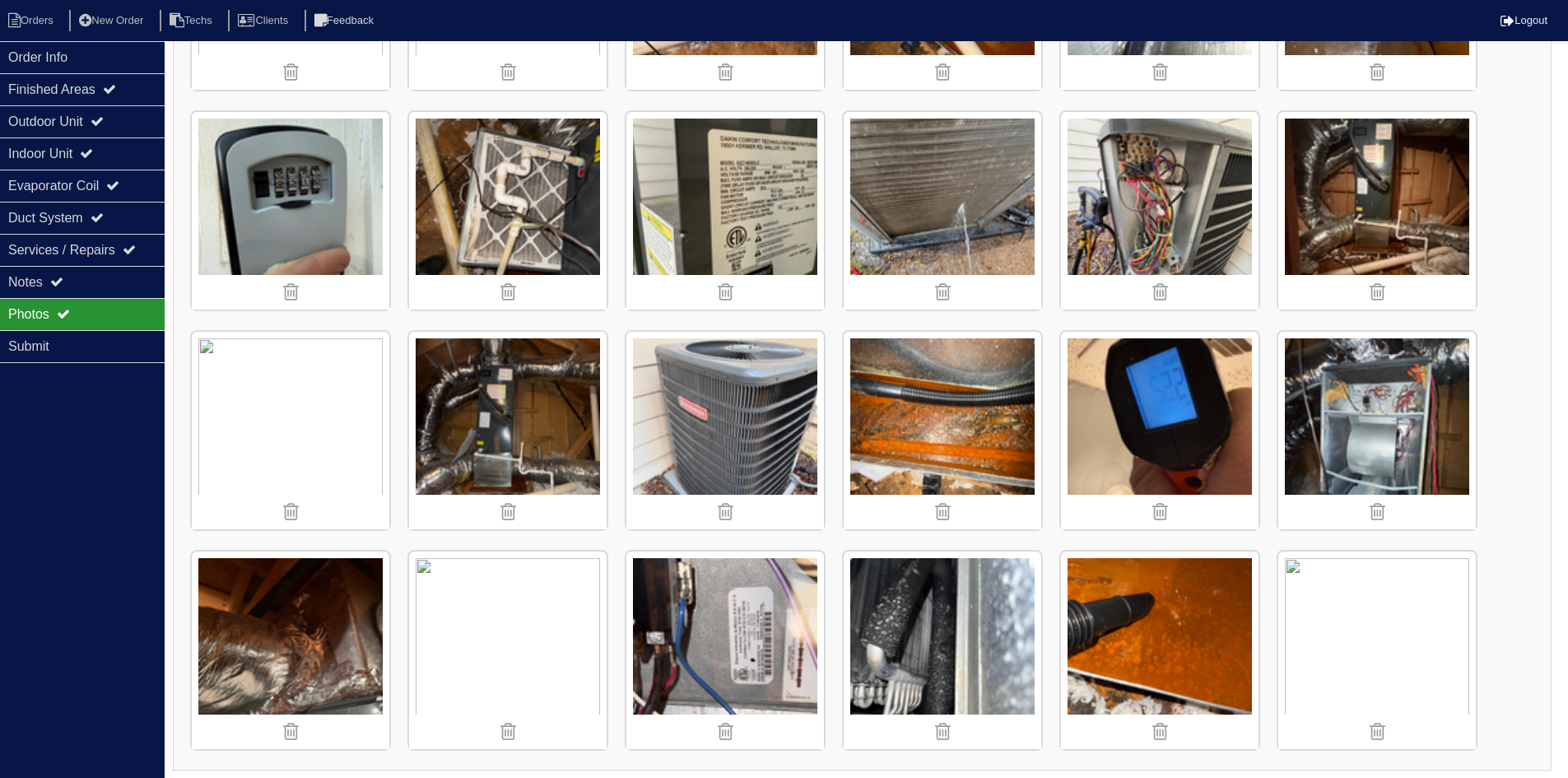
click at [1338, 228] on img at bounding box center [1377, 211] width 198 height 198
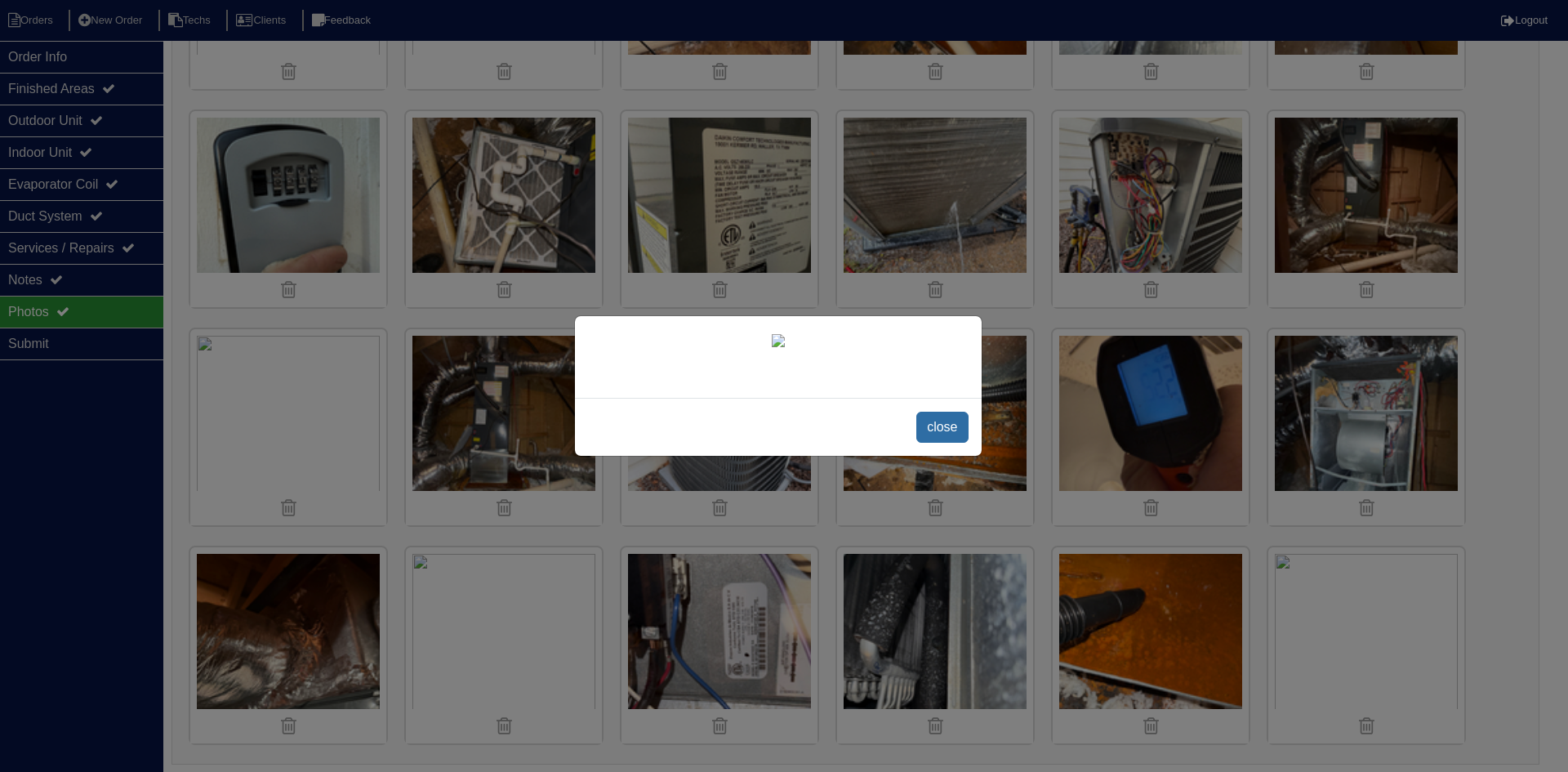
click at [937, 424] on span "close" at bounding box center [942, 427] width 52 height 31
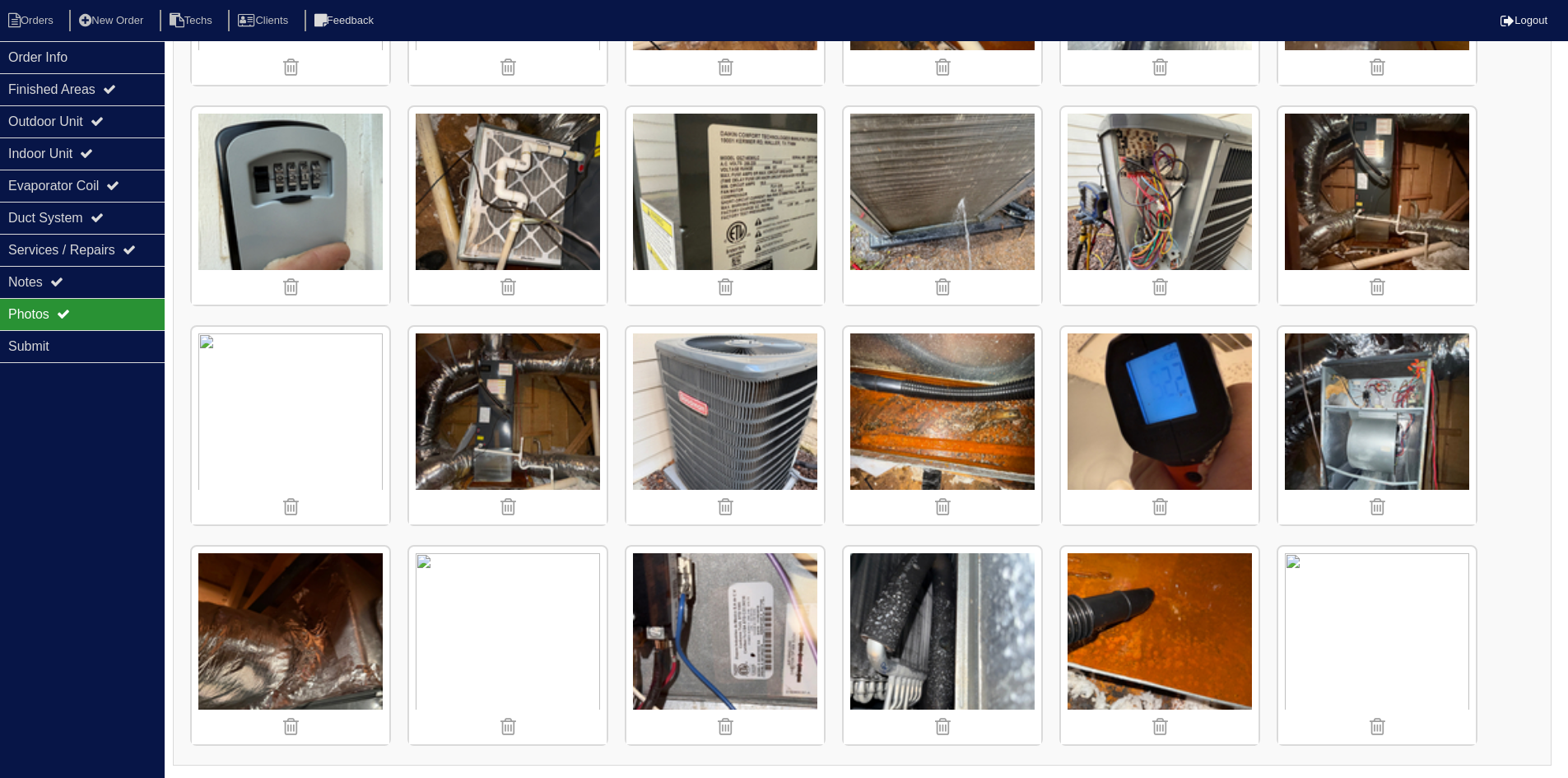
scroll to position [417, 0]
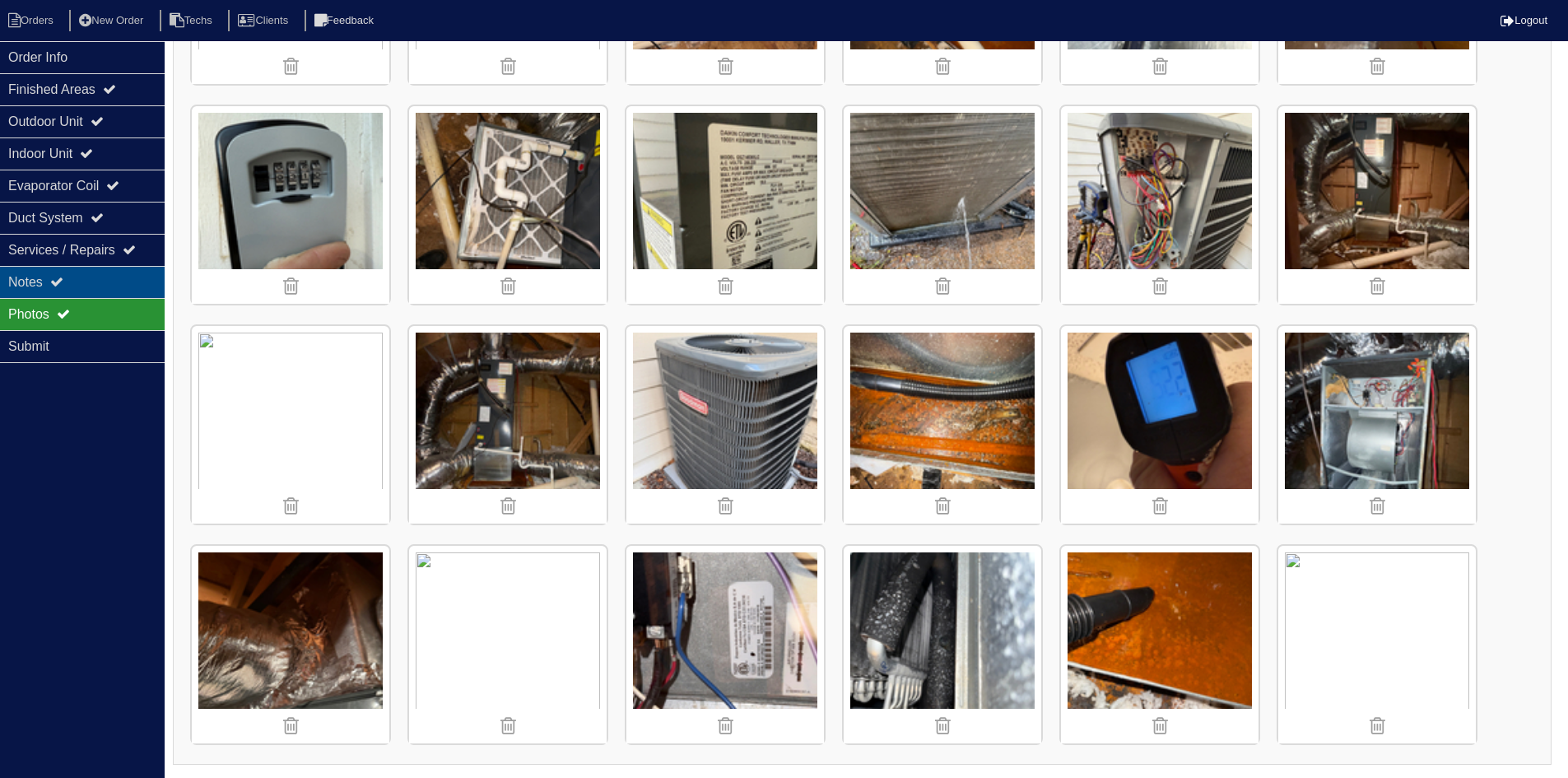
click at [32, 280] on div "Notes" at bounding box center [82, 281] width 165 height 32
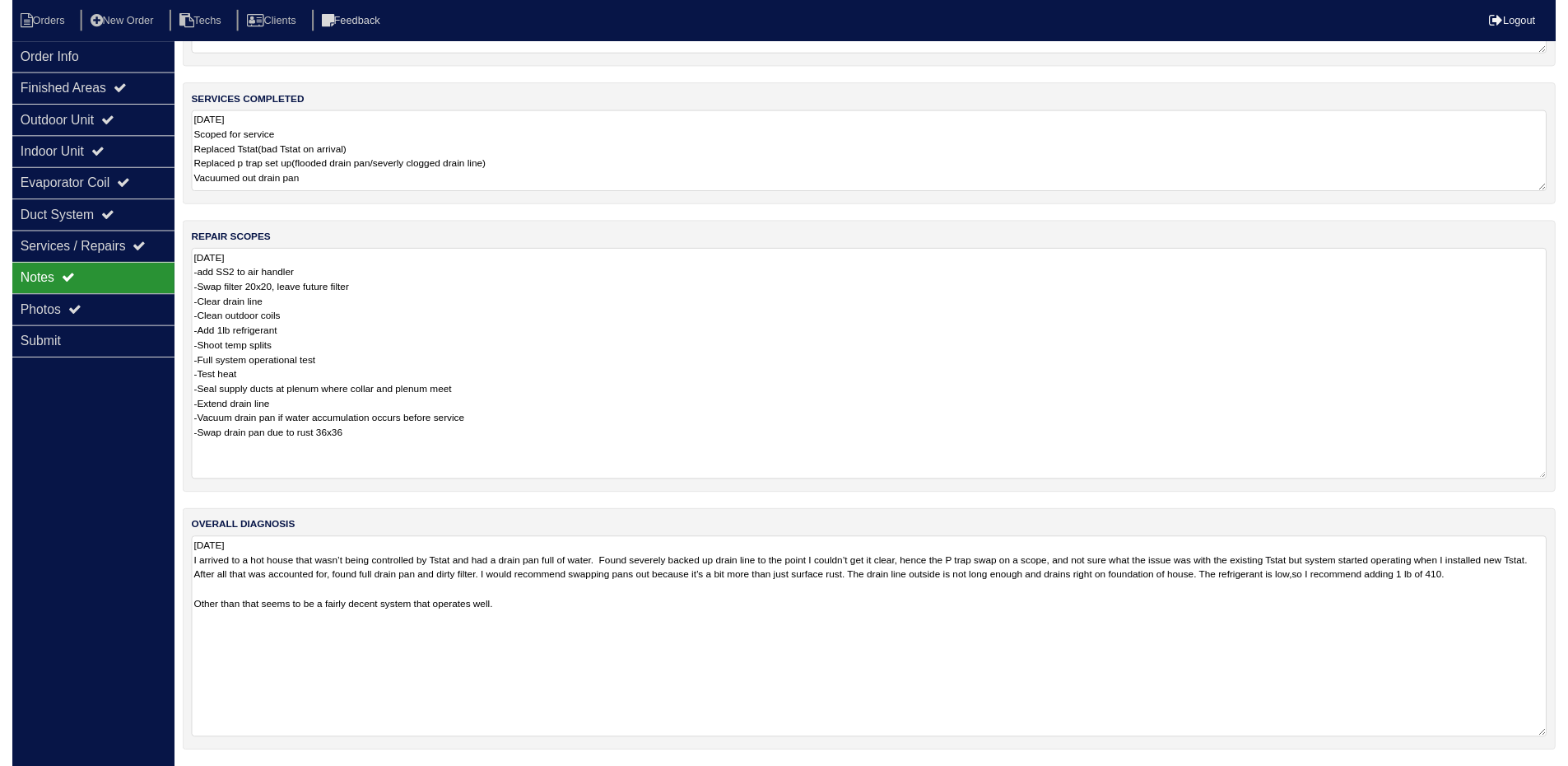
scroll to position [181, 0]
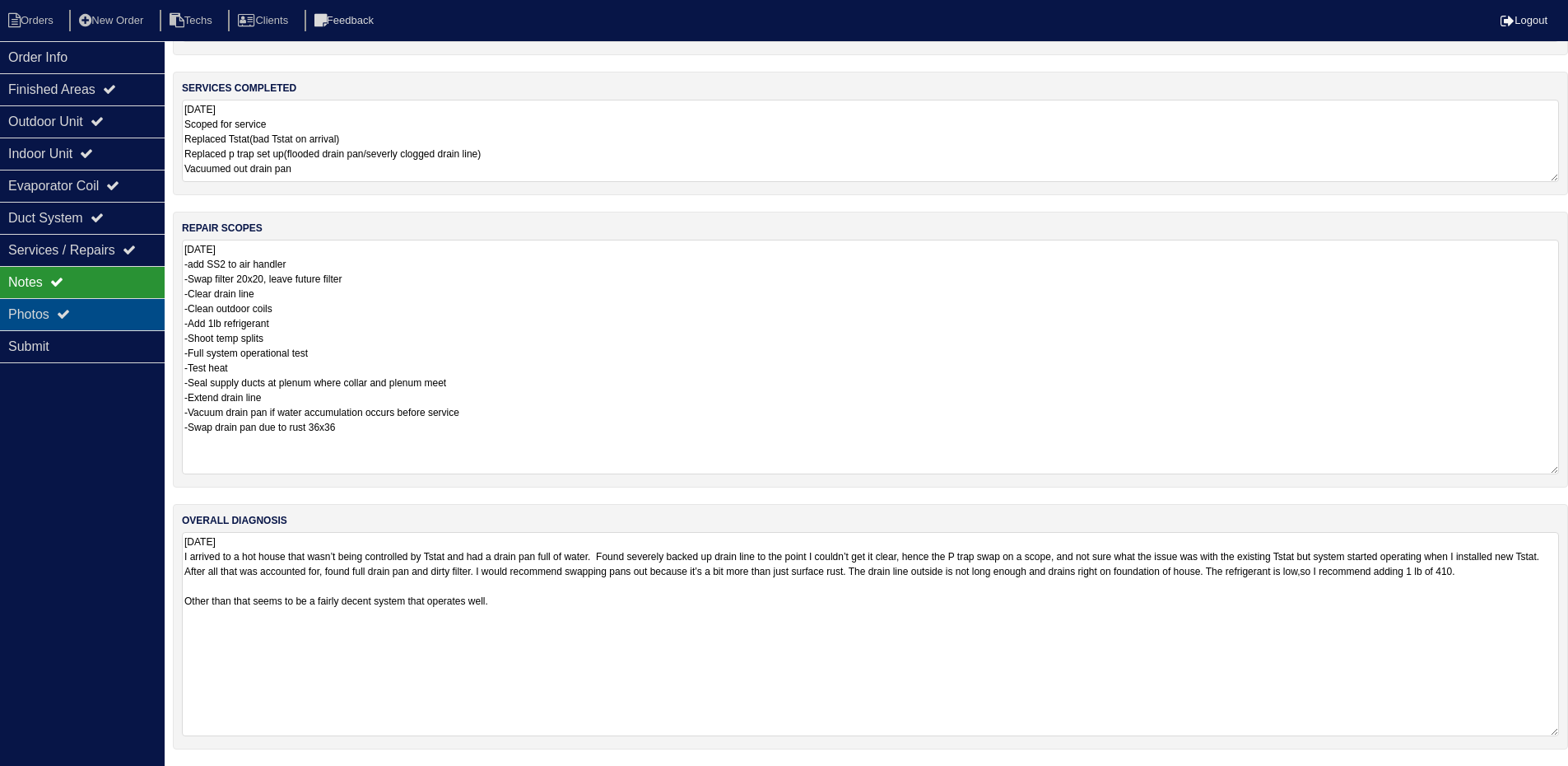
click at [70, 315] on icon at bounding box center [63, 313] width 13 height 13
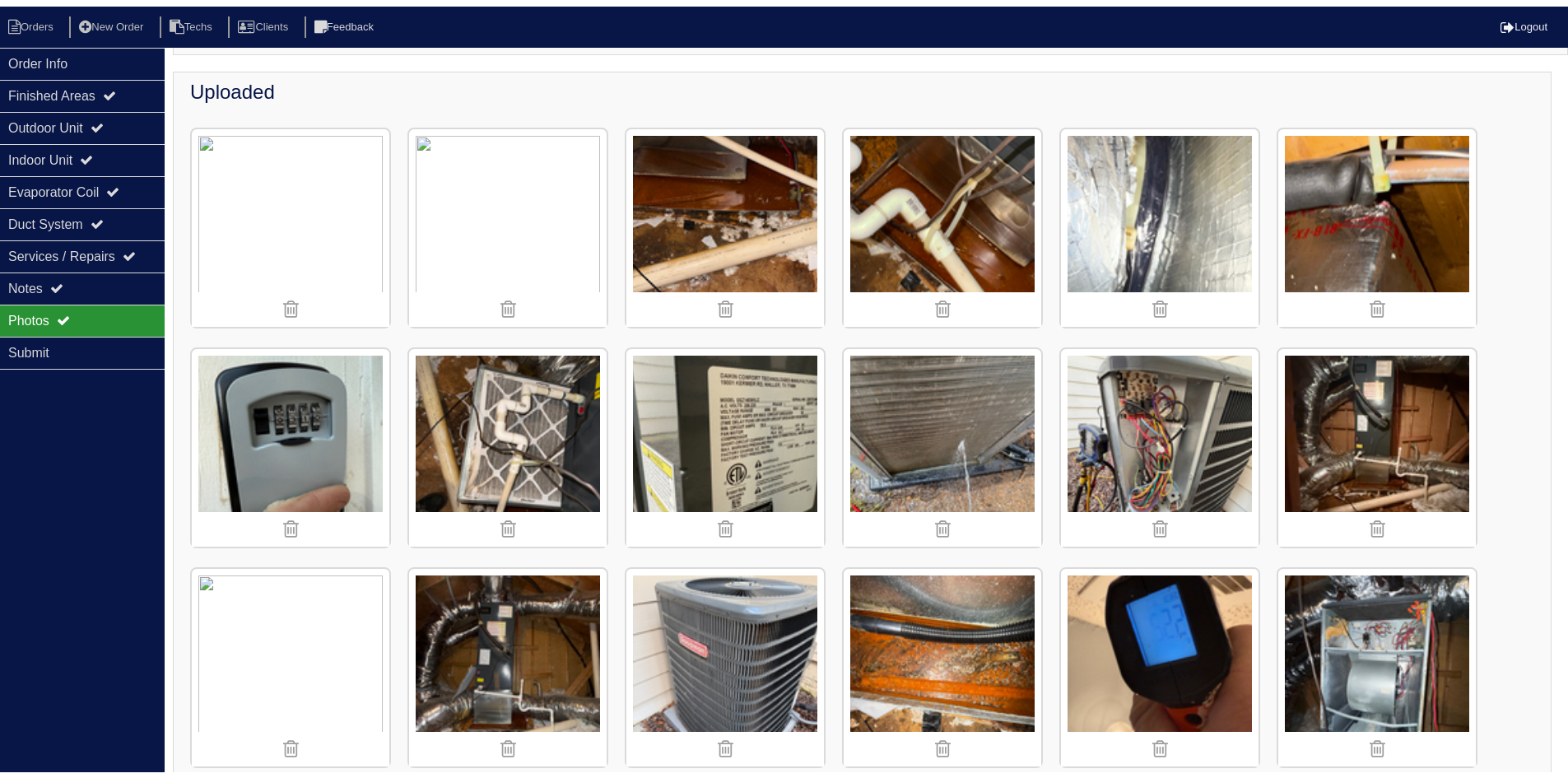
scroll to position [417, 0]
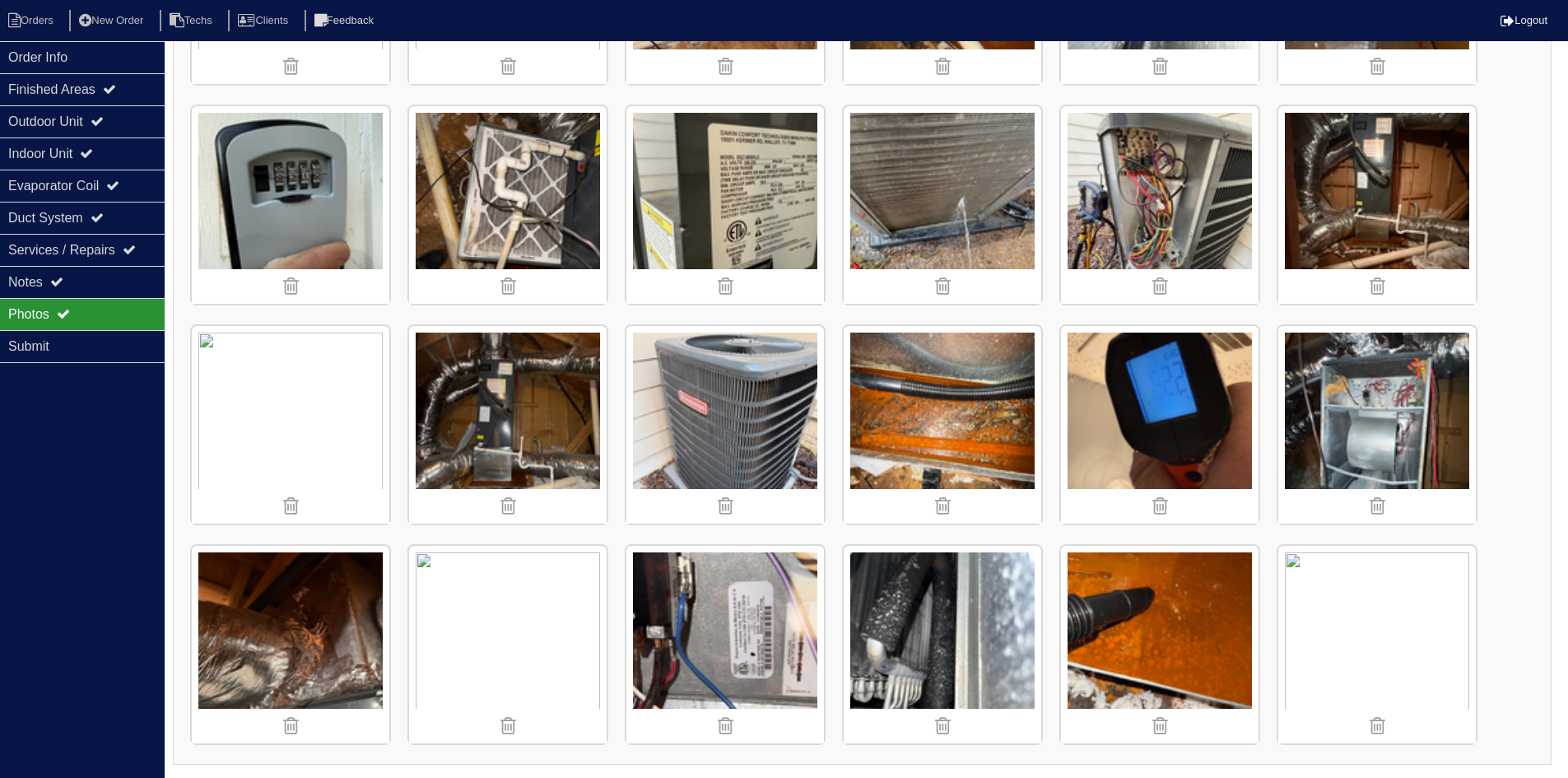
click at [1156, 628] on img at bounding box center [1159, 644] width 198 height 198
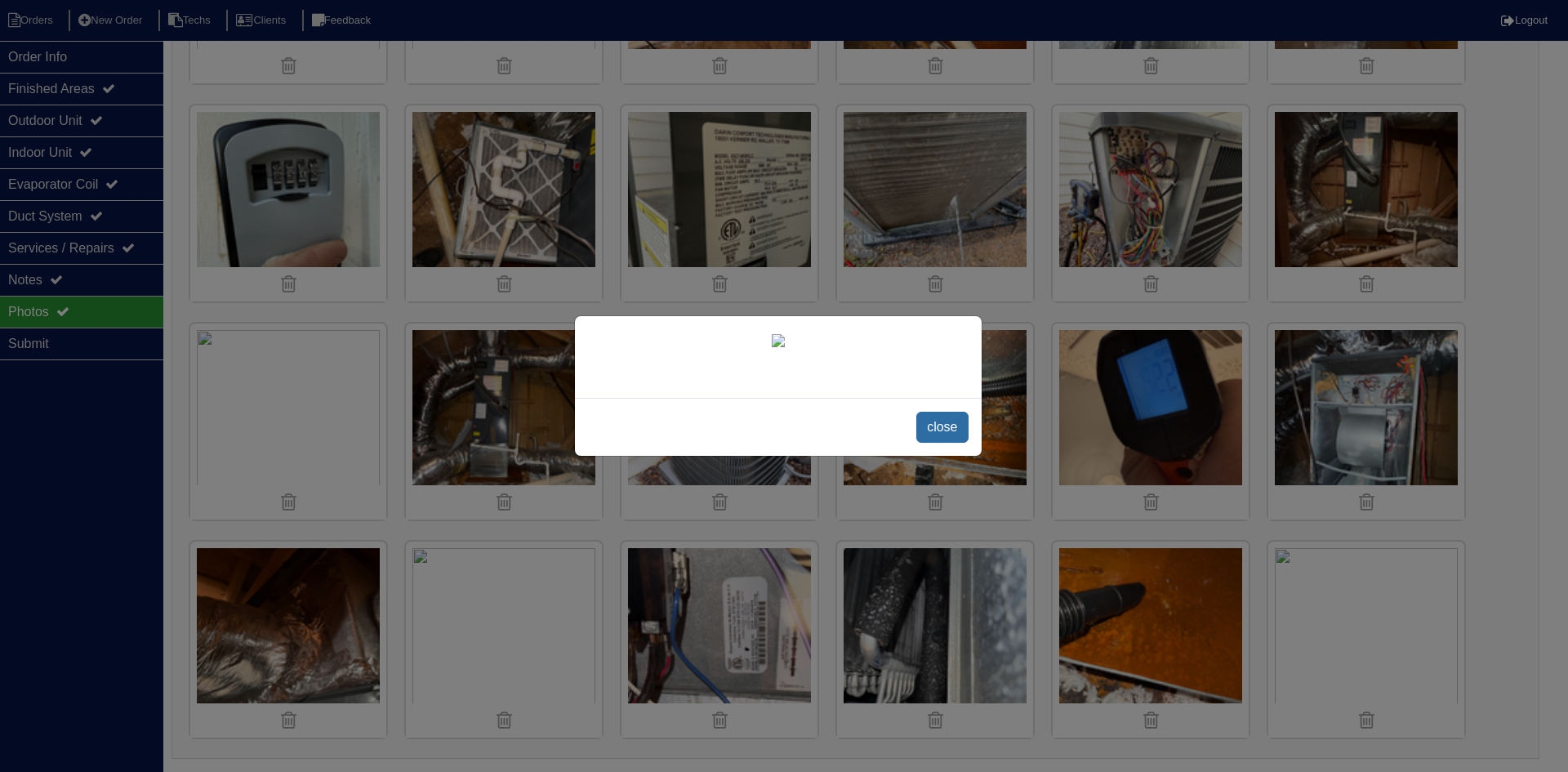
click at [931, 427] on span "close" at bounding box center [942, 427] width 52 height 31
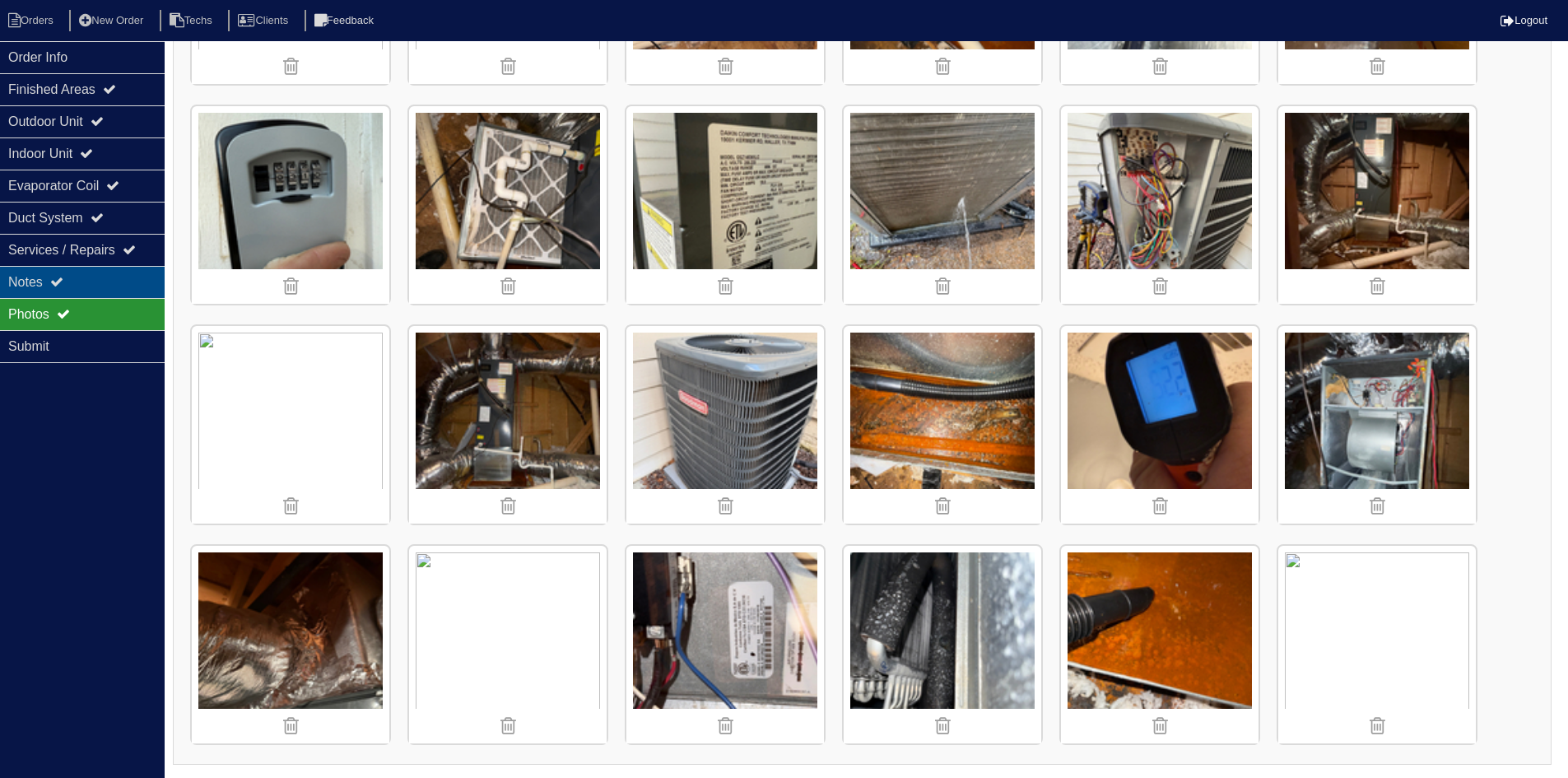
drag, startPoint x: 75, startPoint y: 280, endPoint x: 88, endPoint y: 283, distance: 13.3
click at [75, 280] on div "Notes" at bounding box center [82, 281] width 165 height 32
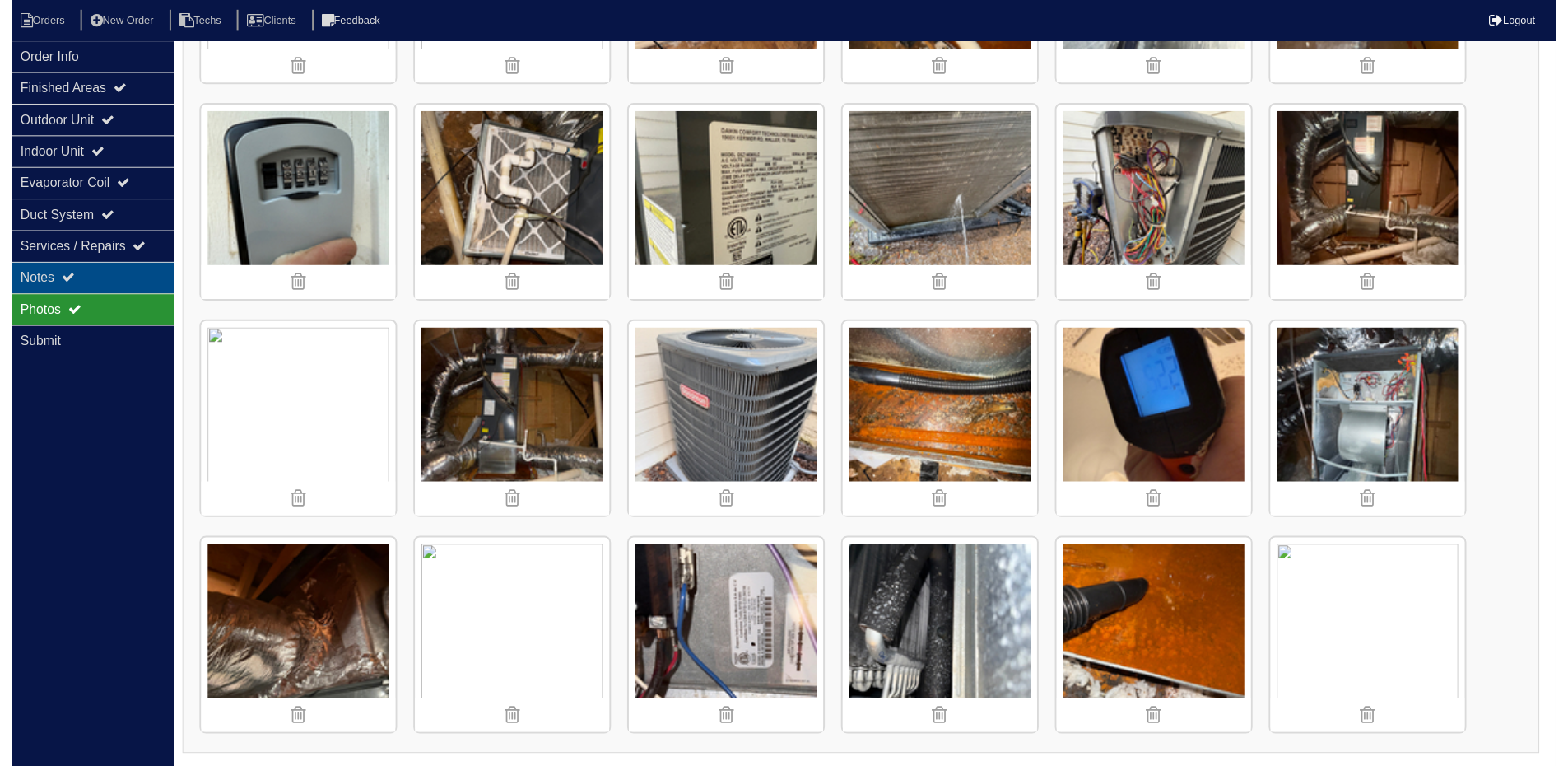
scroll to position [181, 0]
